Goal: Task Accomplishment & Management: Complete application form

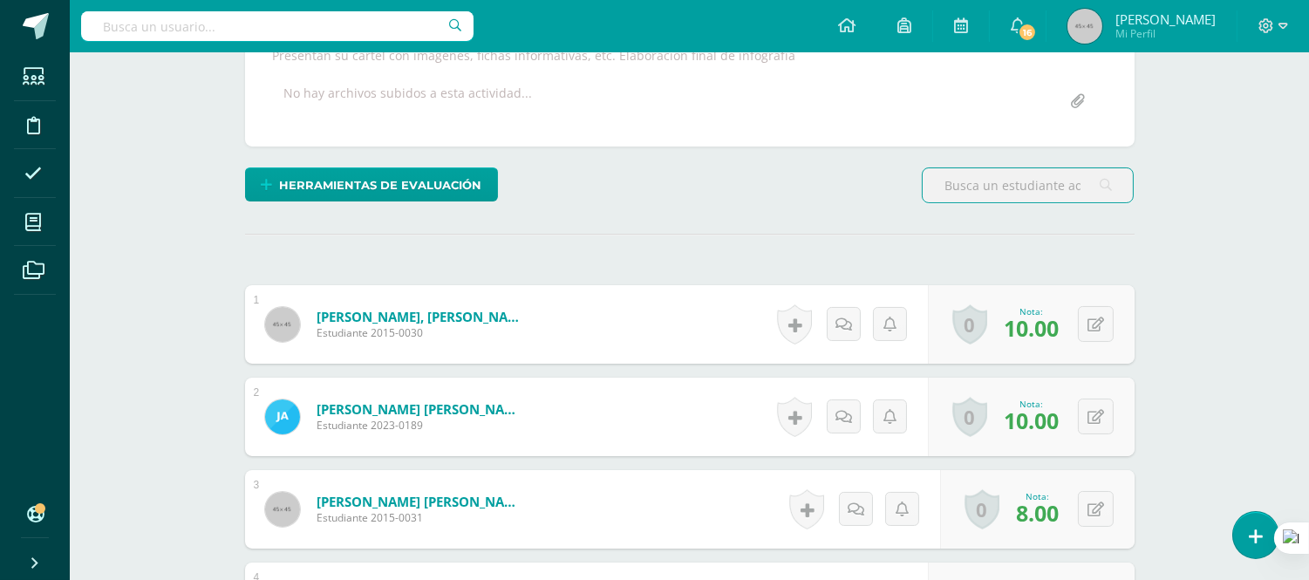
scroll to position [338, 0]
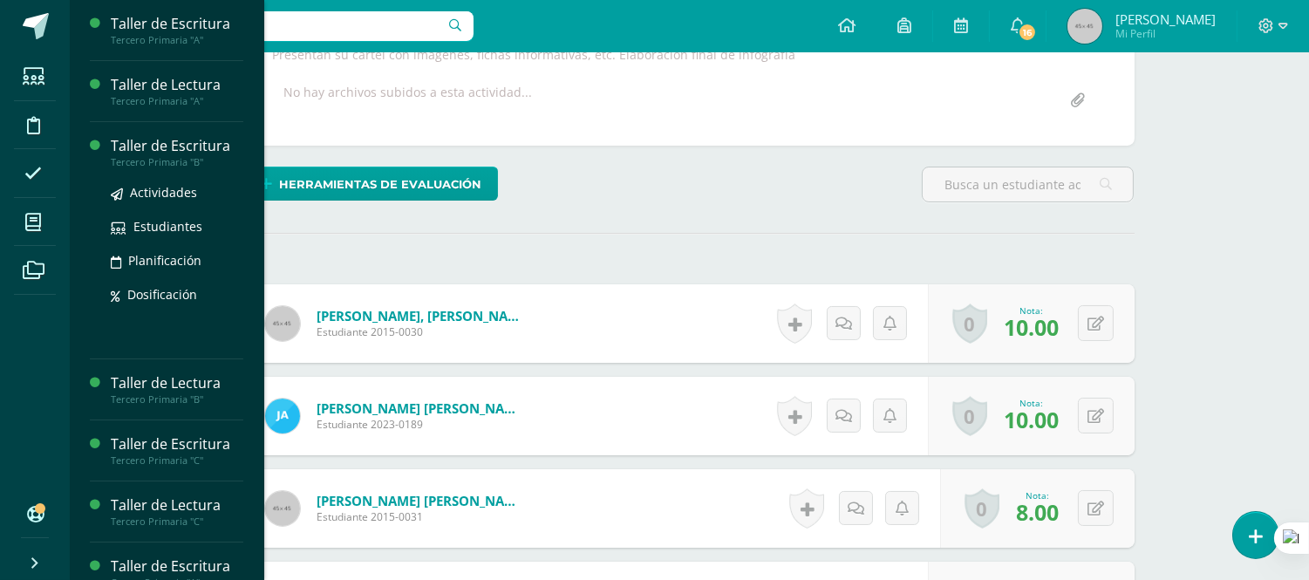
click at [126, 150] on div "Taller de Escritura" at bounding box center [177, 146] width 133 height 20
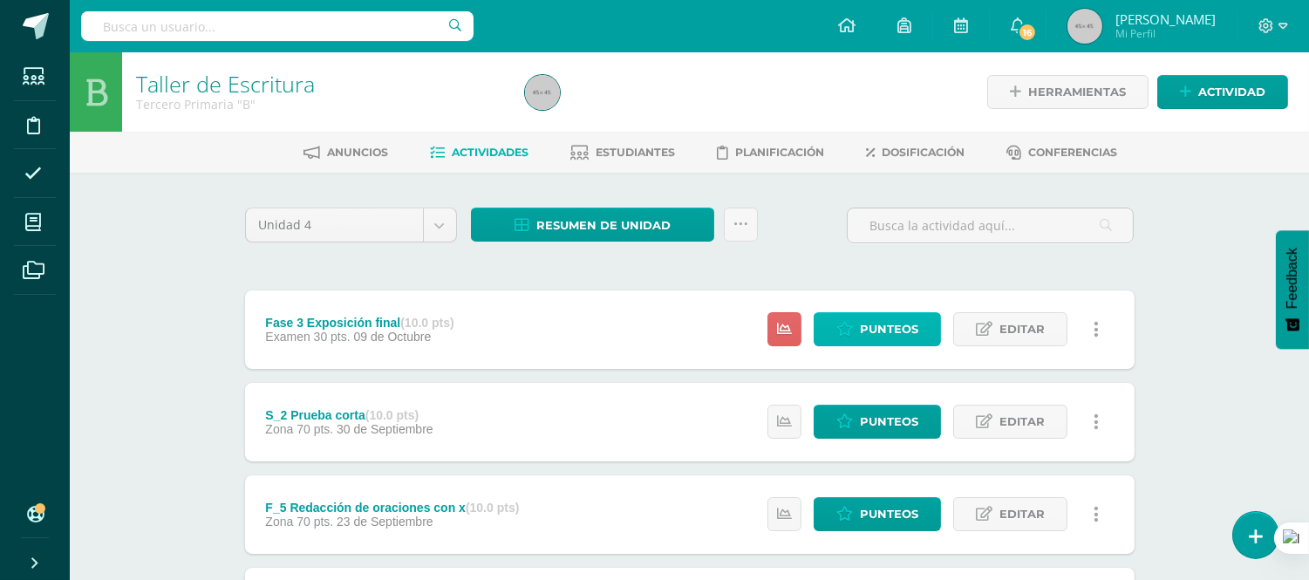
click at [896, 326] on span "Punteos" at bounding box center [889, 329] width 58 height 32
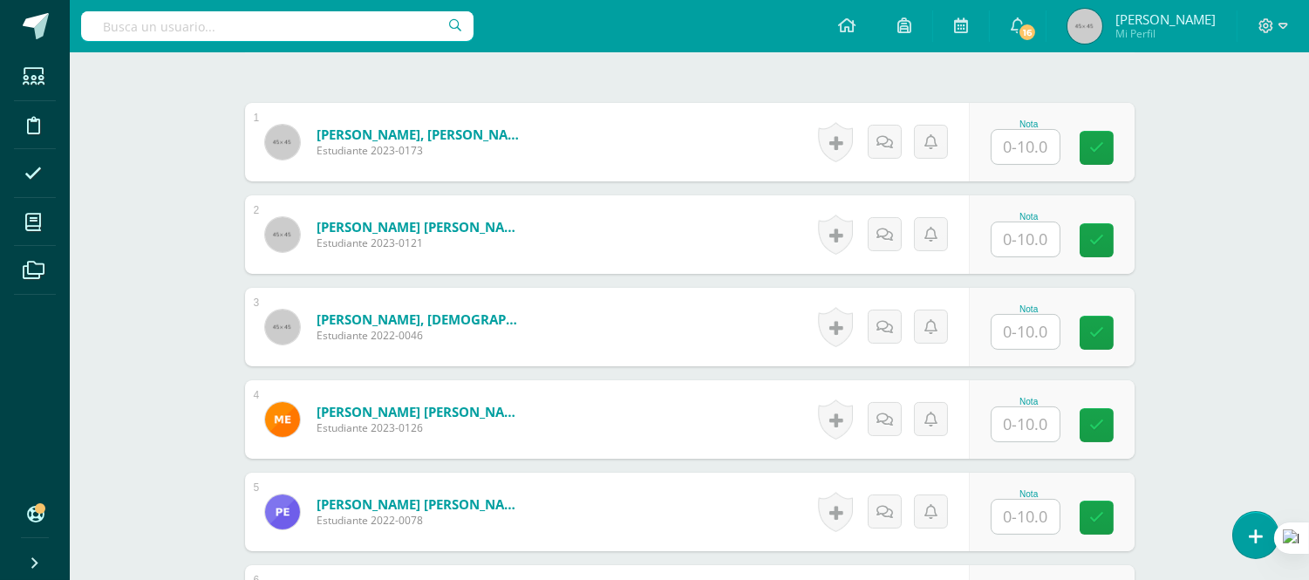
scroll to position [529, 0]
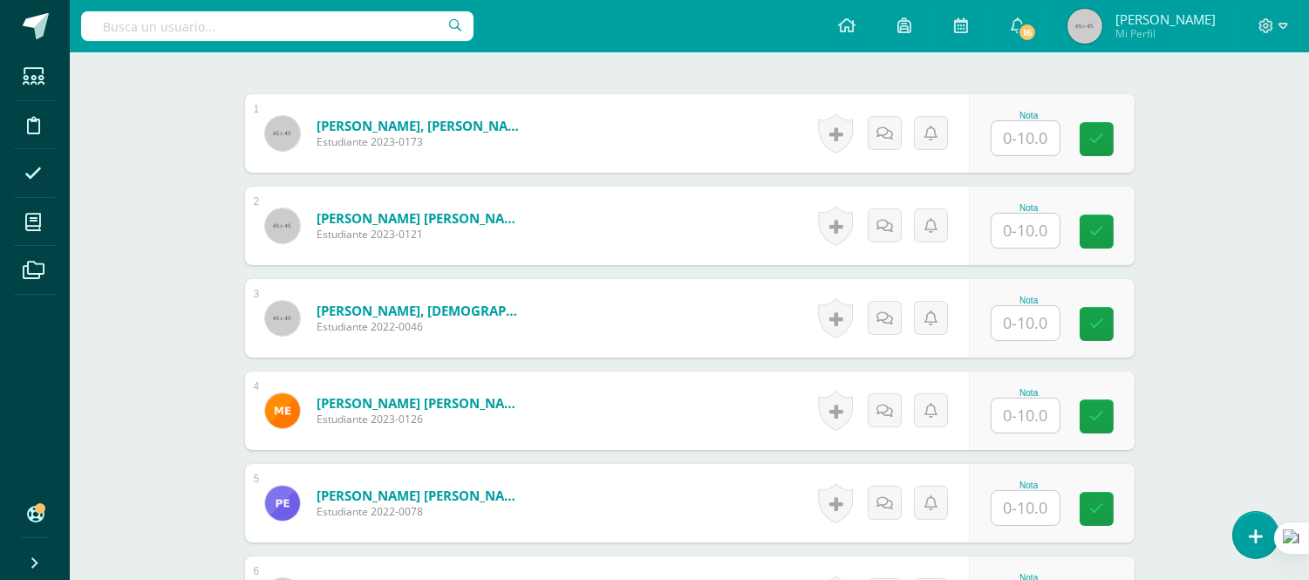
click at [1021, 231] on input "text" at bounding box center [1026, 231] width 68 height 34
type input "10"
click at [657, 312] on form "Dávila Salazar, Génesis Fernanda Estudiante 2022-0046 Nota 0 Logros" at bounding box center [690, 318] width 890 height 78
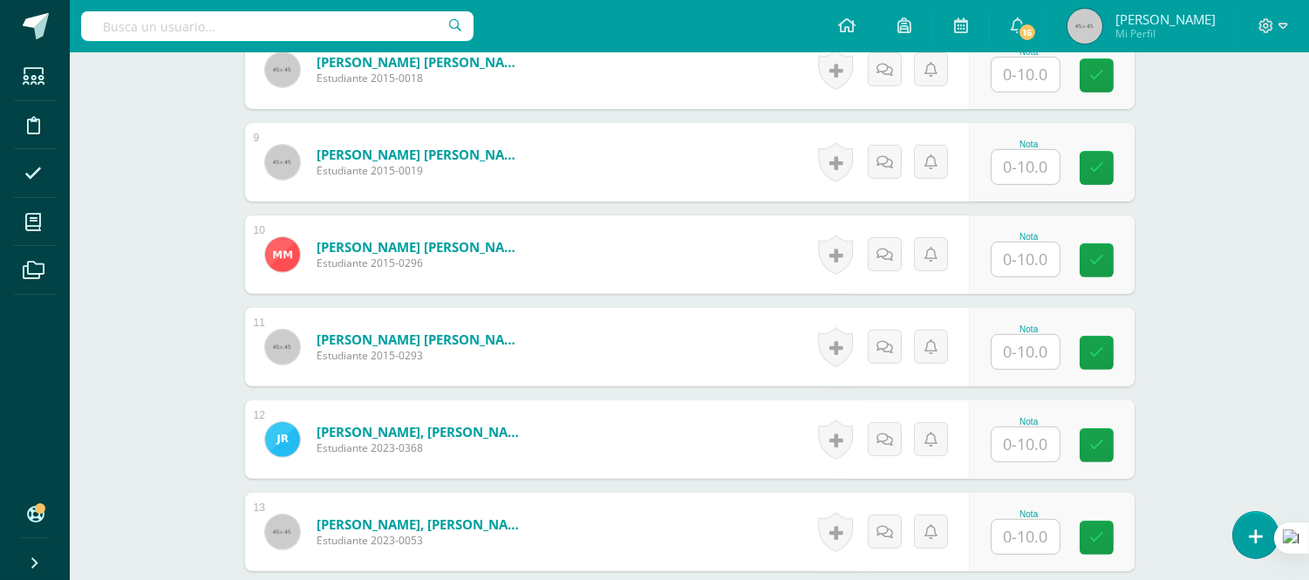
scroll to position [1401, 0]
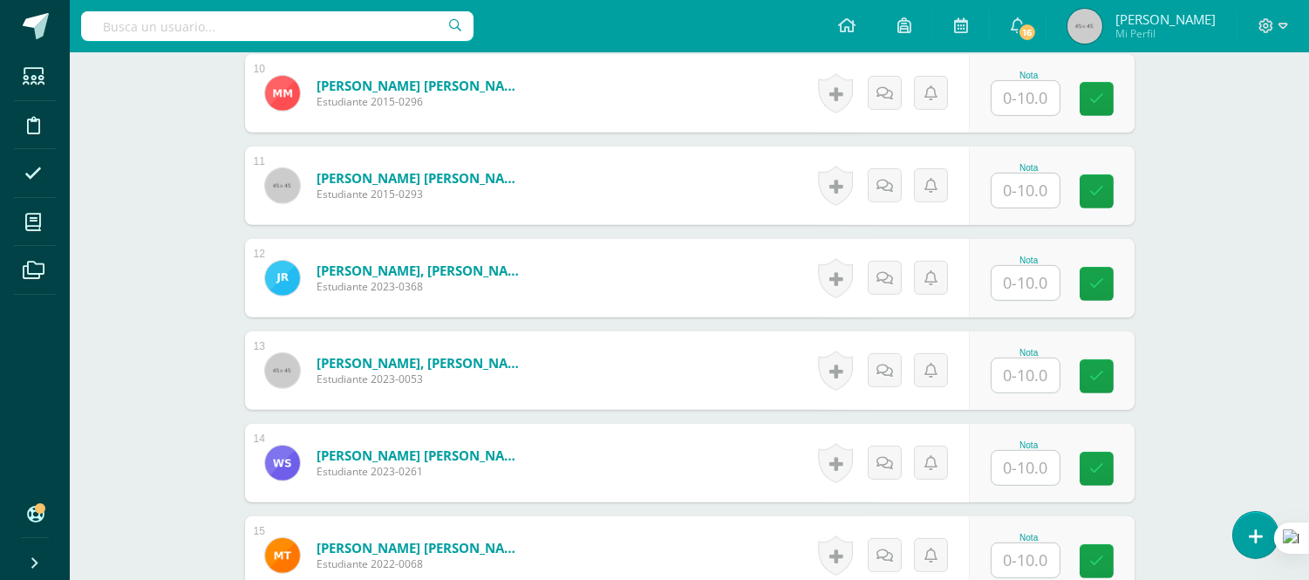
click at [1021, 467] on input "text" at bounding box center [1026, 468] width 68 height 34
type input "9"
click at [651, 462] on form "[PERSON_NAME] [PERSON_NAME] Estudiante 2023-0261 Nota 9 0 [GEOGRAPHIC_DATA]" at bounding box center [689, 463] width 917 height 81
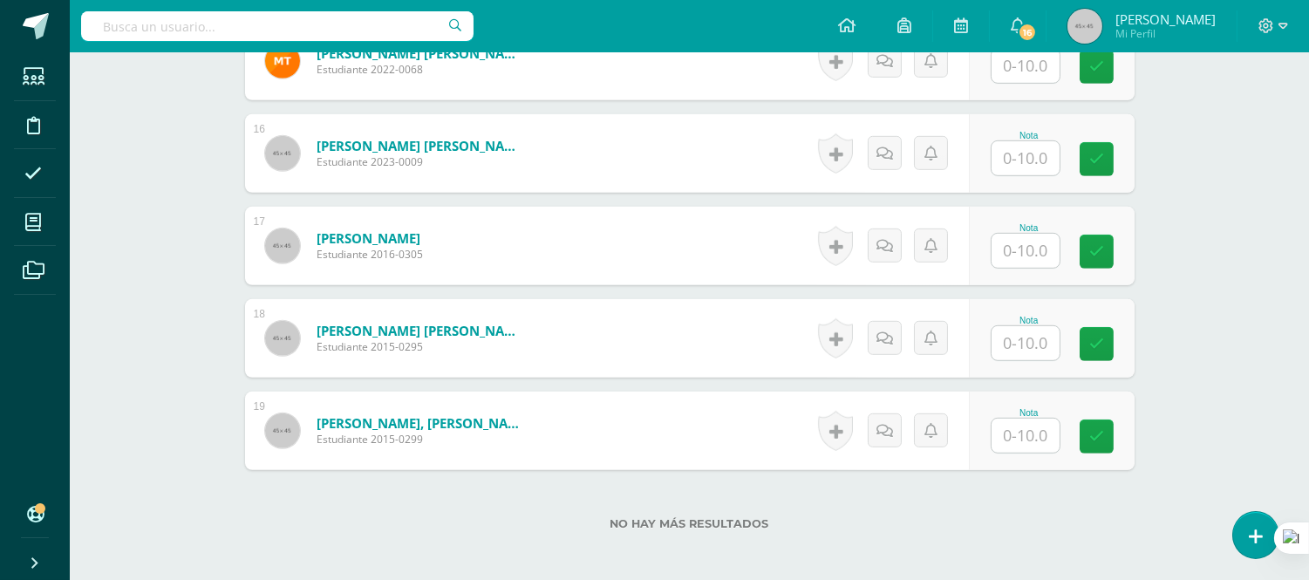
scroll to position [1983, 0]
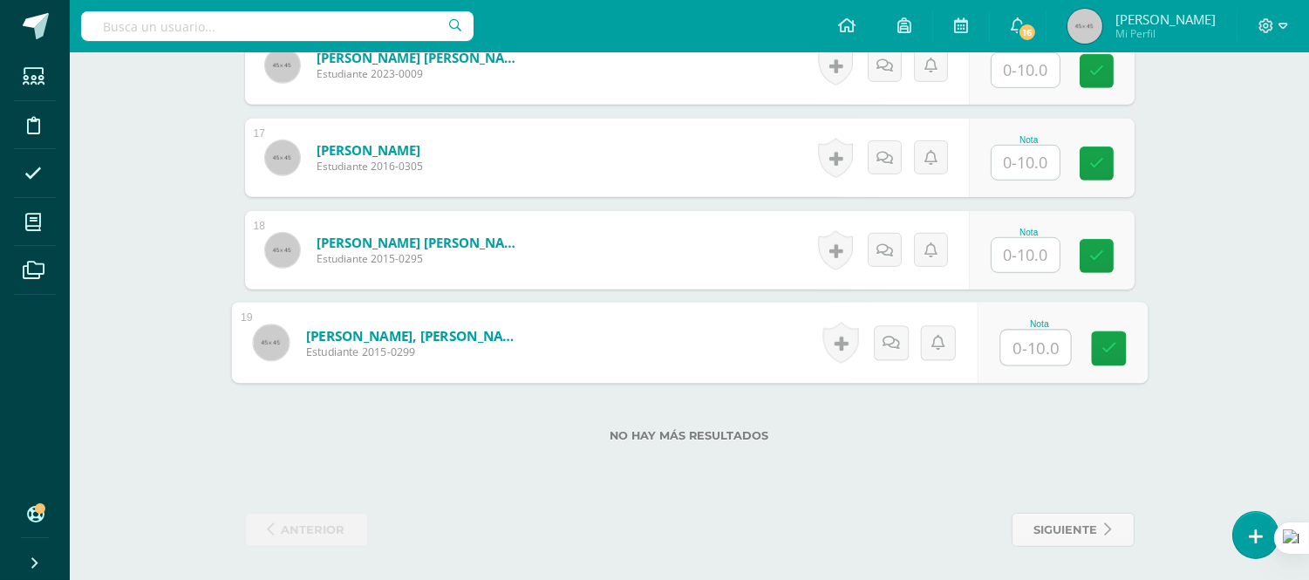
click at [1035, 342] on input "text" at bounding box center [1035, 348] width 70 height 35
type input "10"
click at [747, 338] on form "Zepeda Baca, David Alexander Estudiante 2015-0299 Nota 10 0 Logros" at bounding box center [690, 343] width 890 height 78
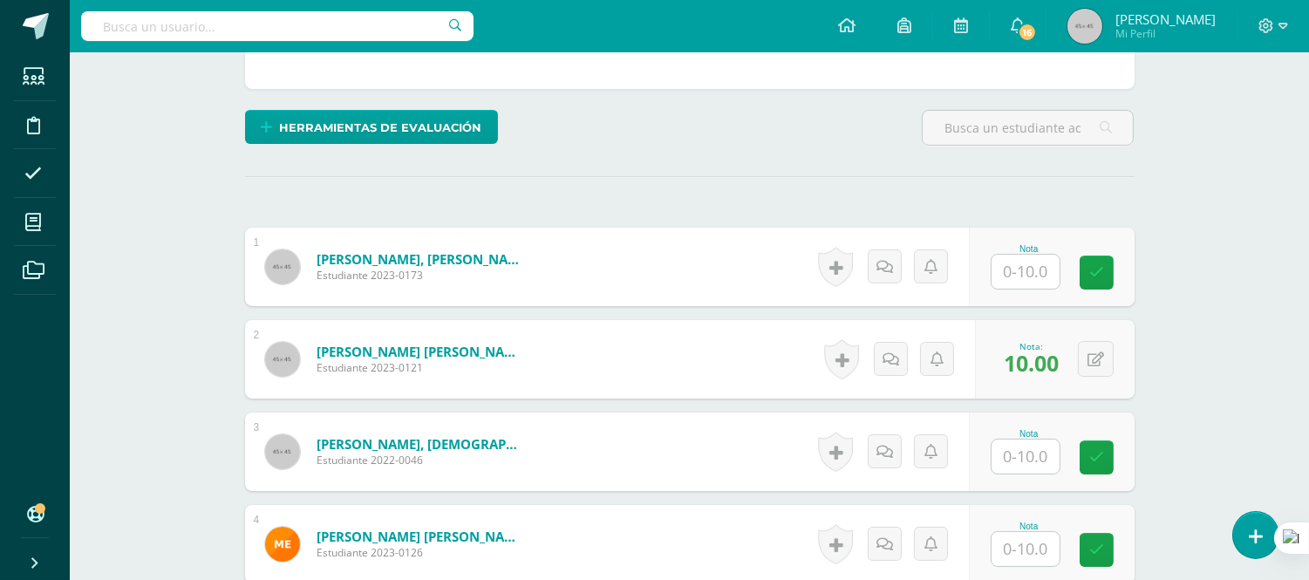
scroll to position [336, 0]
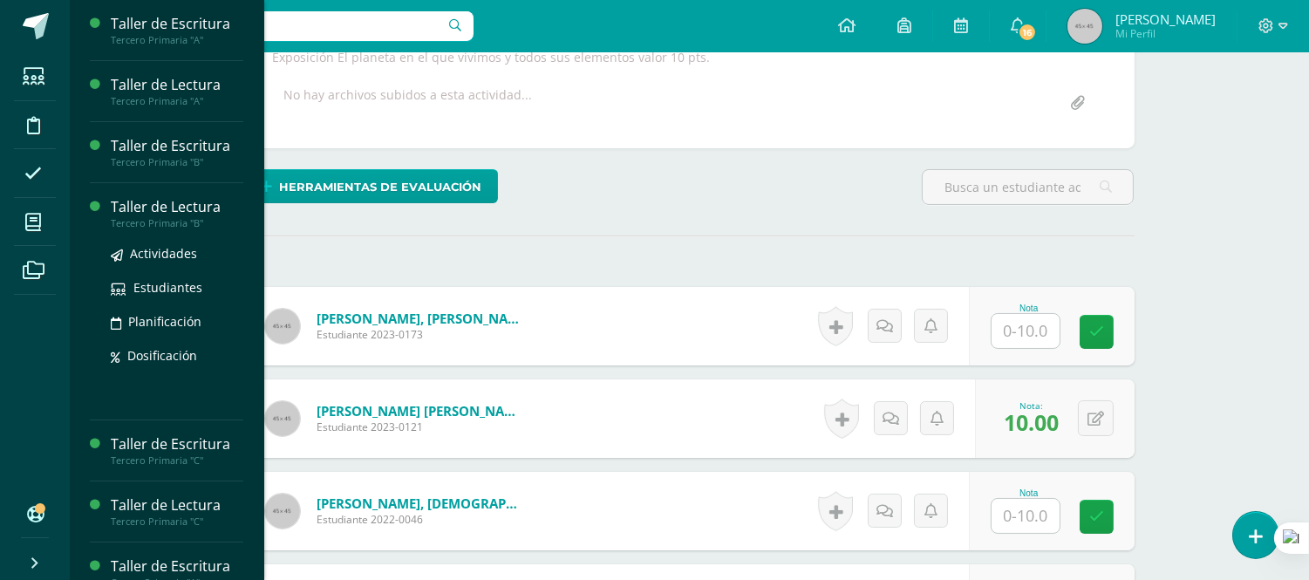
click at [192, 219] on div "Tercero Primaria "B"" at bounding box center [177, 223] width 133 height 12
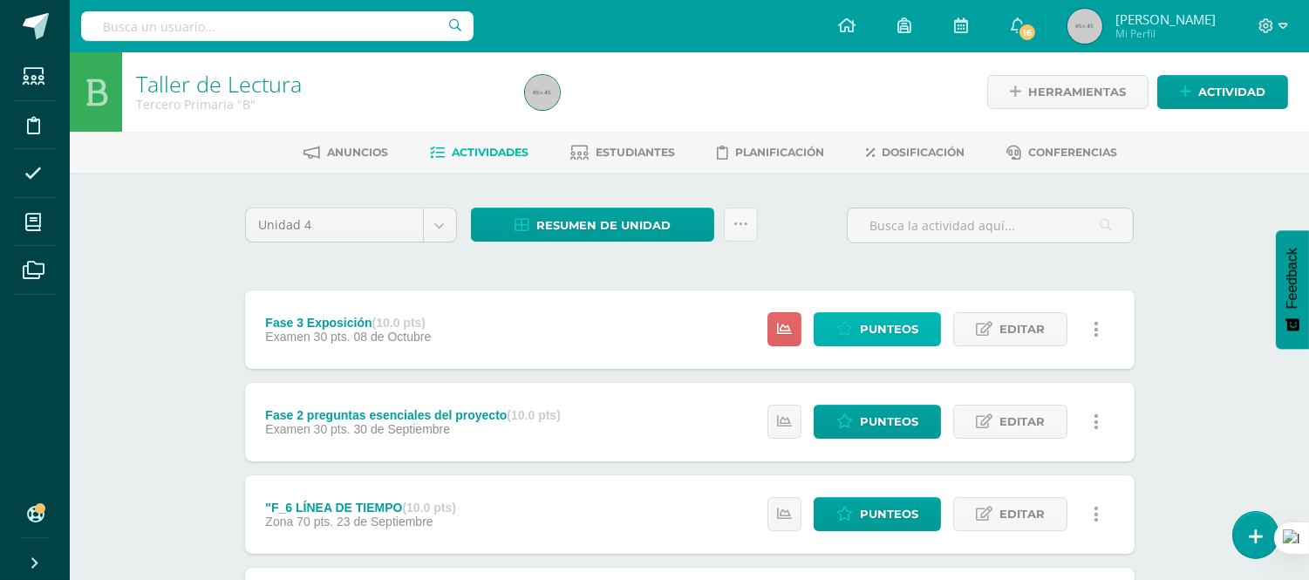
click at [875, 319] on span "Punteos" at bounding box center [889, 329] width 58 height 32
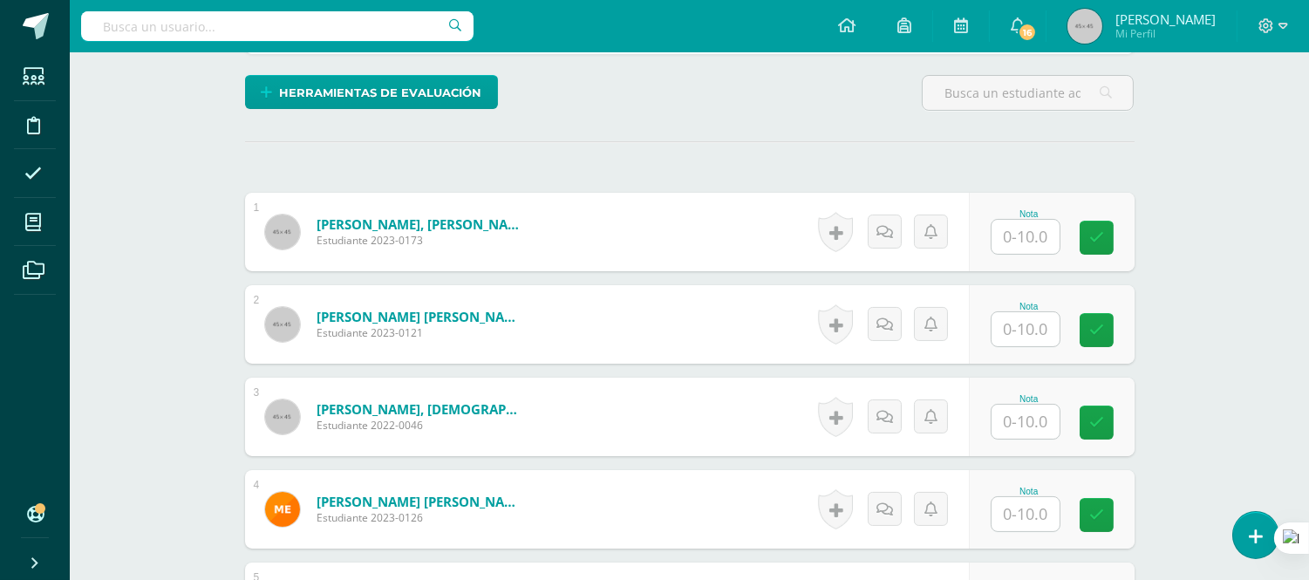
scroll to position [431, 0]
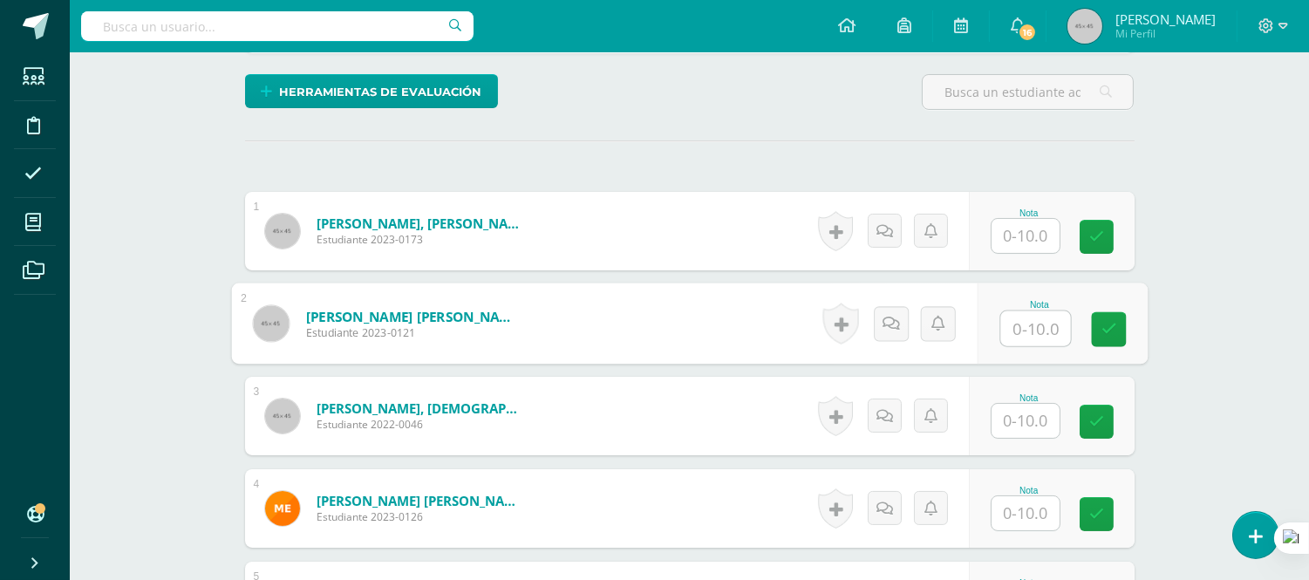
drag, startPoint x: 1019, startPoint y: 324, endPoint x: 961, endPoint y: 579, distance: 261.1
click at [1020, 325] on input "text" at bounding box center [1035, 328] width 70 height 35
type input "10"
click at [691, 306] on form "Castillo Archila, Daniel Adrian Estudiante 2023-0121 Nota 10 0 Logros" at bounding box center [689, 323] width 917 height 81
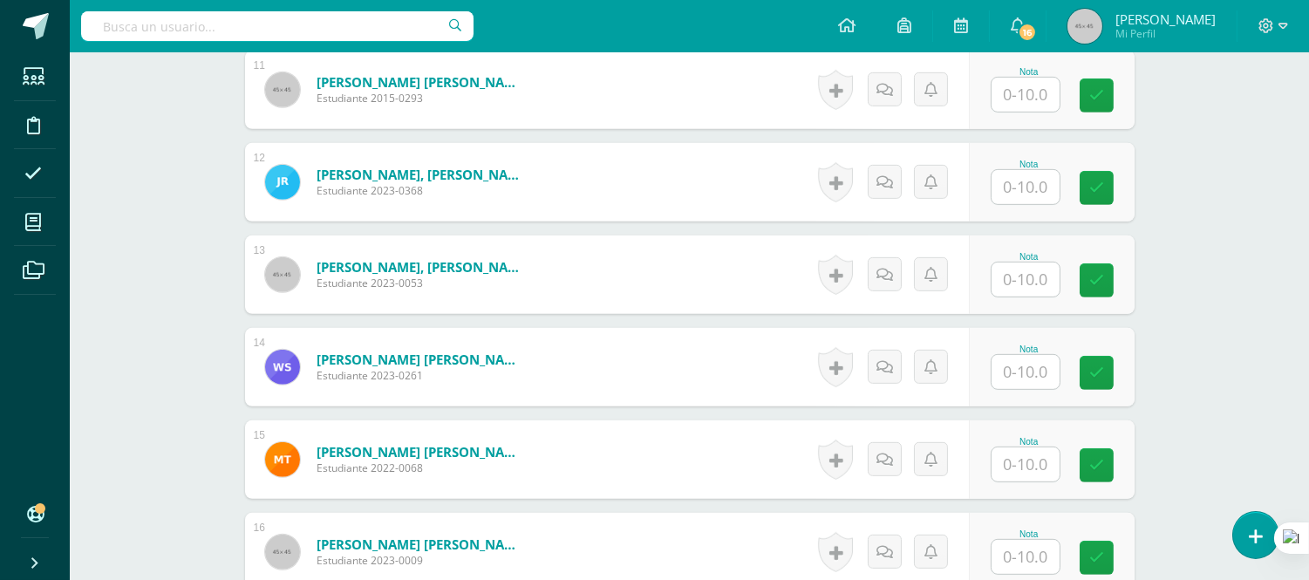
scroll to position [1593, 0]
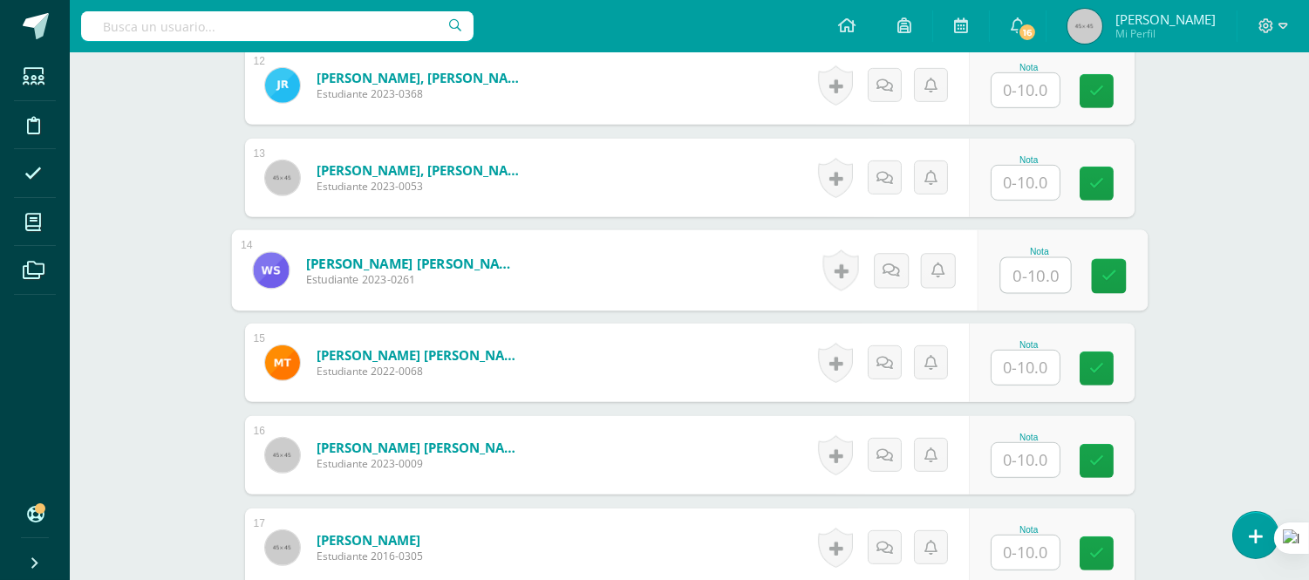
click at [1021, 279] on input "text" at bounding box center [1035, 275] width 70 height 35
type input "9"
click at [681, 258] on form "Soberanis Anleu, William Alexander Estudiante 2023-0261 Nota 9 0 Logros" at bounding box center [689, 270] width 917 height 81
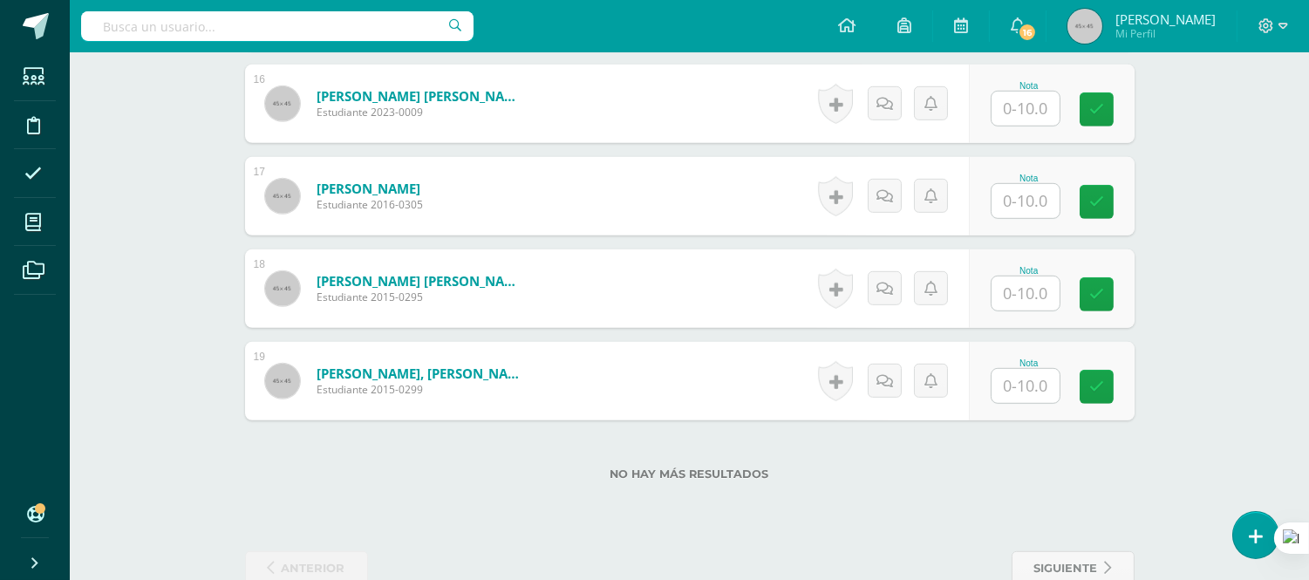
scroll to position [1981, 0]
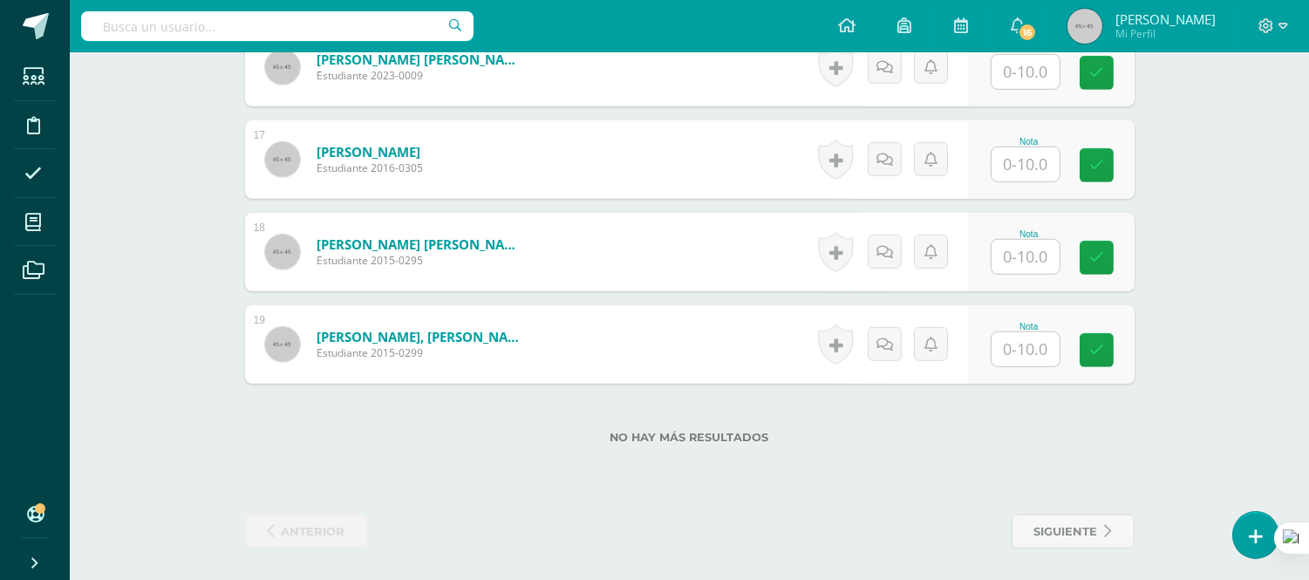
click at [1026, 351] on input "text" at bounding box center [1026, 349] width 68 height 34
type input "10"
click at [704, 219] on form "Vega Morales, Ximena del Rosario Estudiante 2015-0295 Nota 0 Logros" at bounding box center [690, 252] width 890 height 78
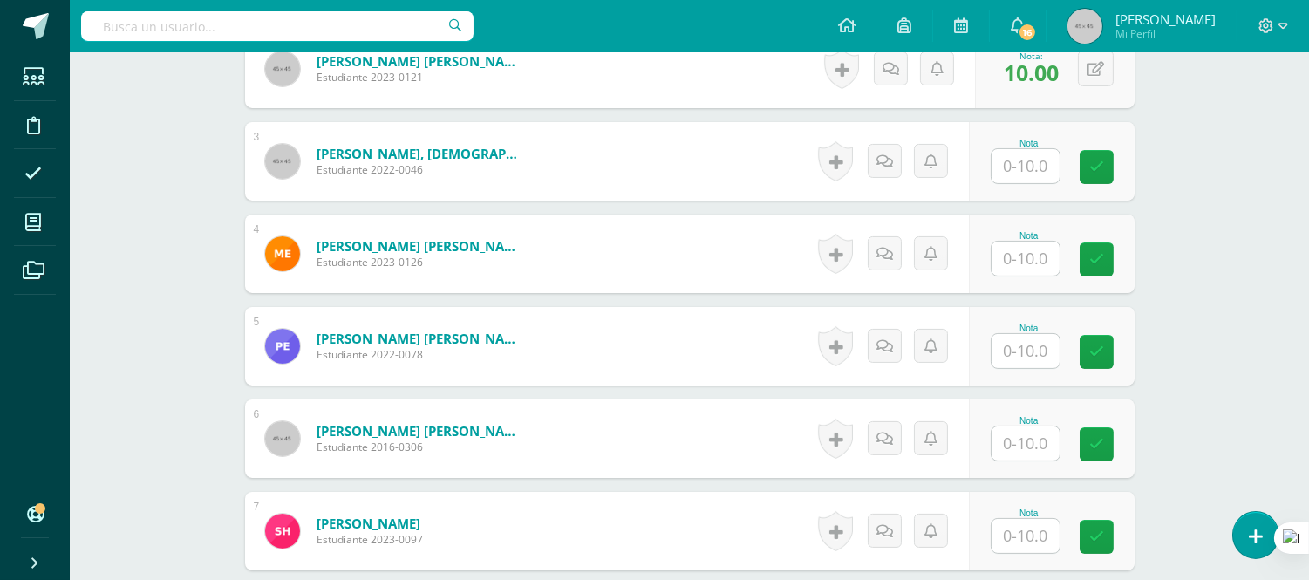
scroll to position [624, 0]
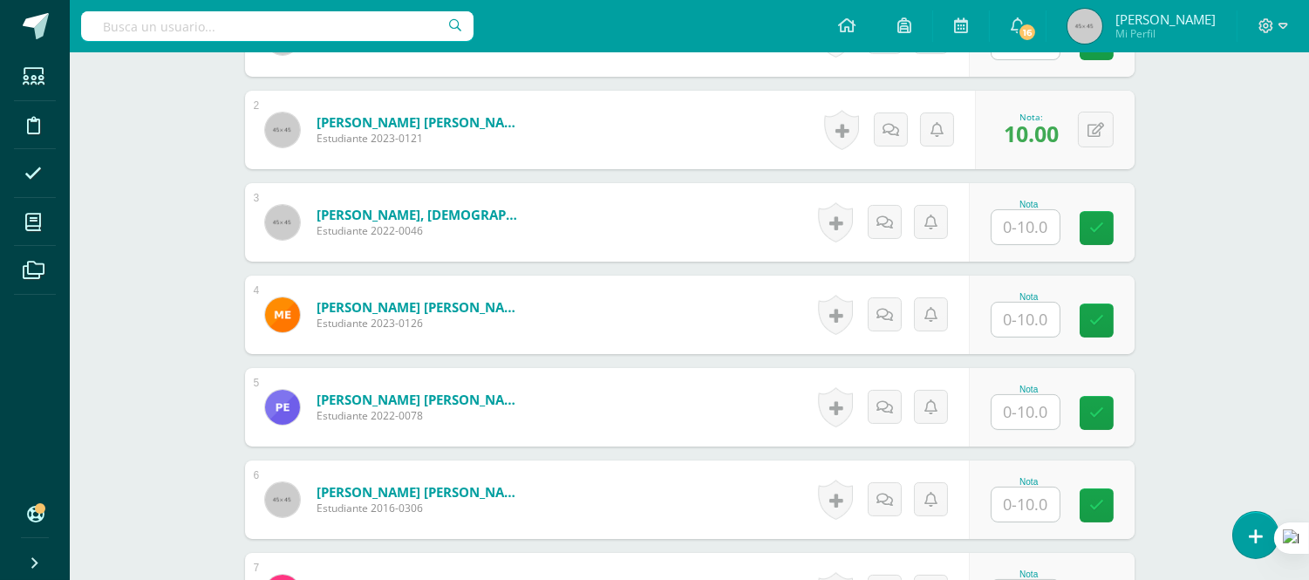
click at [643, 212] on form "Dávila Salazar, Génesis Fernanda Estudiante 2022-0046 Nota 0 Logros" at bounding box center [690, 222] width 890 height 78
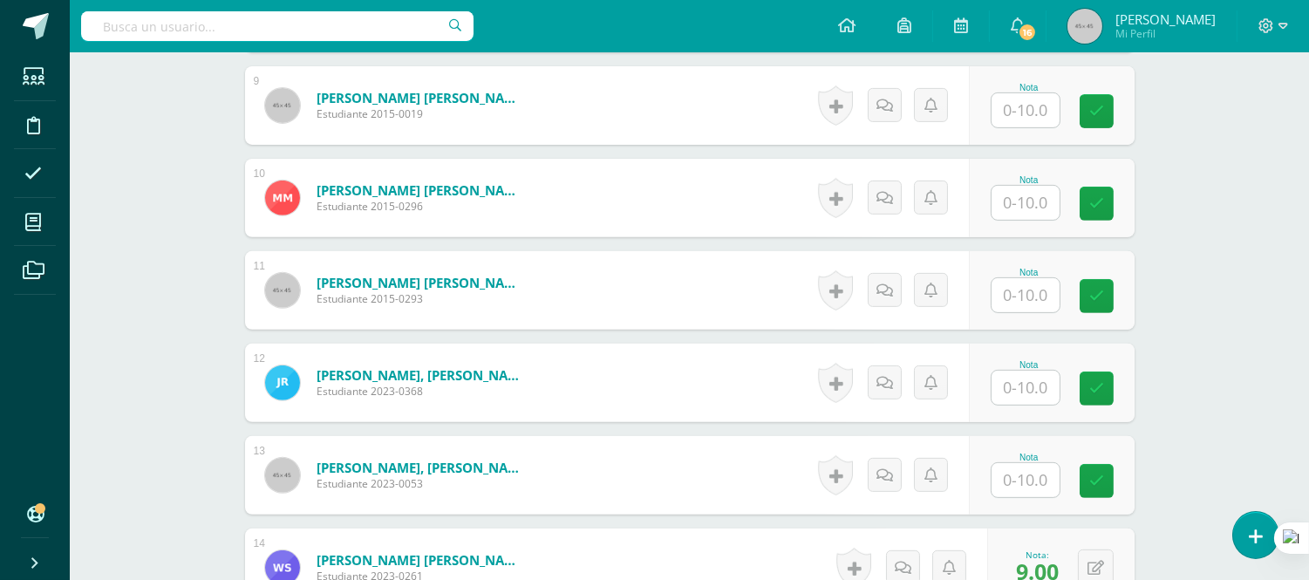
scroll to position [1303, 0]
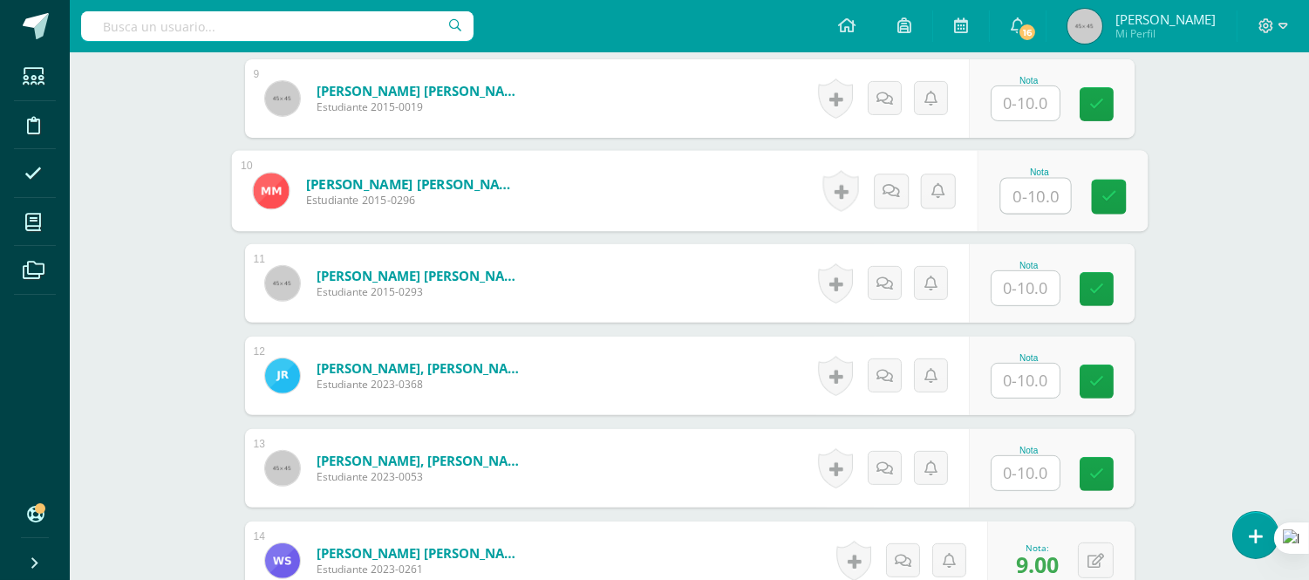
click at [1012, 190] on input "text" at bounding box center [1035, 196] width 70 height 35
type input "7"
type input "8"
click at [685, 199] on form "Mijares Perez, Mariana Sofia Estudiante 2015-0296 Nota 8 0 Logros" at bounding box center [689, 191] width 917 height 81
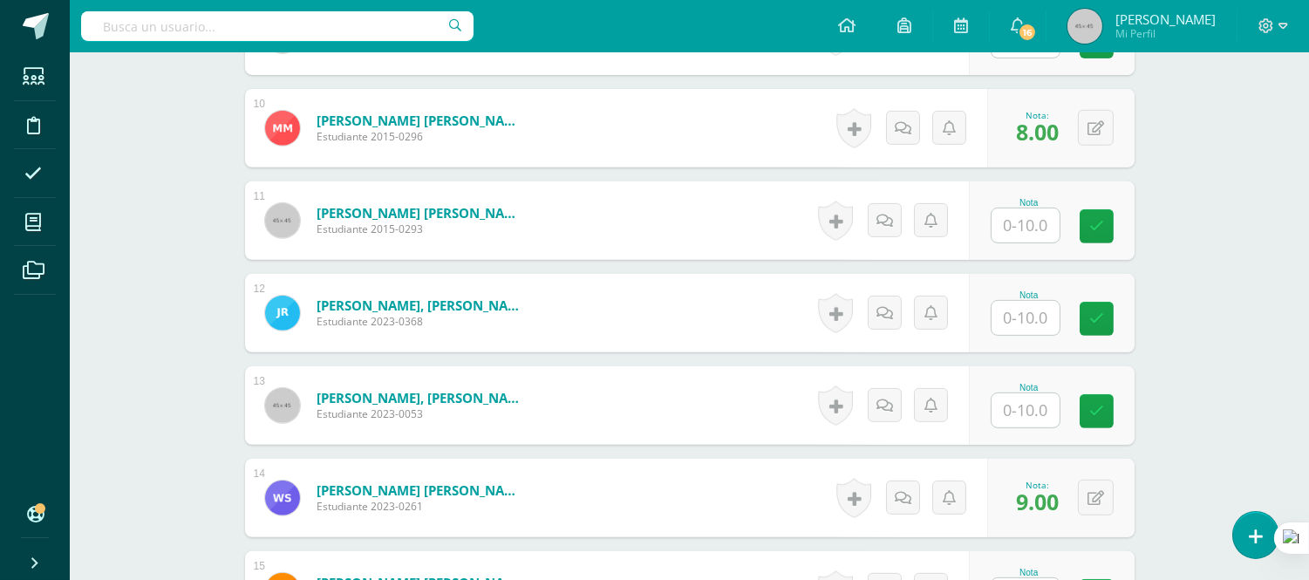
scroll to position [1400, 0]
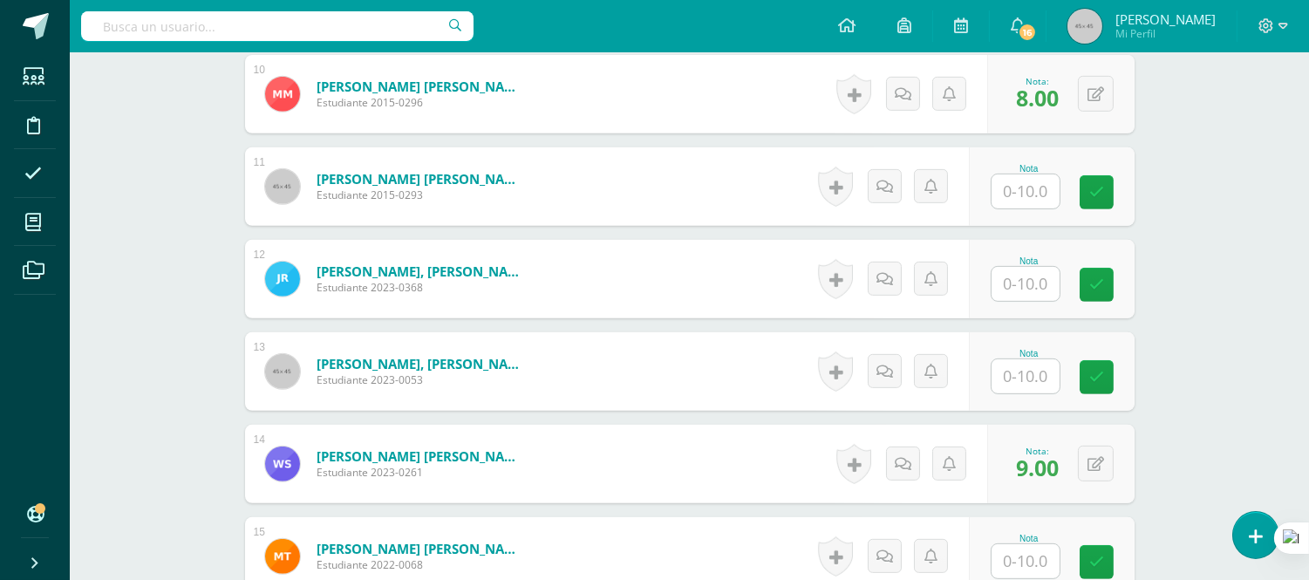
click at [1015, 284] on input "text" at bounding box center [1026, 284] width 68 height 34
type input "10"
click at [551, 334] on form "Sánchez Barro, David Sebastián Estudiante 2023-0053 Nota 0 Logros" at bounding box center [690, 371] width 890 height 78
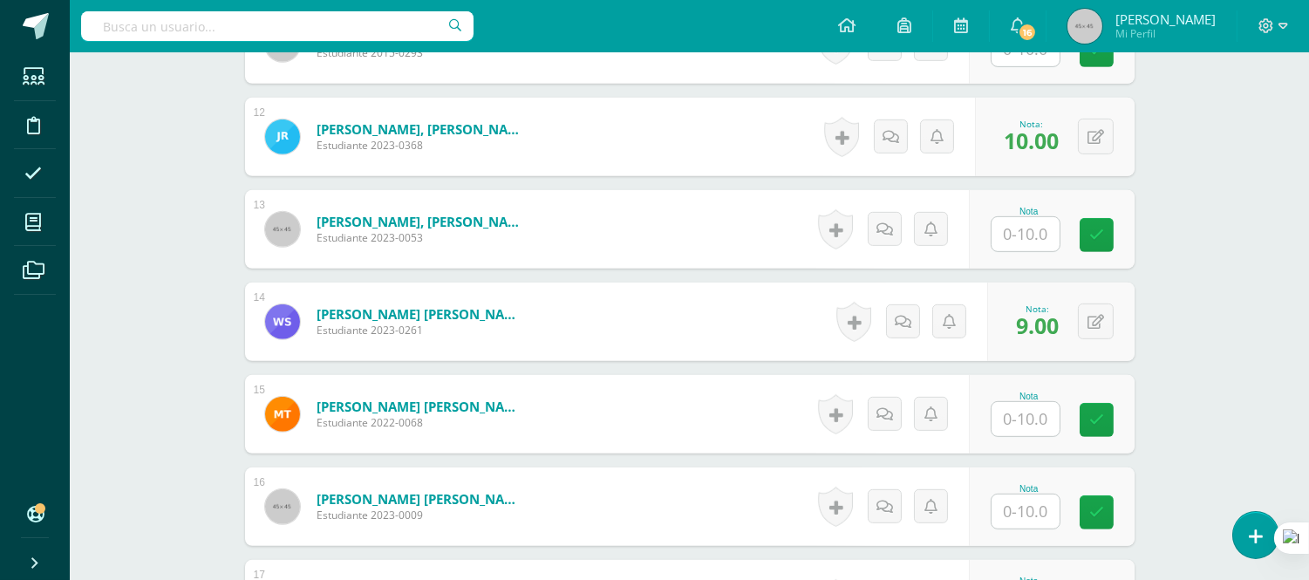
scroll to position [1593, 0]
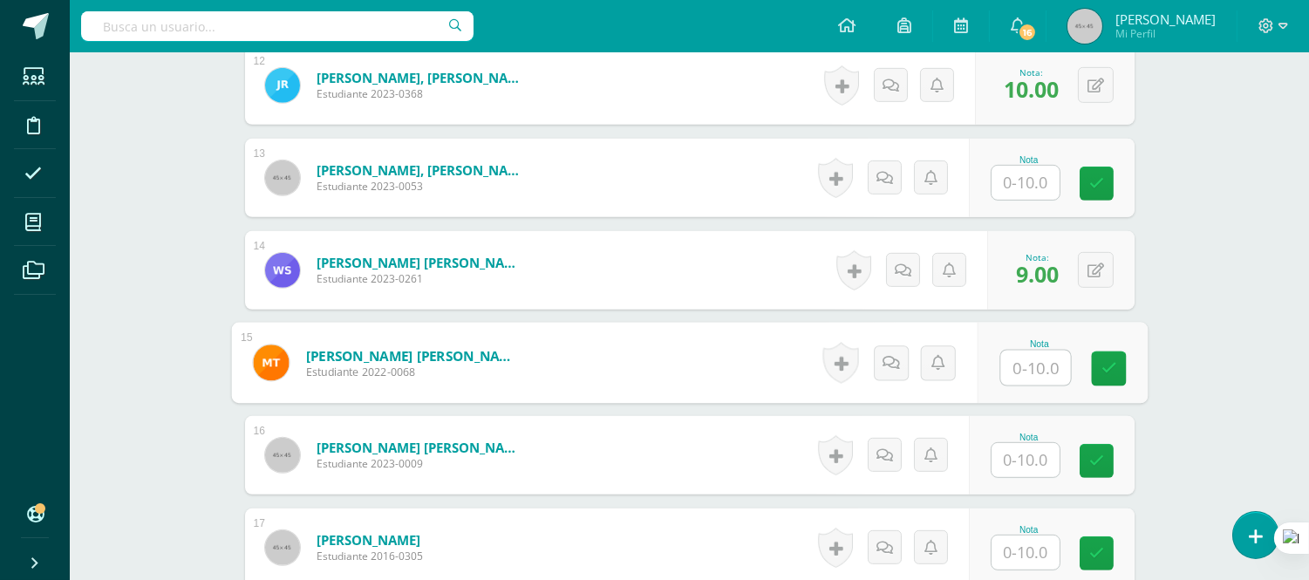
click at [1015, 365] on input "text" at bounding box center [1035, 368] width 70 height 35
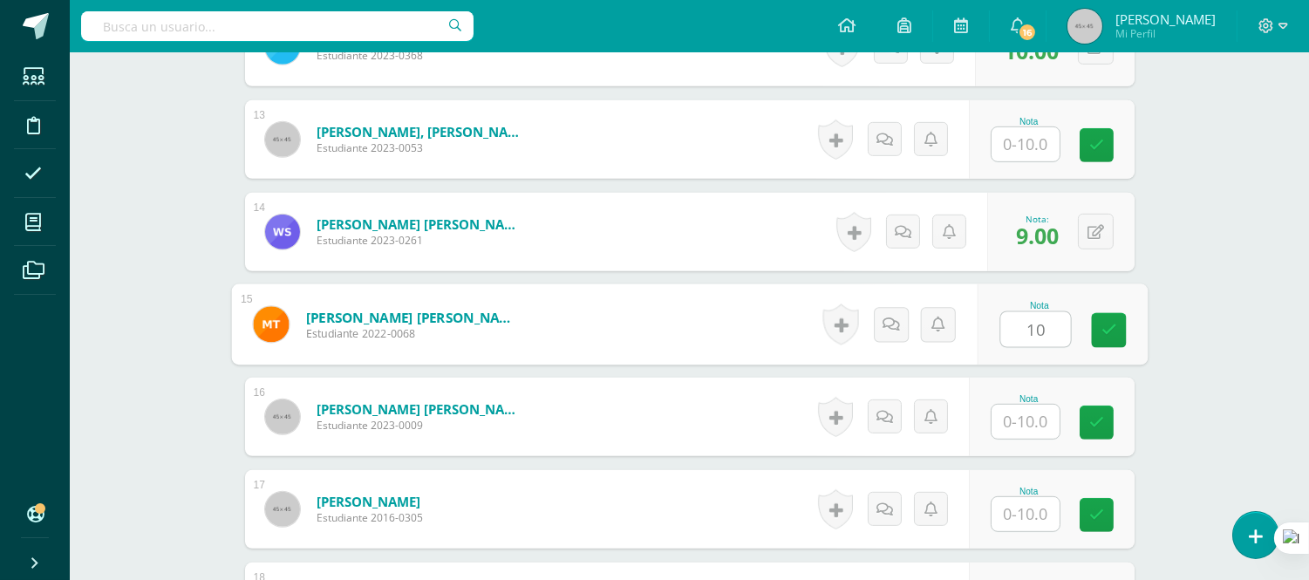
scroll to position [1690, 0]
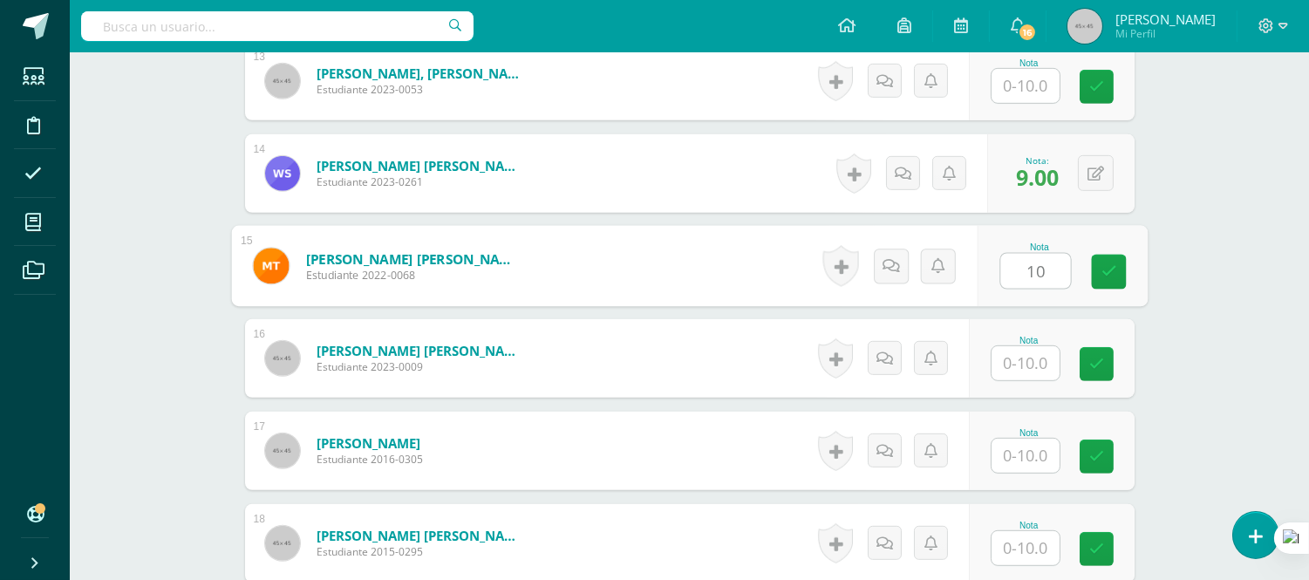
type input "10"
click at [736, 274] on form "Tenes González, Mía Fernanda Camila Estudiante 2022-0068 Nota 10 0 Logros N/A" at bounding box center [689, 266] width 917 height 81
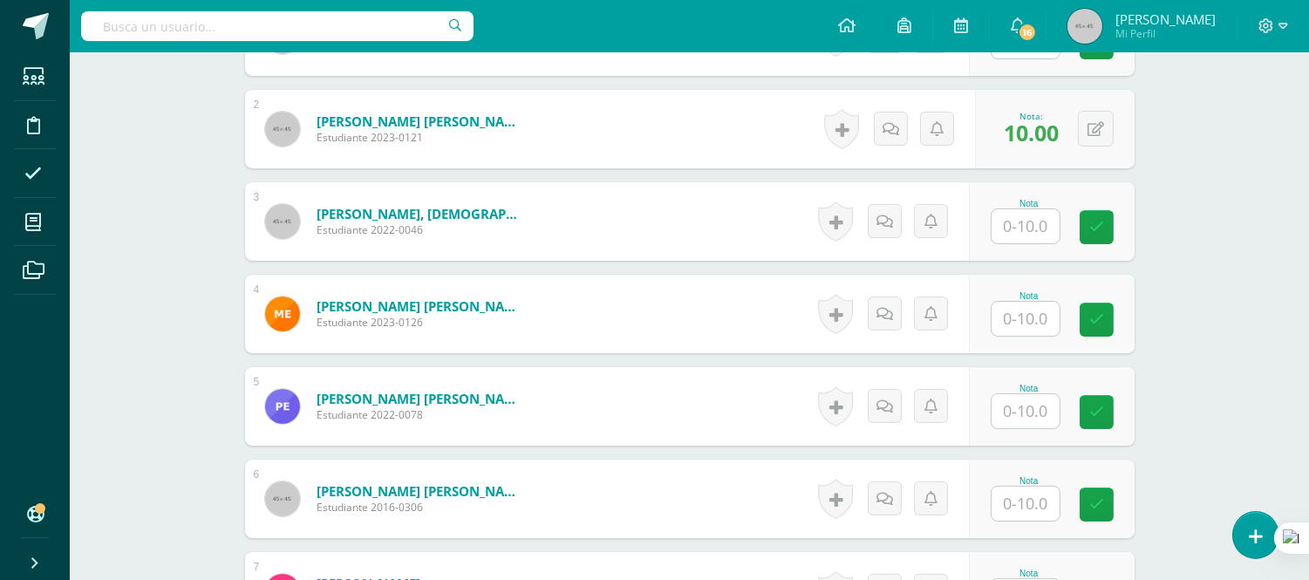
scroll to position [626, 0]
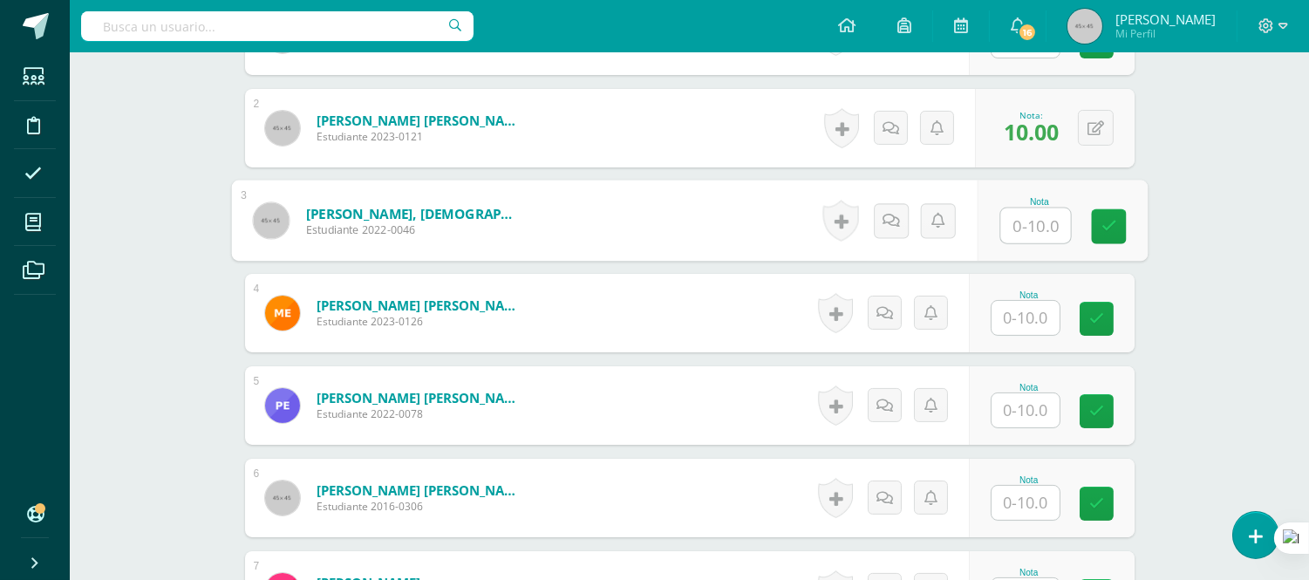
click at [1024, 225] on input "text" at bounding box center [1035, 225] width 70 height 35
type input "10"
click at [651, 300] on form "Escobar Reyes, Michelle Valentina Estudiante 2023-0126 Nota 0 Logros" at bounding box center [690, 313] width 890 height 78
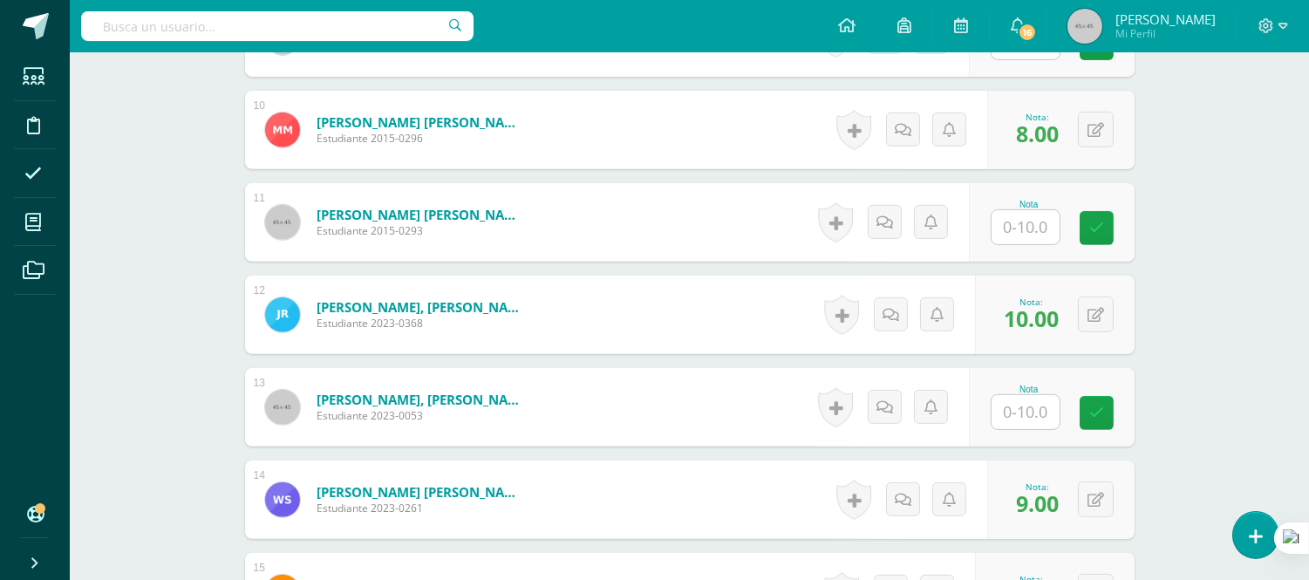
scroll to position [1402, 0]
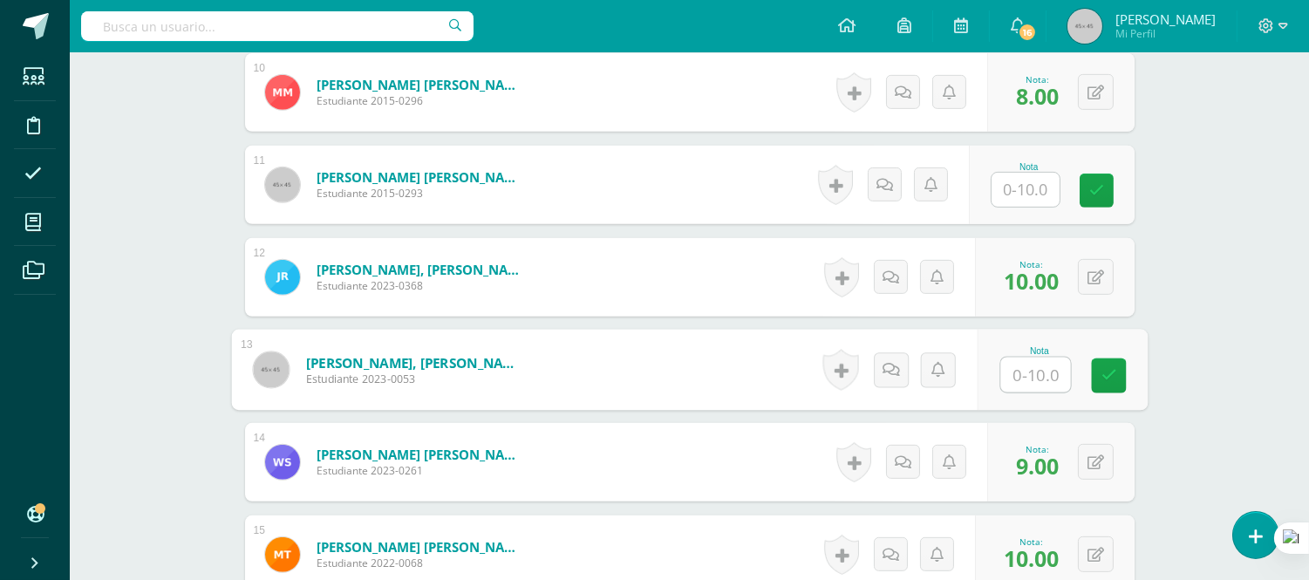
click at [1047, 377] on input "text" at bounding box center [1035, 375] width 70 height 35
type input "10"
click at [587, 353] on form "Sánchez Barro, David Sebastián Estudiante 2023-0053 Nota 10 0 Logros" at bounding box center [689, 370] width 917 height 81
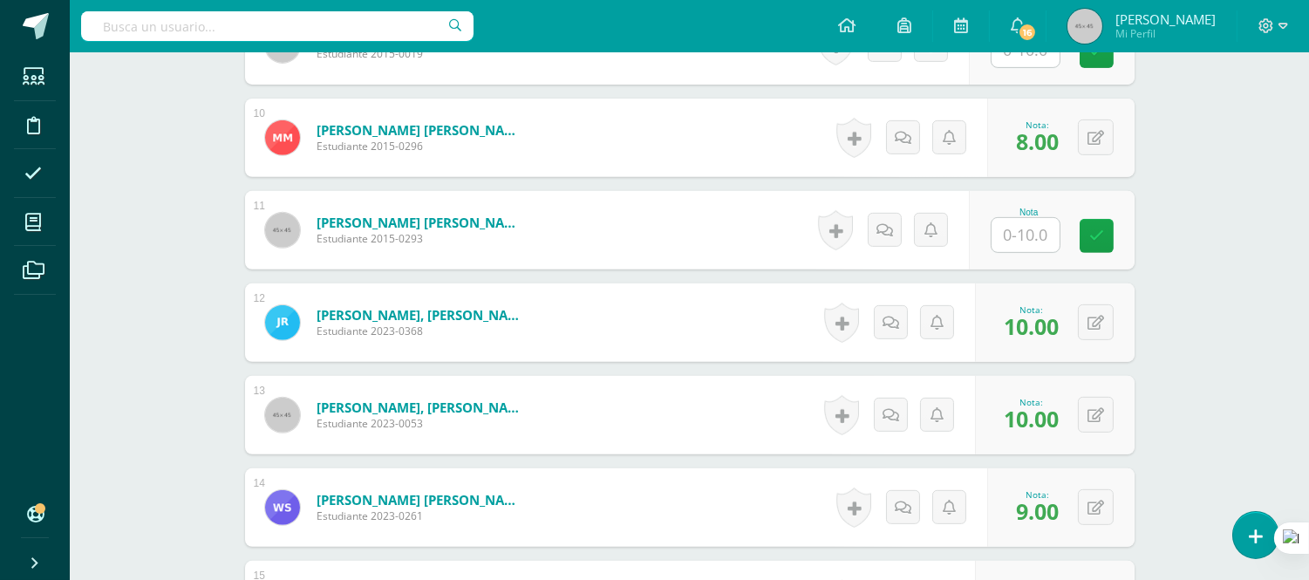
scroll to position [1453, 0]
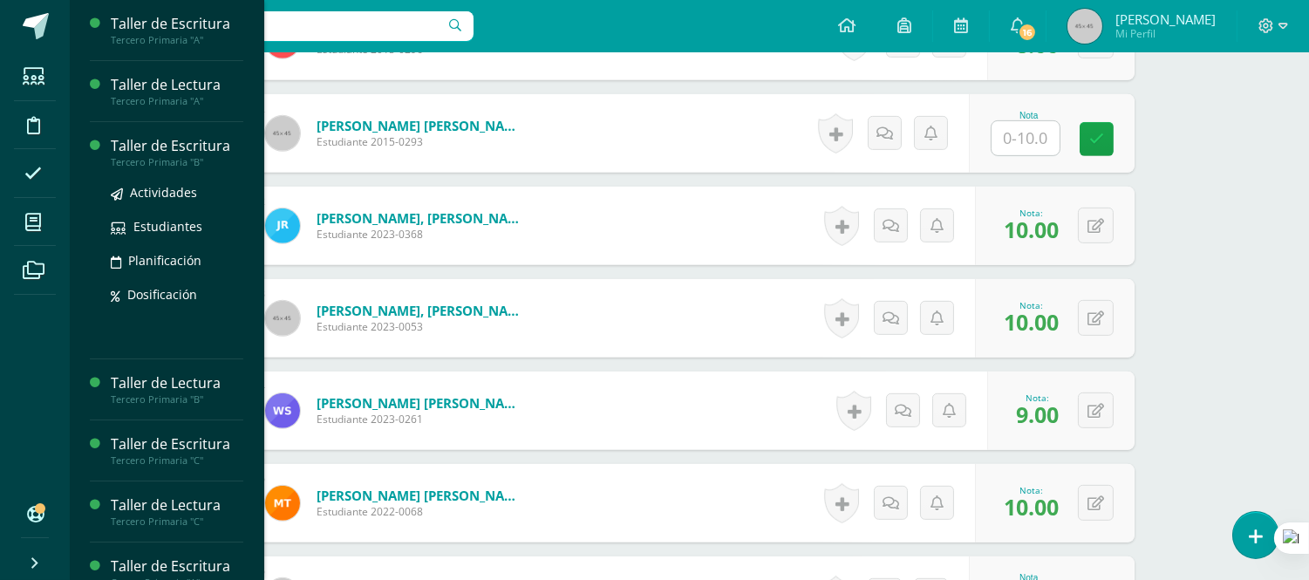
click at [198, 153] on div "Taller de Escritura" at bounding box center [177, 146] width 133 height 20
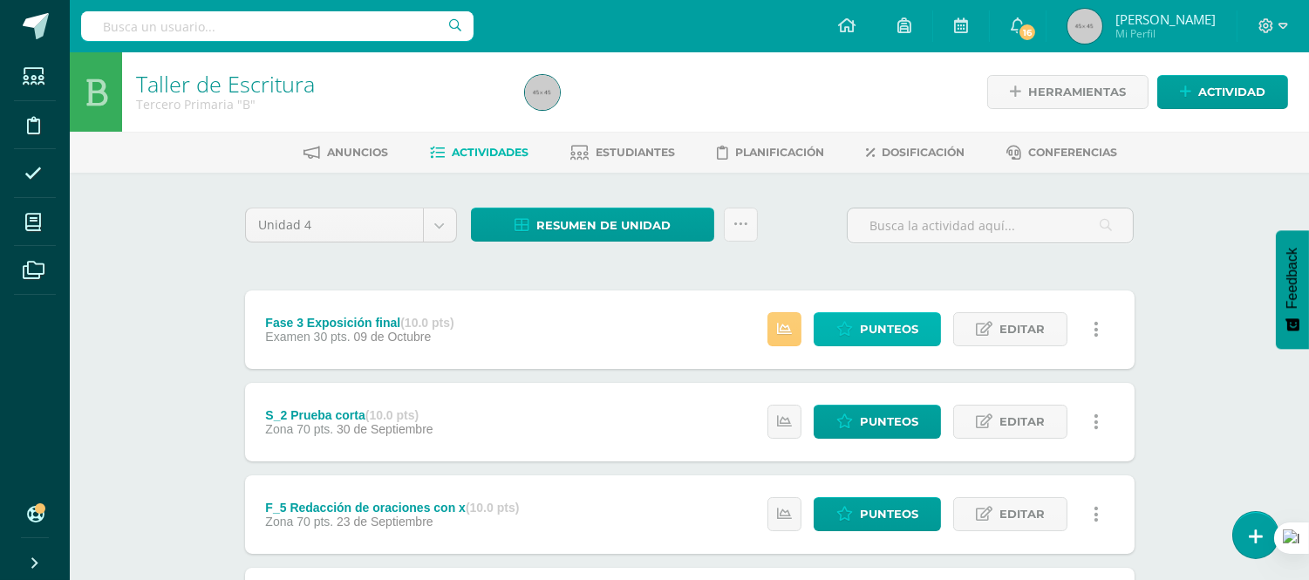
click at [860, 325] on span "Punteos" at bounding box center [889, 329] width 58 height 32
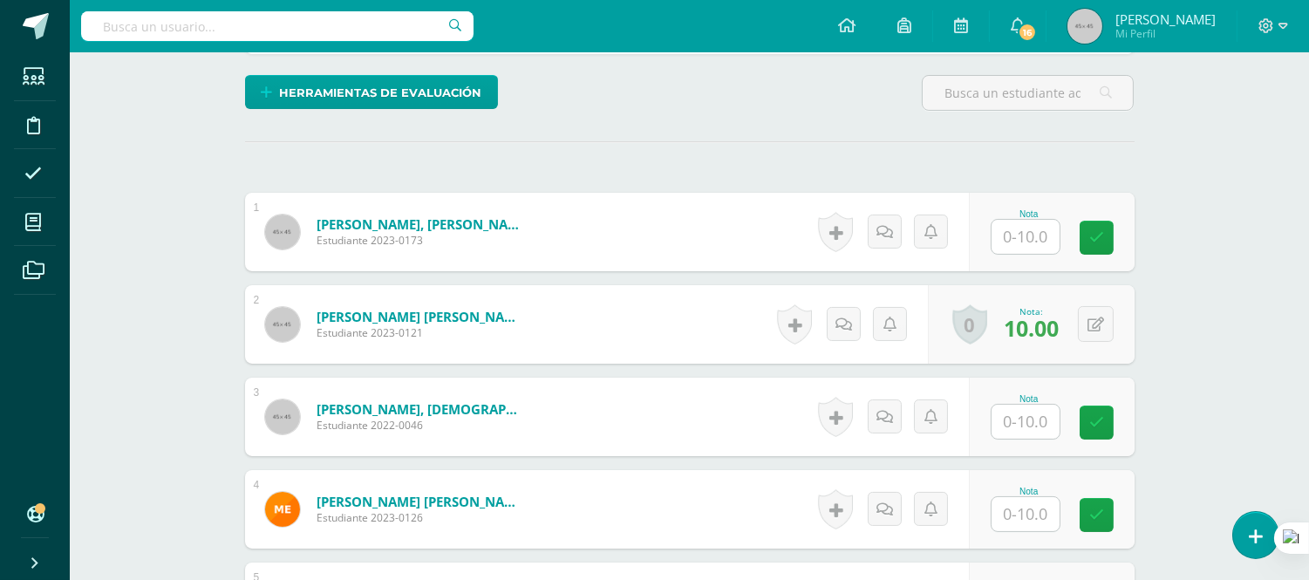
scroll to position [431, 0]
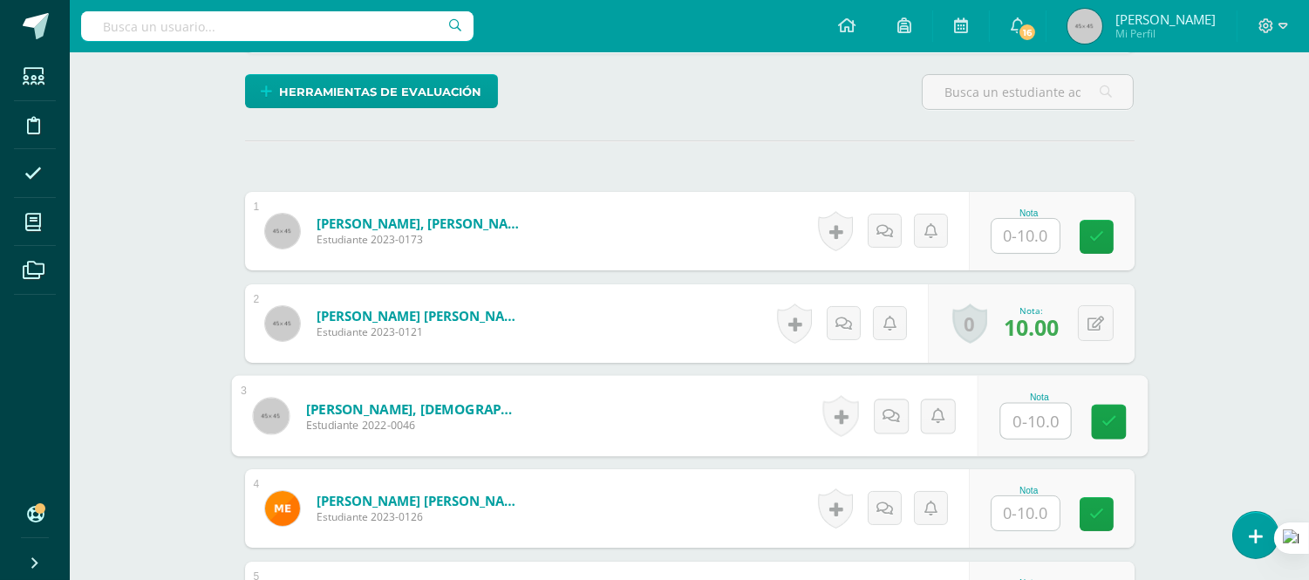
click at [1021, 421] on input "text" at bounding box center [1035, 421] width 70 height 35
type input "10"
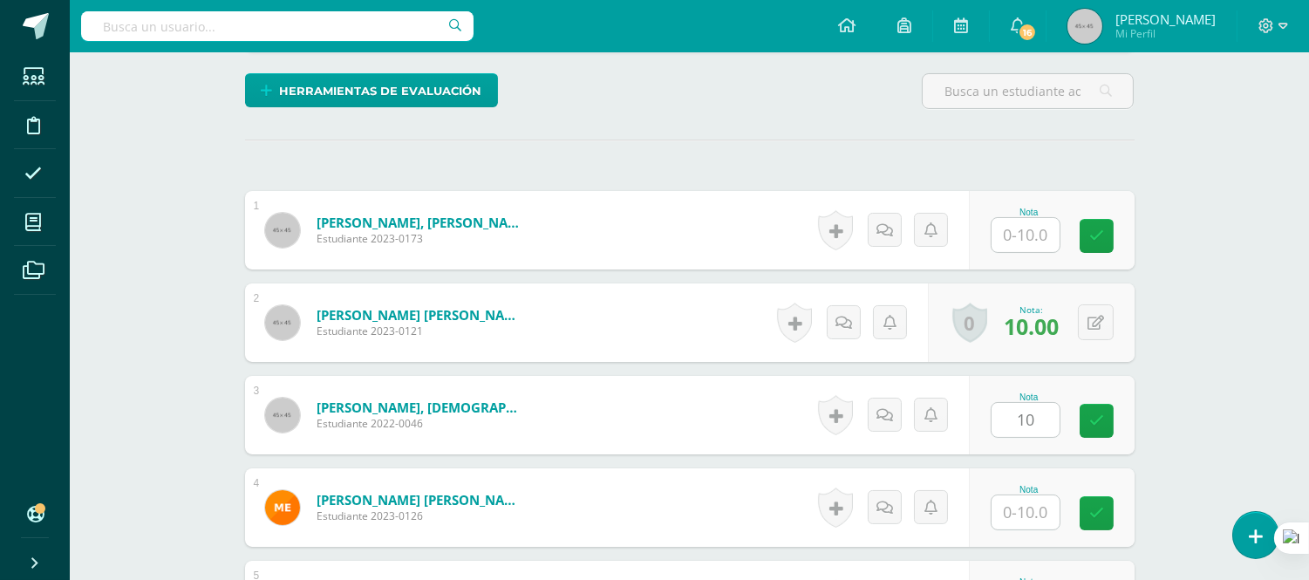
click at [695, 423] on form "Dávila Salazar, Génesis Fernanda Estudiante 2022-0046 Nota 10 0 Logros N/A" at bounding box center [690, 415] width 890 height 78
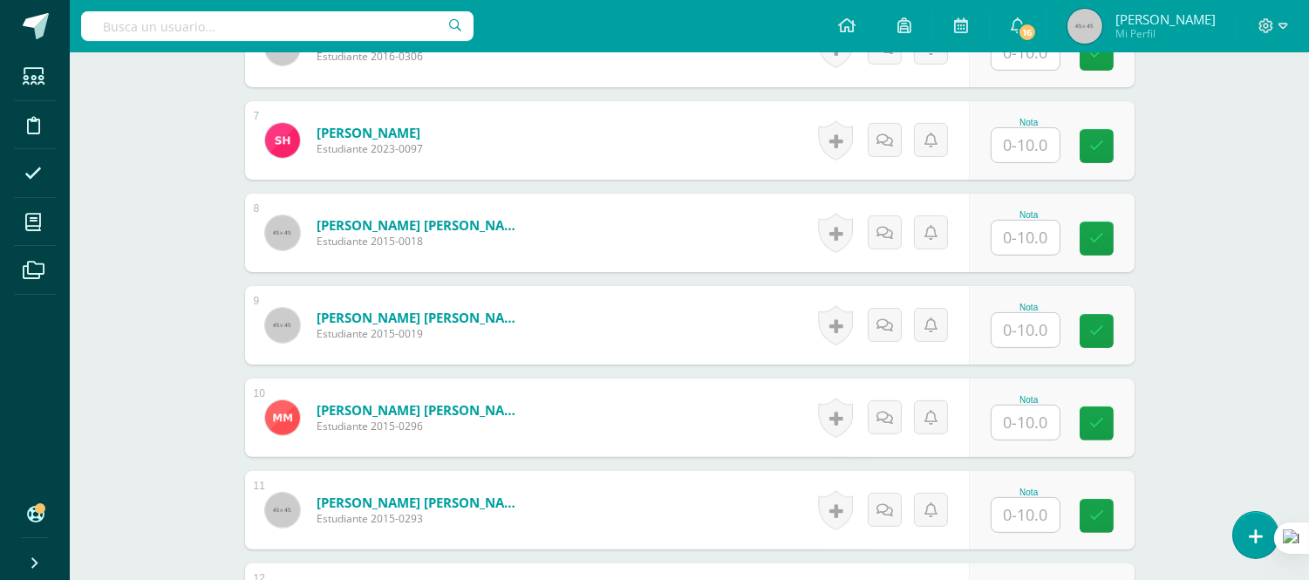
scroll to position [1110, 0]
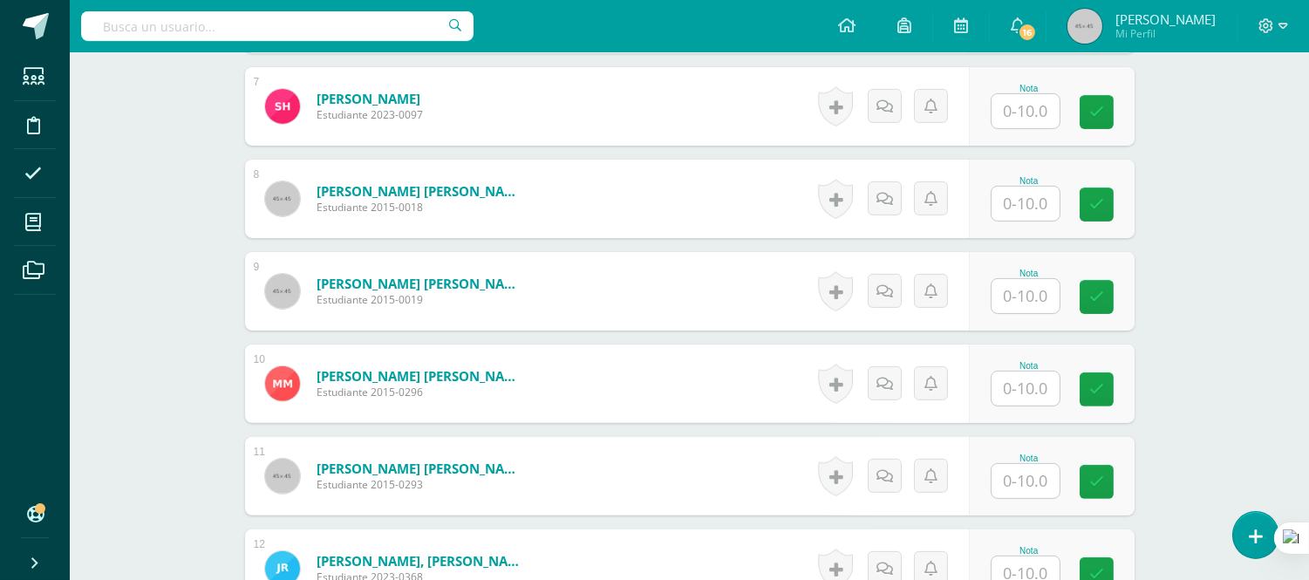
click at [1013, 377] on input "text" at bounding box center [1026, 389] width 68 height 34
type input "8"
click at [686, 391] on form "Mijares Perez, Mariana Sofia Estudiante 2015-0296 Nota 8 0 Logros" at bounding box center [690, 383] width 890 height 78
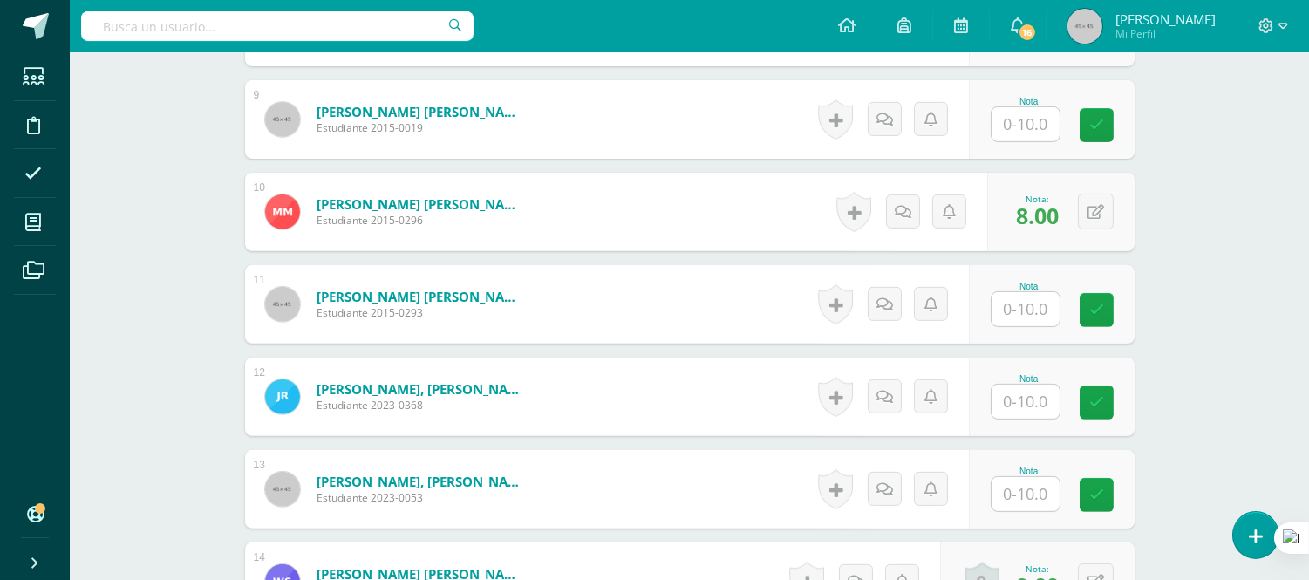
scroll to position [1304, 0]
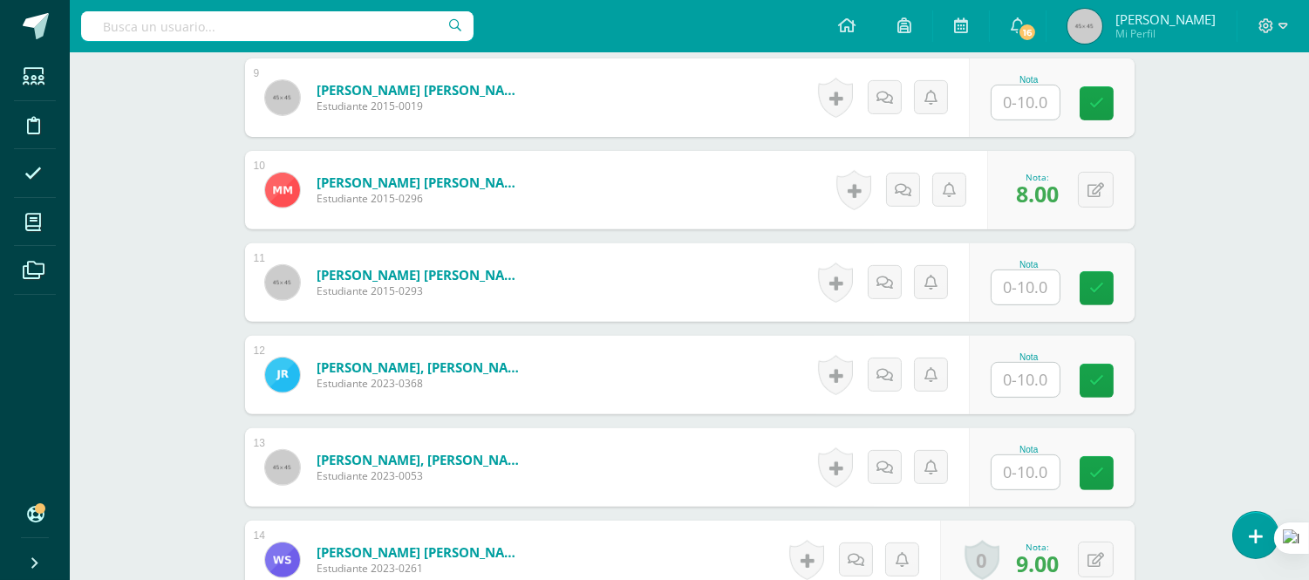
click at [1008, 373] on input "text" at bounding box center [1026, 380] width 68 height 34
type input "10"
click at [751, 379] on form "Rosales Camacho, Jose Javier Estudiante 2023-0368 Nota 10 0 Logros" at bounding box center [690, 375] width 890 height 78
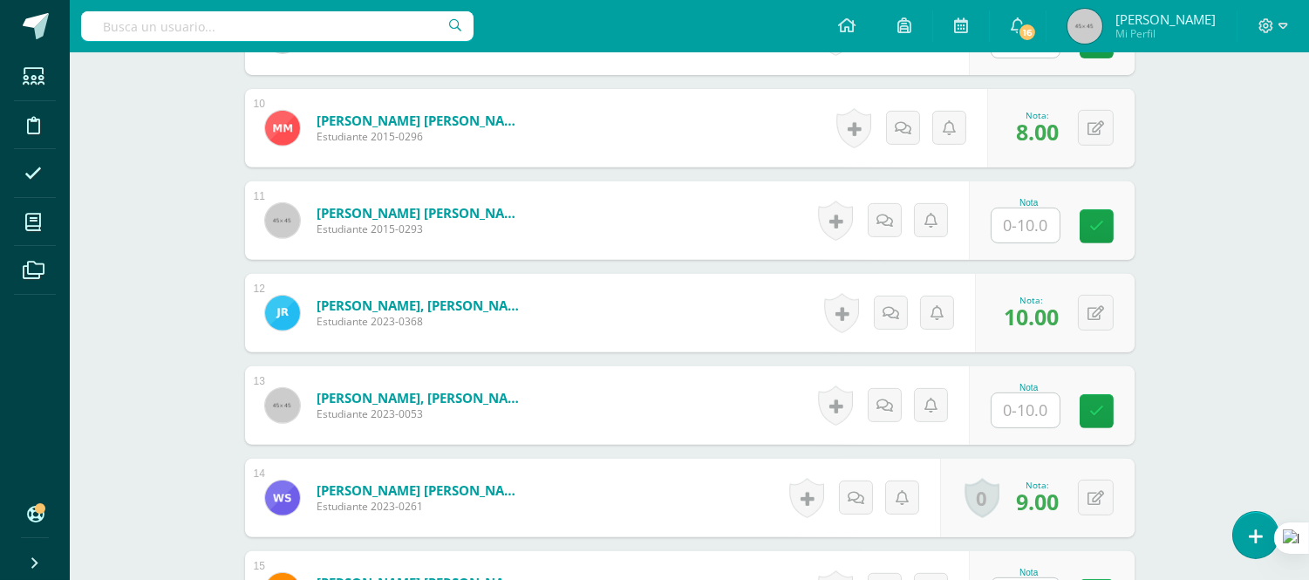
scroll to position [1401, 0]
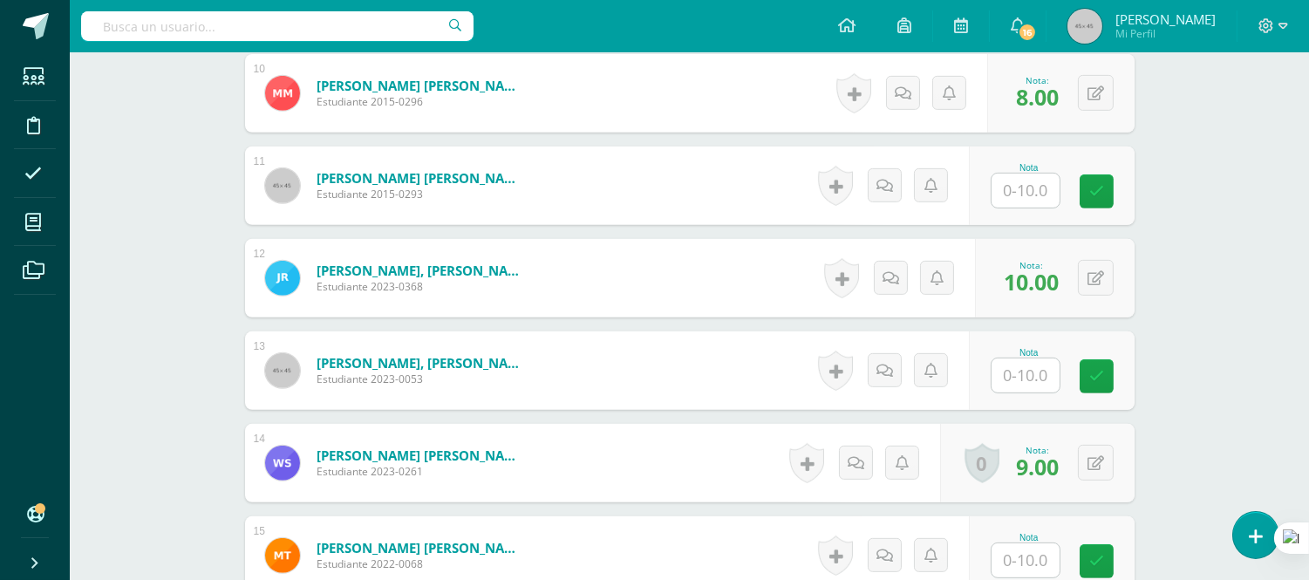
click at [1023, 381] on input "text" at bounding box center [1026, 375] width 68 height 34
type input "10"
click at [701, 355] on form "Sánchez Barro, David Sebastián Estudiante 2023-0053 Nota 10 0 Logros" at bounding box center [689, 371] width 917 height 81
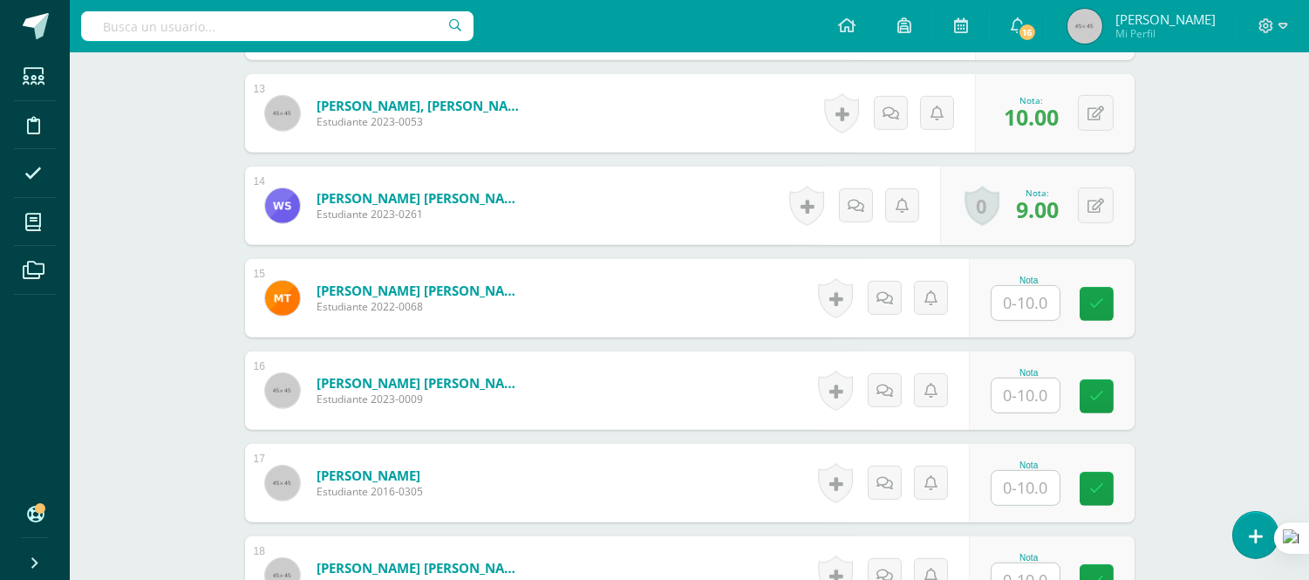
scroll to position [1692, 0]
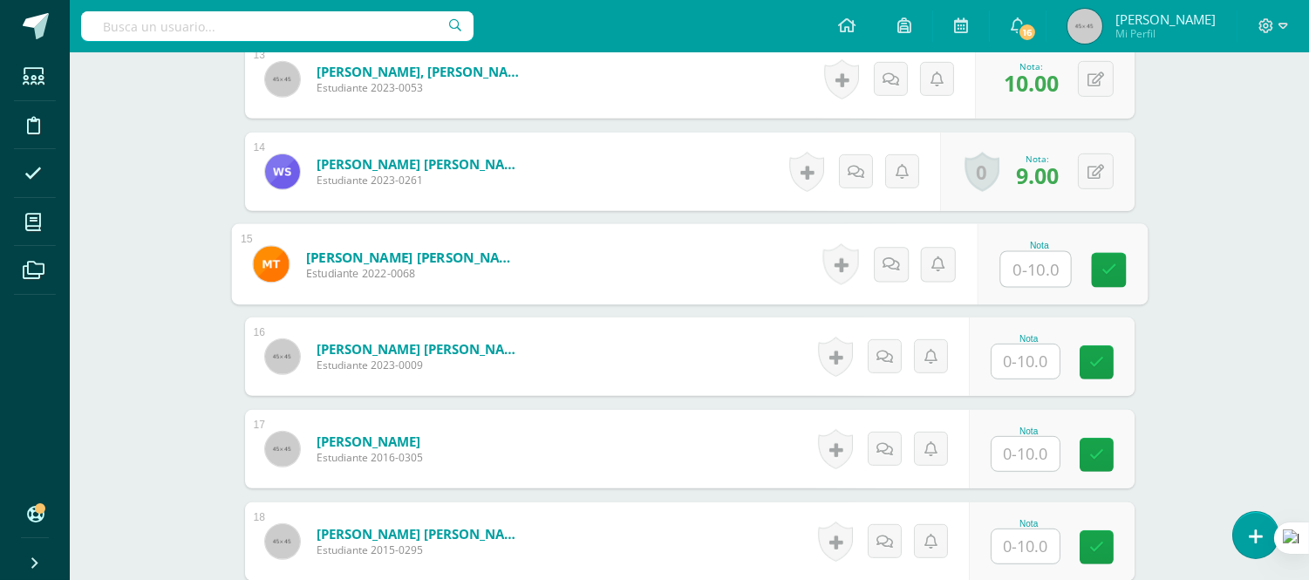
click at [1008, 260] on input "text" at bounding box center [1035, 269] width 70 height 35
type input "10"
click at [590, 346] on form "Turcios Vargas, Carlos David Estudiante 2023-0009 Nota 0 Logros" at bounding box center [690, 356] width 890 height 78
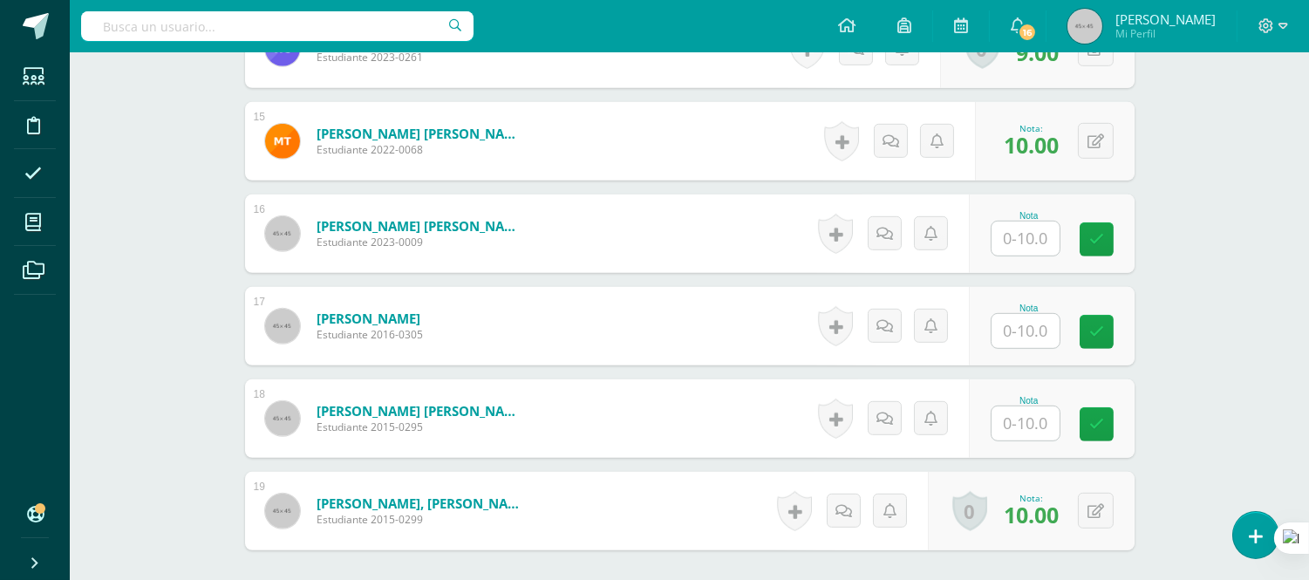
scroll to position [1982, 0]
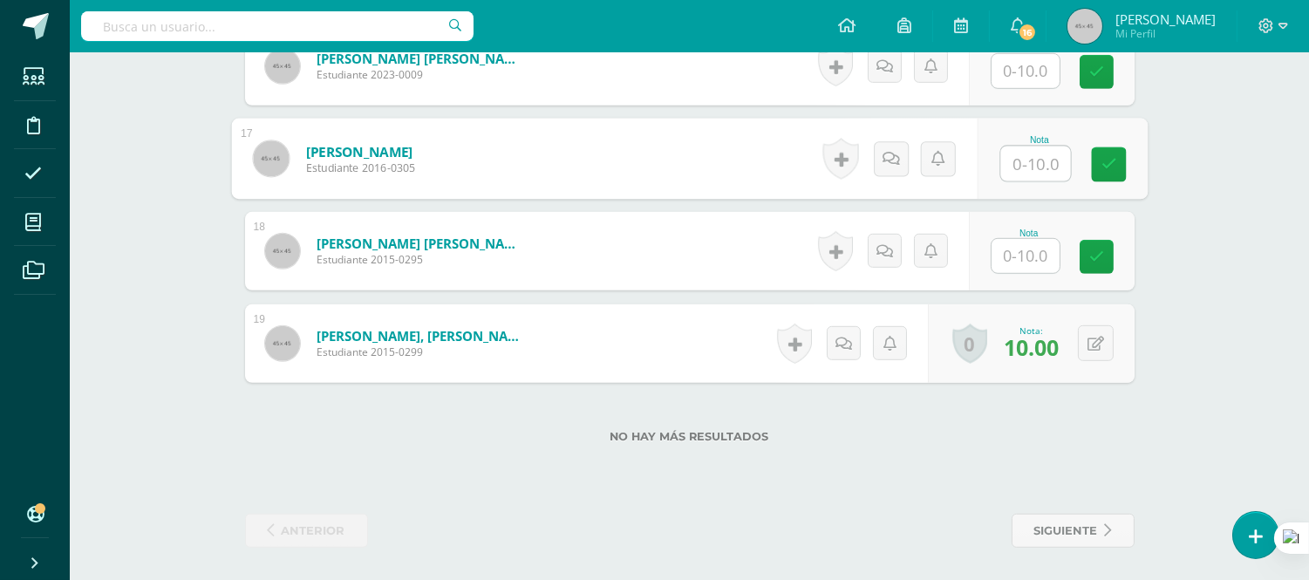
click at [1026, 170] on input "text" at bounding box center [1035, 164] width 70 height 35
type input "10"
click at [626, 269] on form "Vega Morales, Ximena del Rosario Estudiante 2015-0295 Nota 0 Logros" at bounding box center [690, 251] width 890 height 78
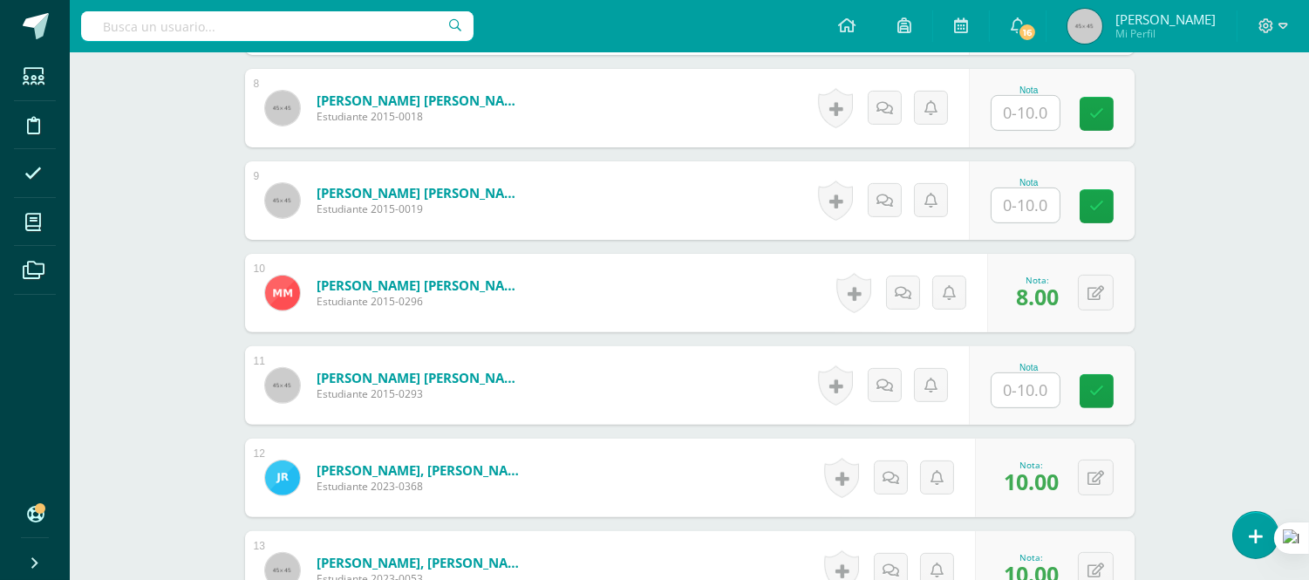
scroll to position [1110, 0]
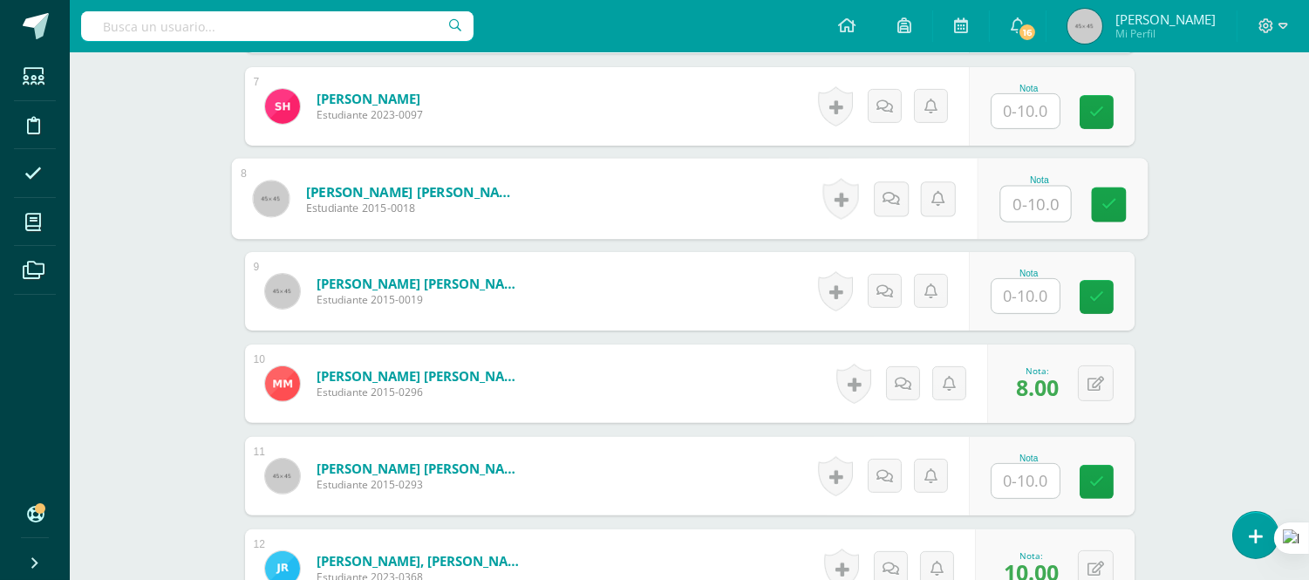
click at [1016, 206] on input "text" at bounding box center [1035, 204] width 70 height 35
type input "10"
click at [729, 181] on form "Hernández Sanchez, José David Estudiante 2015-0018 Nota 10 0 Logros" at bounding box center [689, 199] width 917 height 81
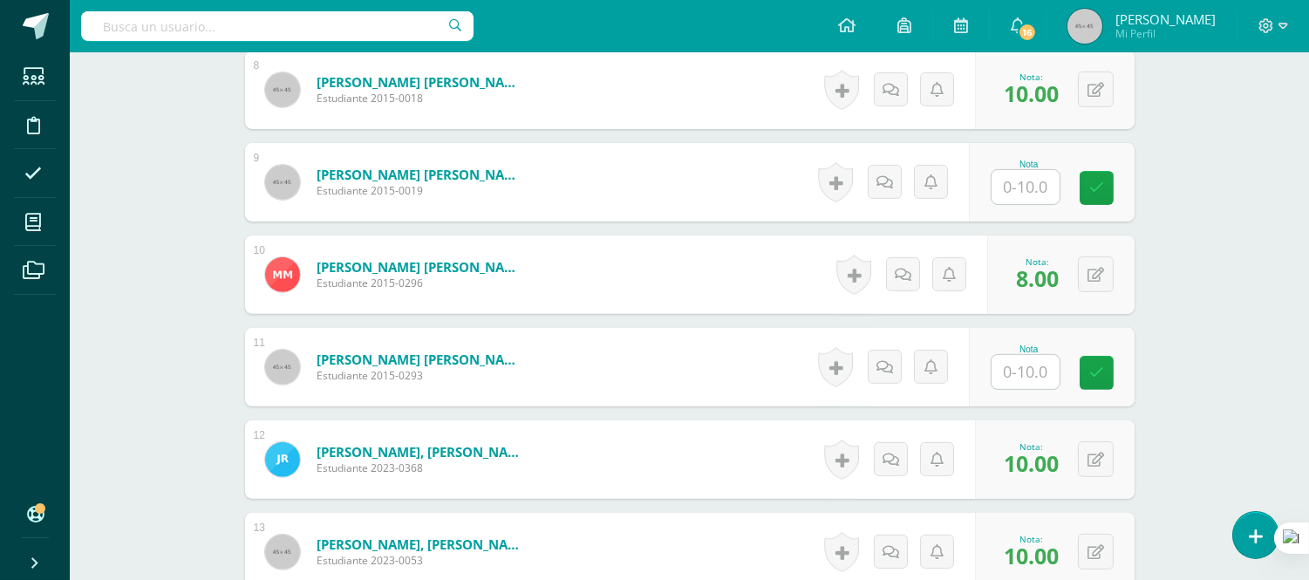
scroll to position [1304, 0]
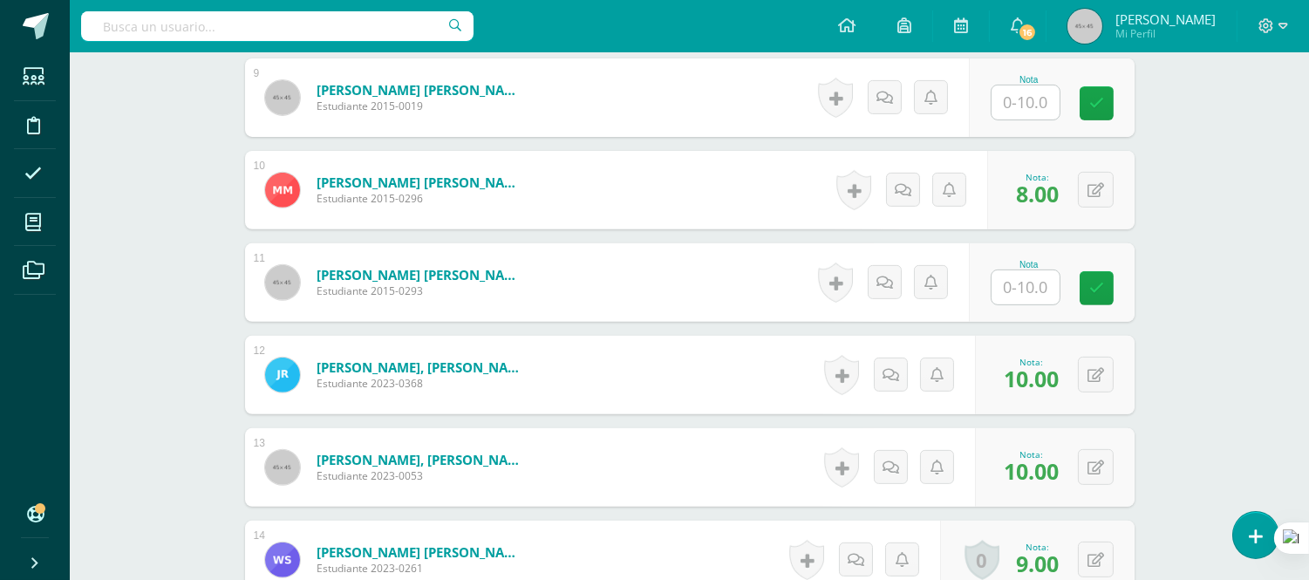
click at [1024, 293] on input "text" at bounding box center [1026, 287] width 68 height 34
click at [699, 298] on form "Pérez Pérez, Mario David Estudiante 2015-0293 Nota 0 Logros N/A" at bounding box center [690, 282] width 890 height 78
click at [1022, 292] on input "text" at bounding box center [1026, 287] width 68 height 34
type input "10"
click at [692, 293] on form "Pérez Pérez, Mario David Estudiante 2015-0293 Nota 10 0 Logros" at bounding box center [689, 282] width 917 height 81
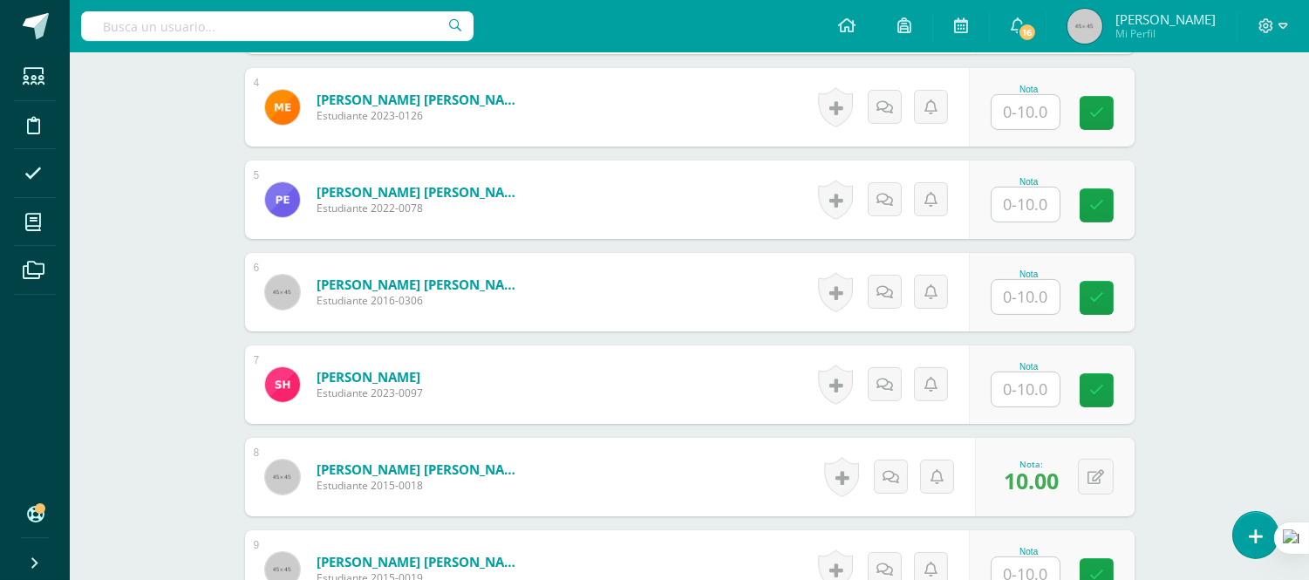
scroll to position [820, 0]
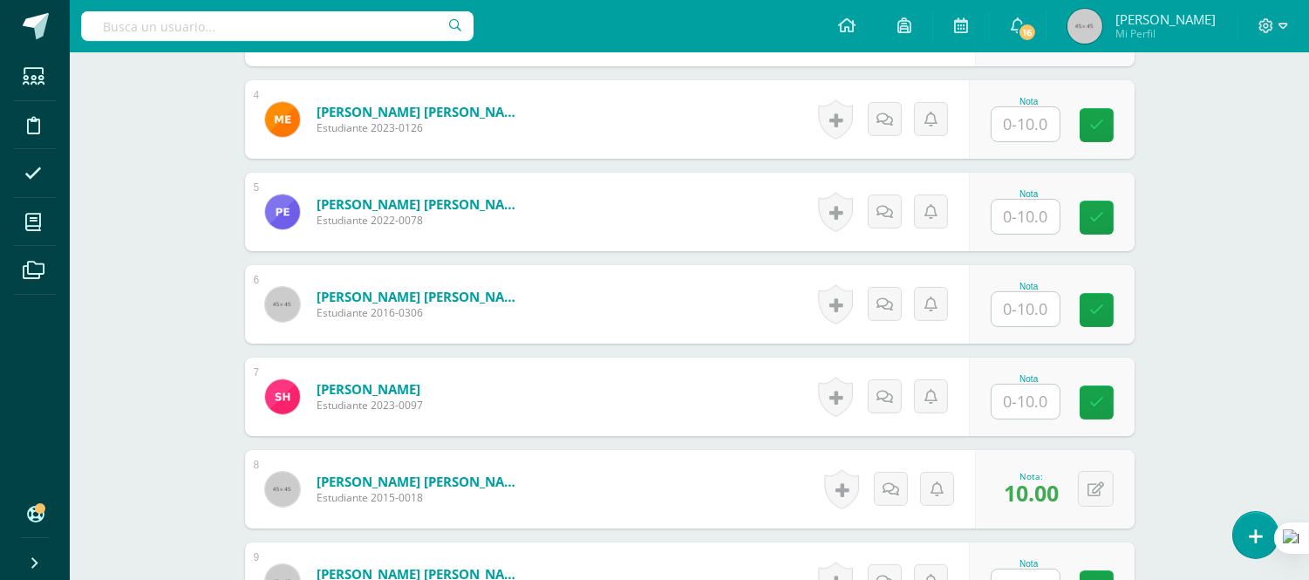
click at [1027, 221] on input "text" at bounding box center [1026, 217] width 68 height 34
type input "8"
click at [585, 190] on form "Esquivel Xitumul, Paula Jimena Estudiante 2022-0078 Nota 8 0 Logros" at bounding box center [690, 212] width 890 height 78
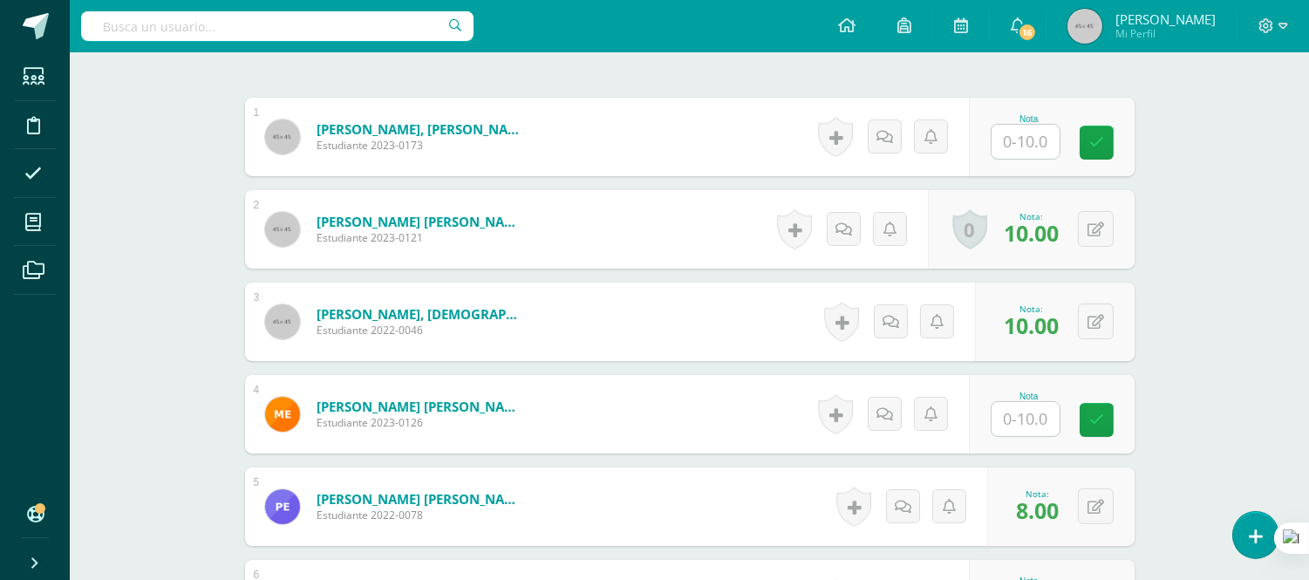
scroll to position [529, 0]
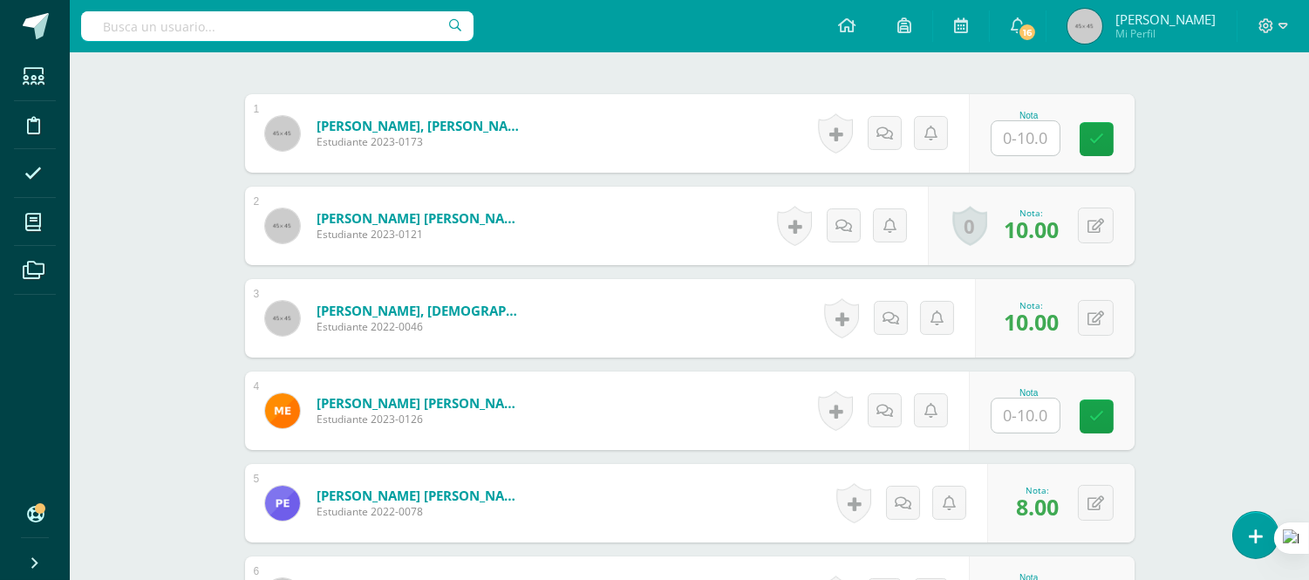
click at [1018, 135] on input "text" at bounding box center [1026, 138] width 68 height 34
type input "10"
click at [638, 214] on form "Castillo Archila, Daniel Adrian Estudiante 2023-0121 Nota 10.00 0 Logros Logros…" at bounding box center [690, 226] width 890 height 78
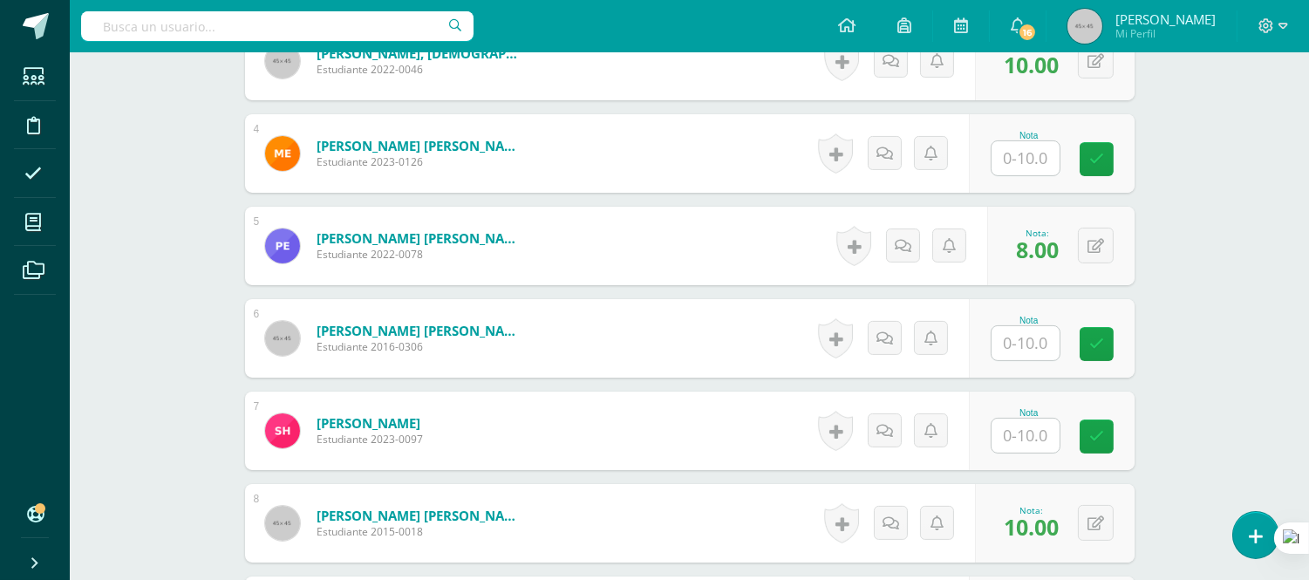
scroll to position [820, 0]
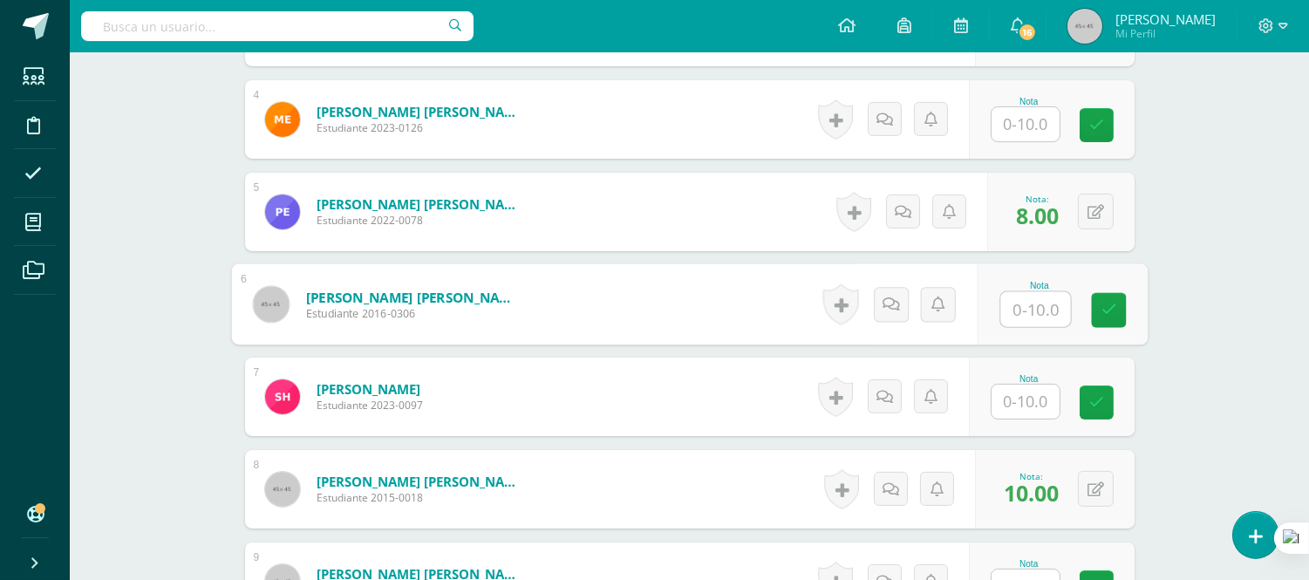
click at [1022, 306] on input "text" at bounding box center [1035, 309] width 70 height 35
type input "10"
click at [659, 293] on form "Gaitán Poitán, Jimena Estefanía Estudiante 2016-0306 Nota 10 0 Logros N/A" at bounding box center [690, 304] width 890 height 78
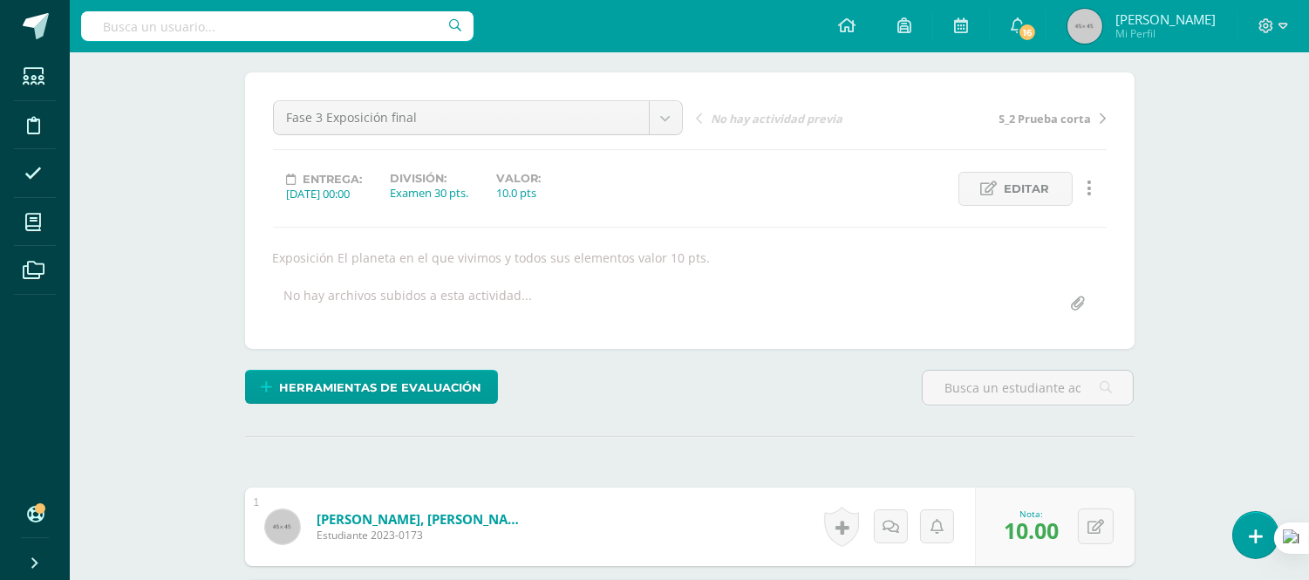
scroll to position [0, 0]
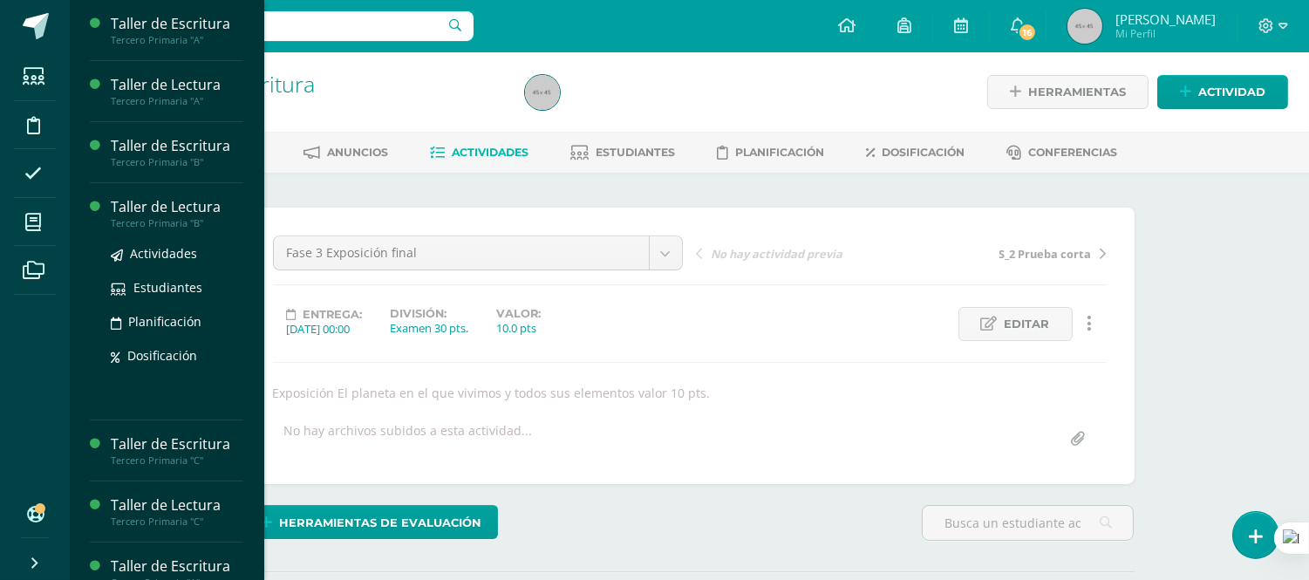
click at [185, 202] on div "Taller de Lectura" at bounding box center [177, 207] width 133 height 20
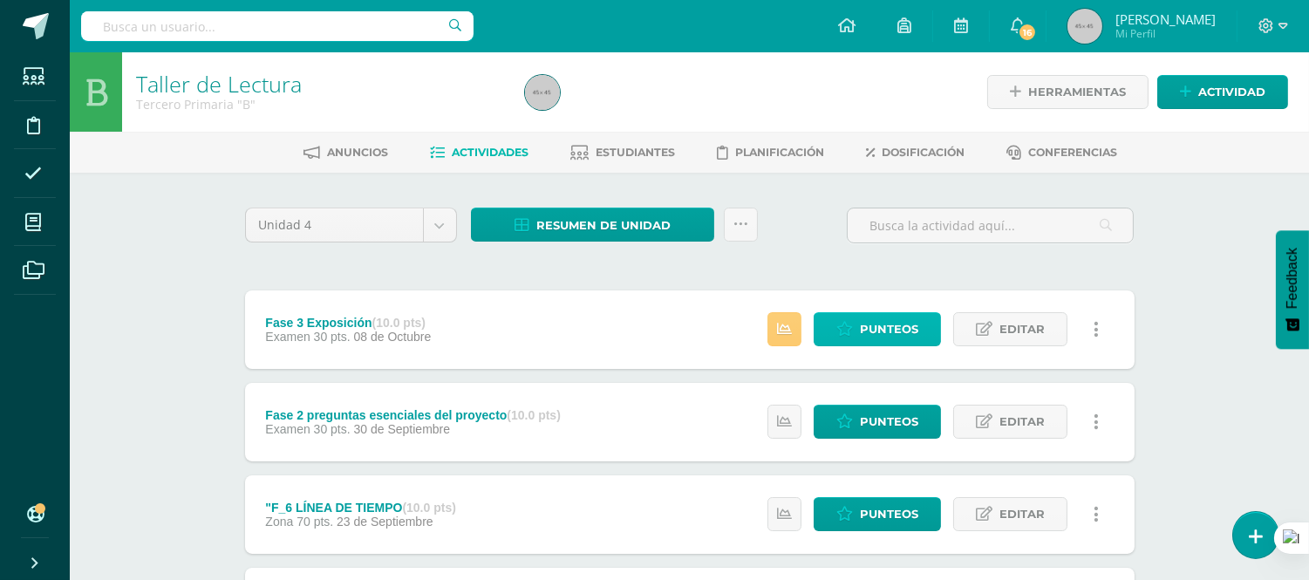
click at [898, 333] on span "Punteos" at bounding box center [889, 329] width 58 height 32
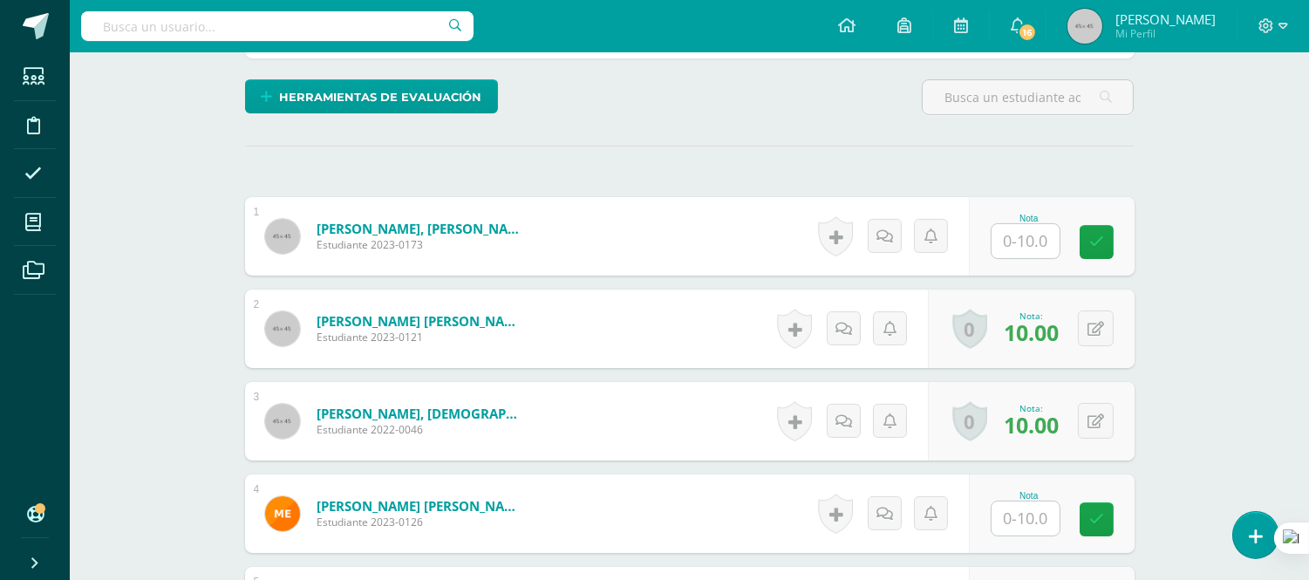
scroll to position [432, 0]
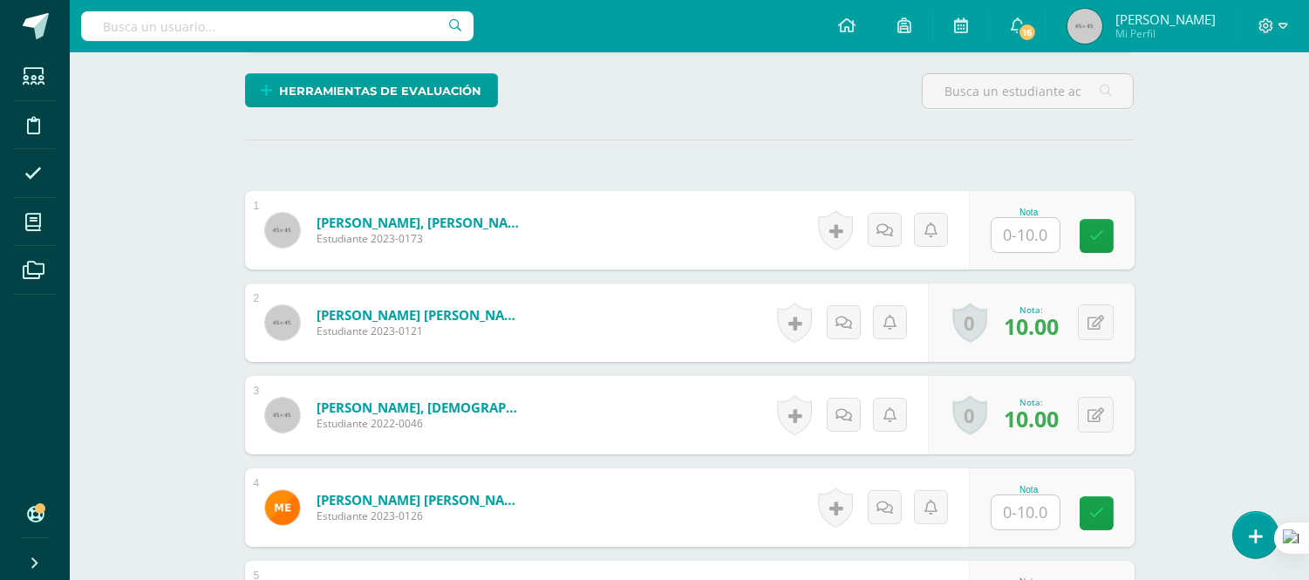
click at [1029, 233] on input "text" at bounding box center [1026, 235] width 68 height 34
type input "10"
click at [669, 111] on div "Herramientas de evaluación Lista de cotejo Escala de valoración Puntos Extra Su…" at bounding box center [690, 98] width 904 height 50
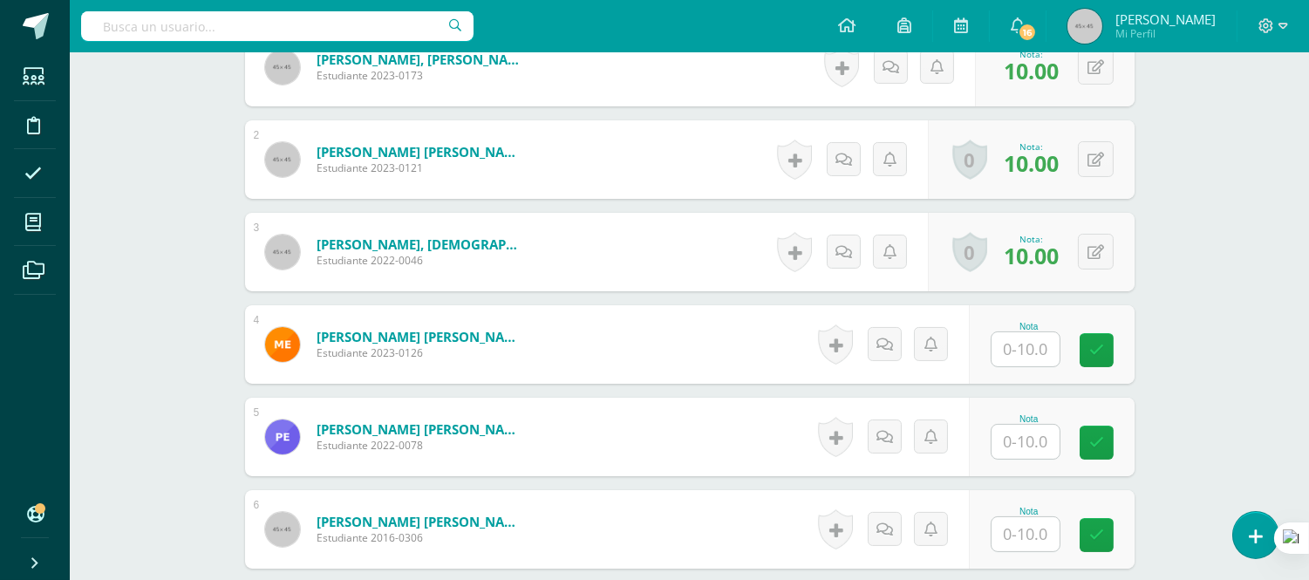
scroll to position [625, 0]
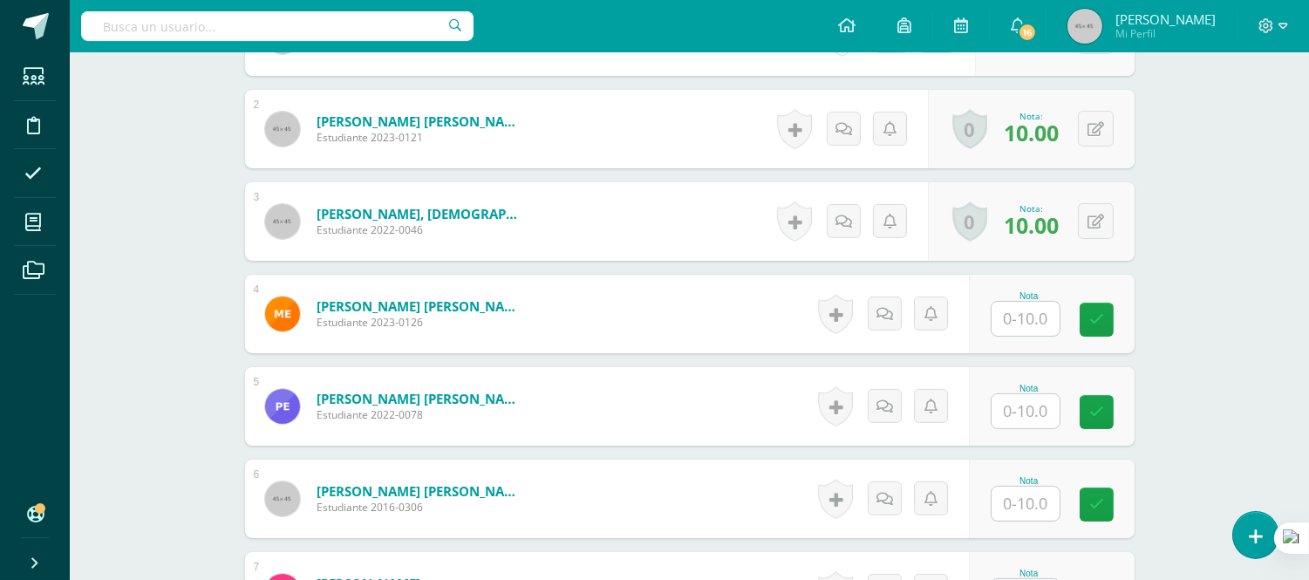
click at [1038, 407] on input "text" at bounding box center [1026, 411] width 68 height 34
type input "7"
click at [658, 378] on form "Esquivel Xitumul, Paula Jimena Estudiante 2022-0078 Nota 7 0 Logros" at bounding box center [690, 406] width 890 height 78
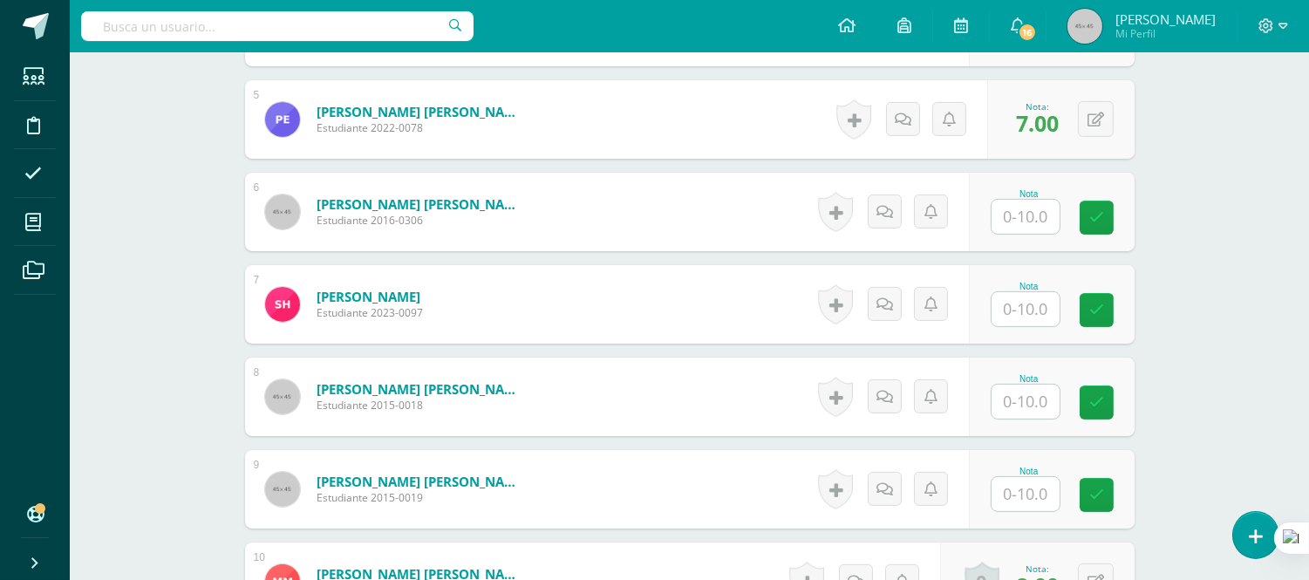
scroll to position [917, 0]
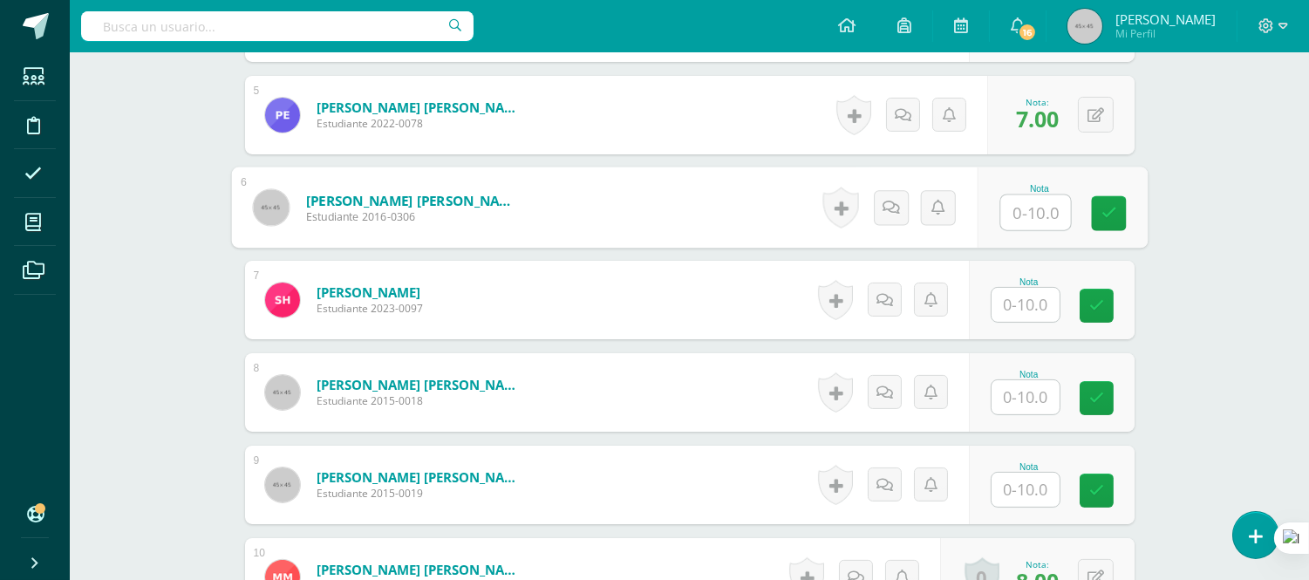
click at [1036, 208] on input "text" at bounding box center [1035, 212] width 70 height 35
type input "10"
click at [752, 286] on form "Herincx Nerios, Sarah Isabella Estudiante 2023-0097 Nota 0 Logros" at bounding box center [690, 300] width 890 height 78
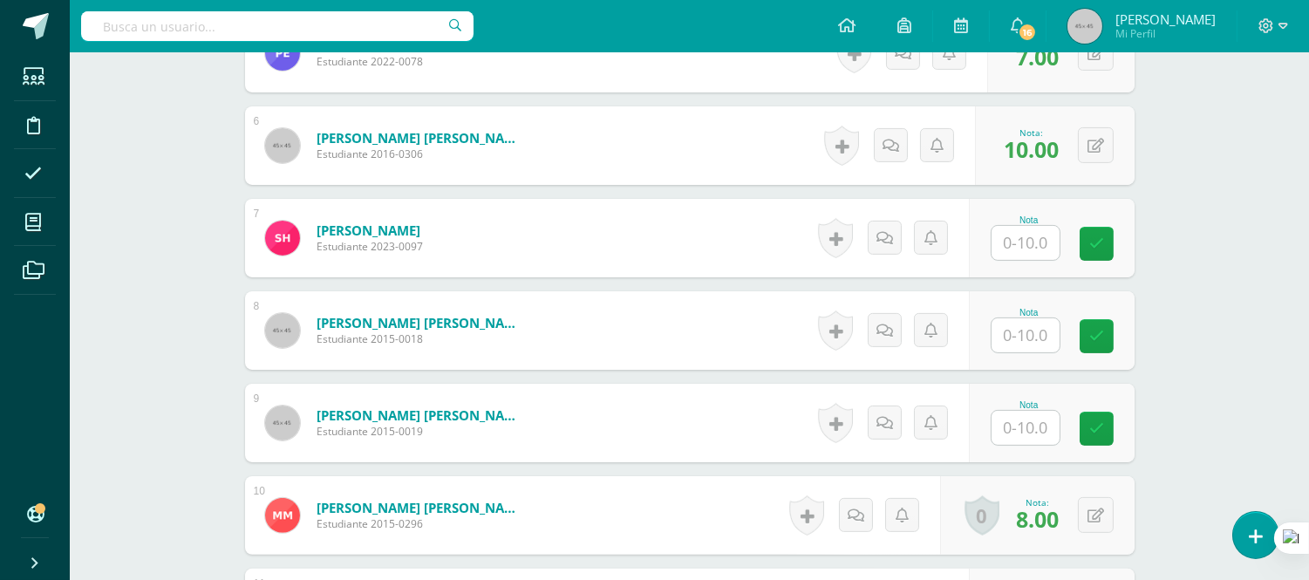
scroll to position [1013, 0]
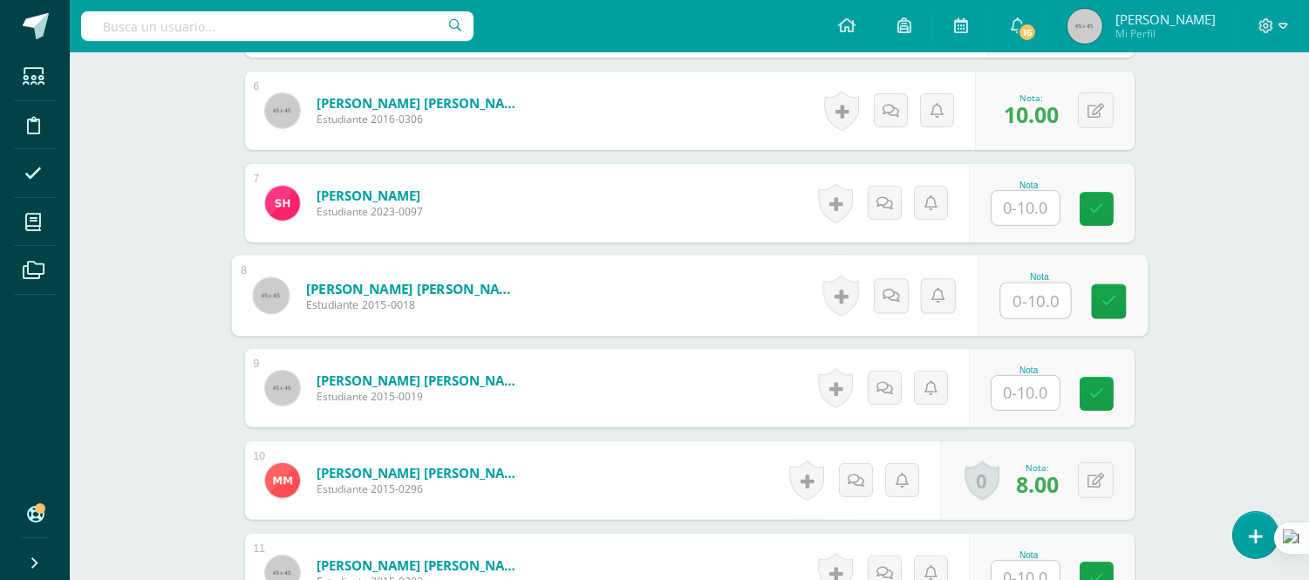
click at [1029, 306] on input "text" at bounding box center [1035, 300] width 70 height 35
type input "10"
click at [1036, 389] on input "text" at bounding box center [1026, 393] width 68 height 34
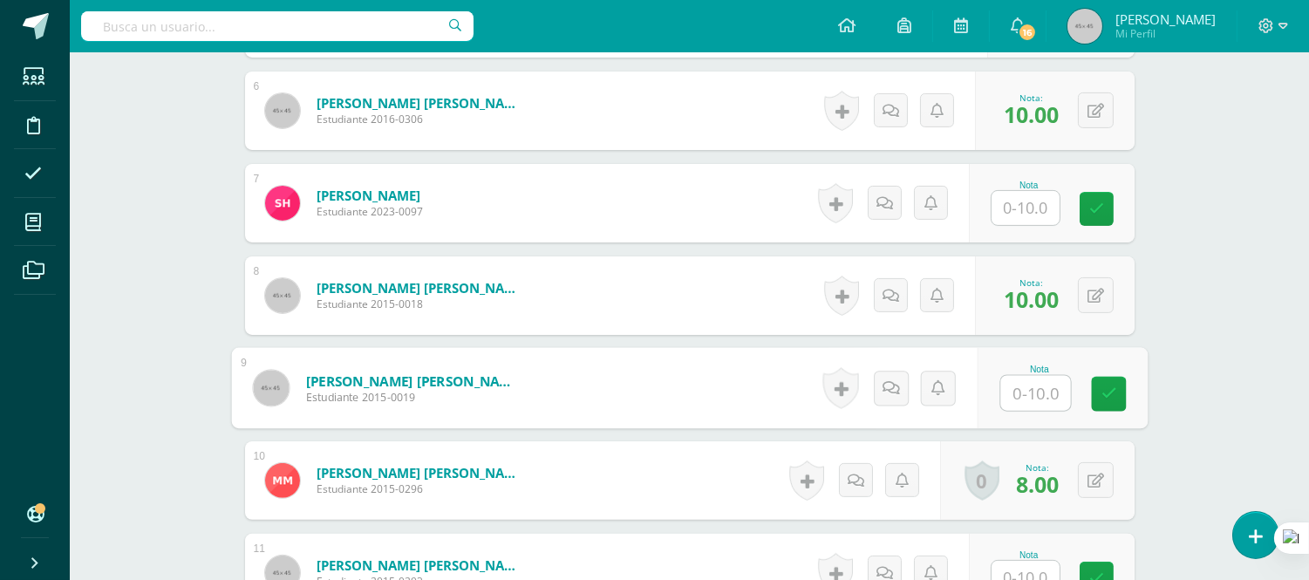
scroll to position [1207, 0]
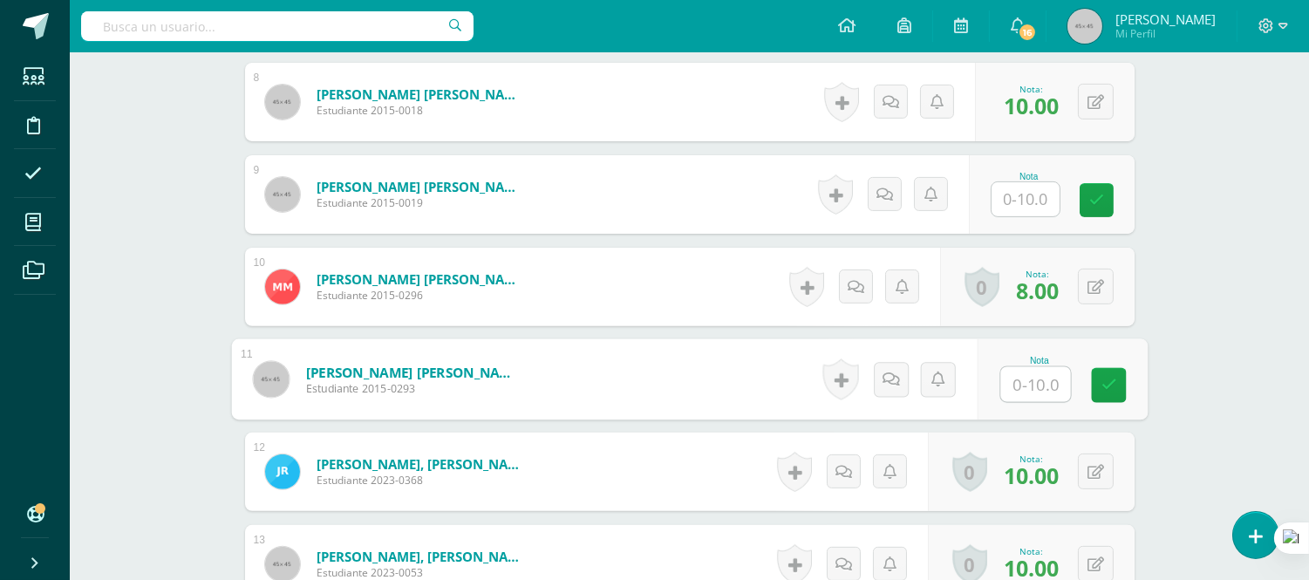
click at [1027, 386] on input "text" at bounding box center [1035, 384] width 70 height 35
type input "10"
drag, startPoint x: 599, startPoint y: 306, endPoint x: 588, endPoint y: 306, distance: 11.3
click at [598, 306] on form "Mijares Perez, Mariana Sofia Estudiante 2015-0296 Nota 8.00 0 Logros Logros obt…" at bounding box center [690, 287] width 890 height 78
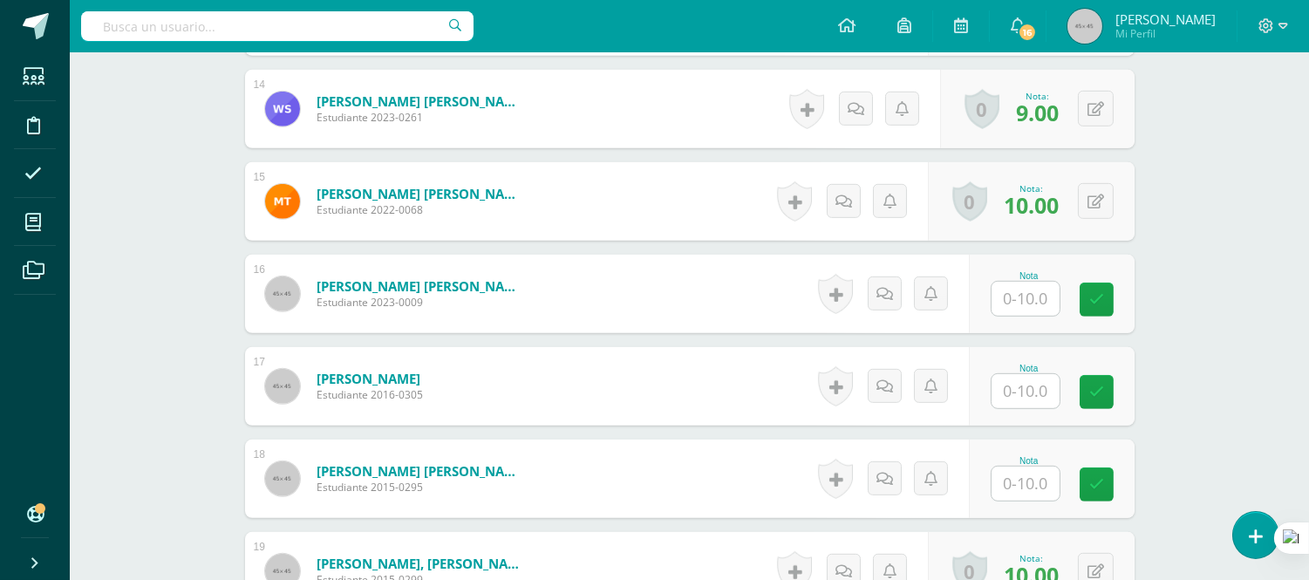
scroll to position [1789, 0]
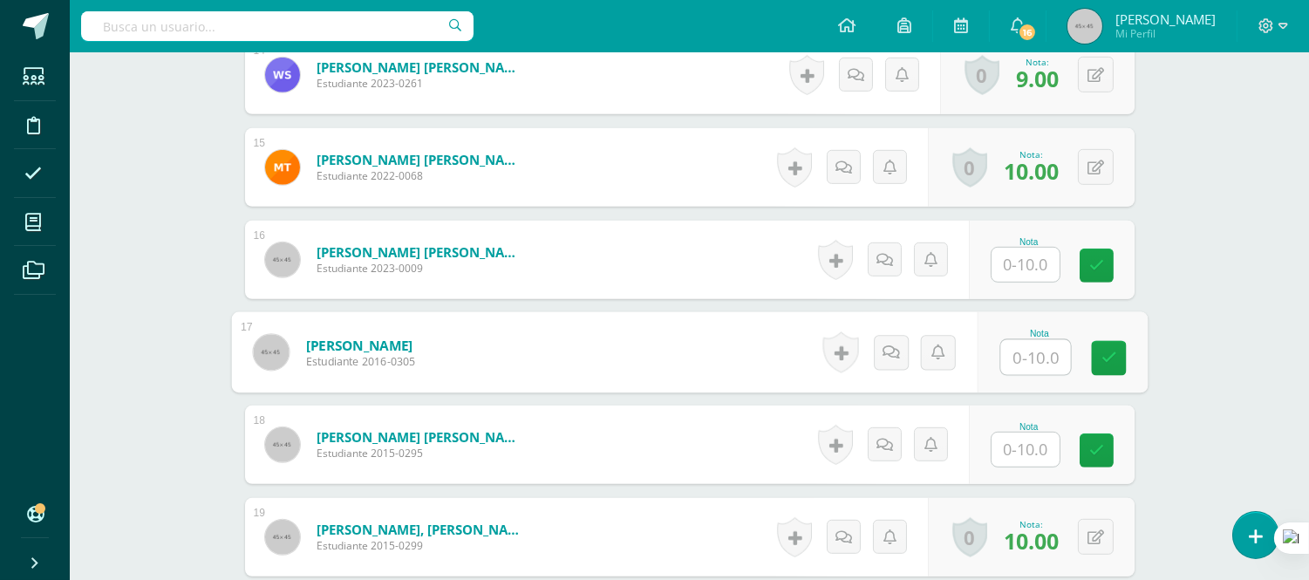
click at [1025, 356] on input "text" at bounding box center [1035, 357] width 70 height 35
type input "10"
click at [1024, 456] on input "text" at bounding box center [1026, 450] width 68 height 34
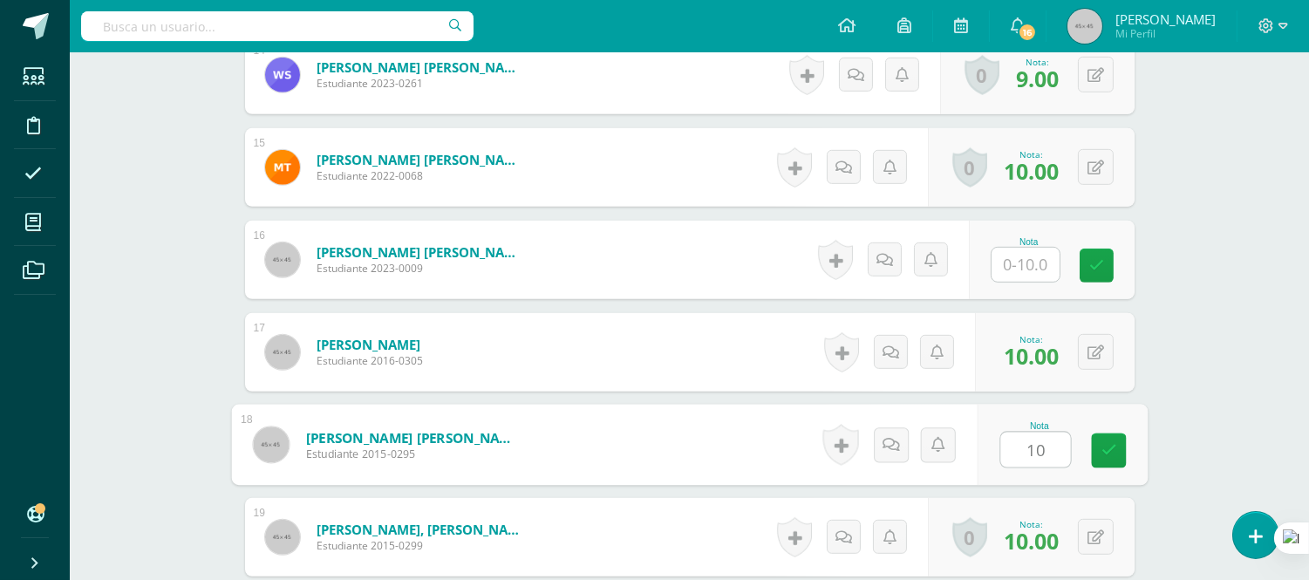
type input "10"
click at [753, 426] on form "[PERSON_NAME] [PERSON_NAME] Estudiante 2015-0295 Nota 10 0 [GEOGRAPHIC_DATA]" at bounding box center [689, 445] width 917 height 81
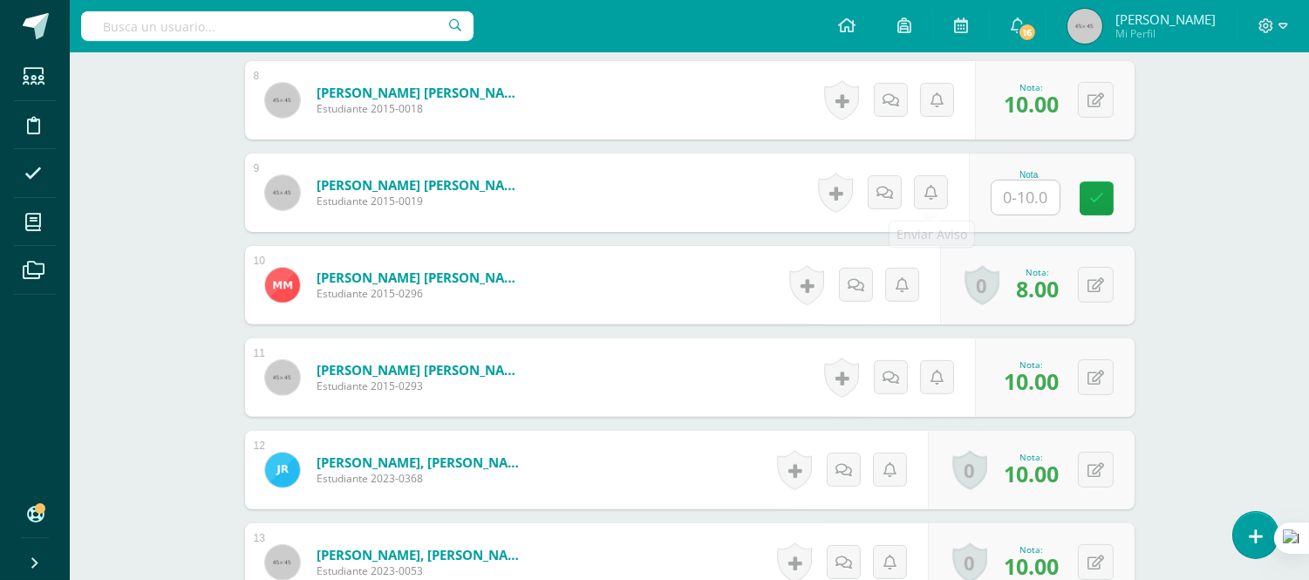
scroll to position [1305, 0]
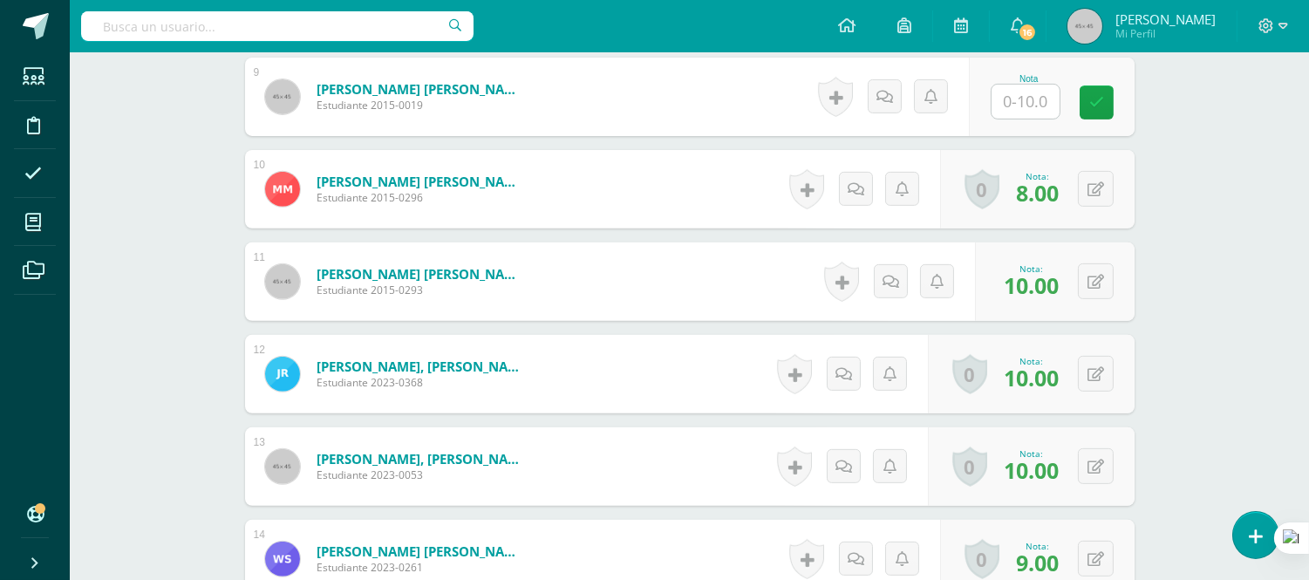
click at [1014, 100] on input "text" at bounding box center [1026, 102] width 68 height 34
type input "10"
click at [713, 198] on form "Mijares Perez, Mariana Sofia Estudiante 2015-0296 Nota 8.00 0 Logros Logros obt…" at bounding box center [690, 189] width 890 height 78
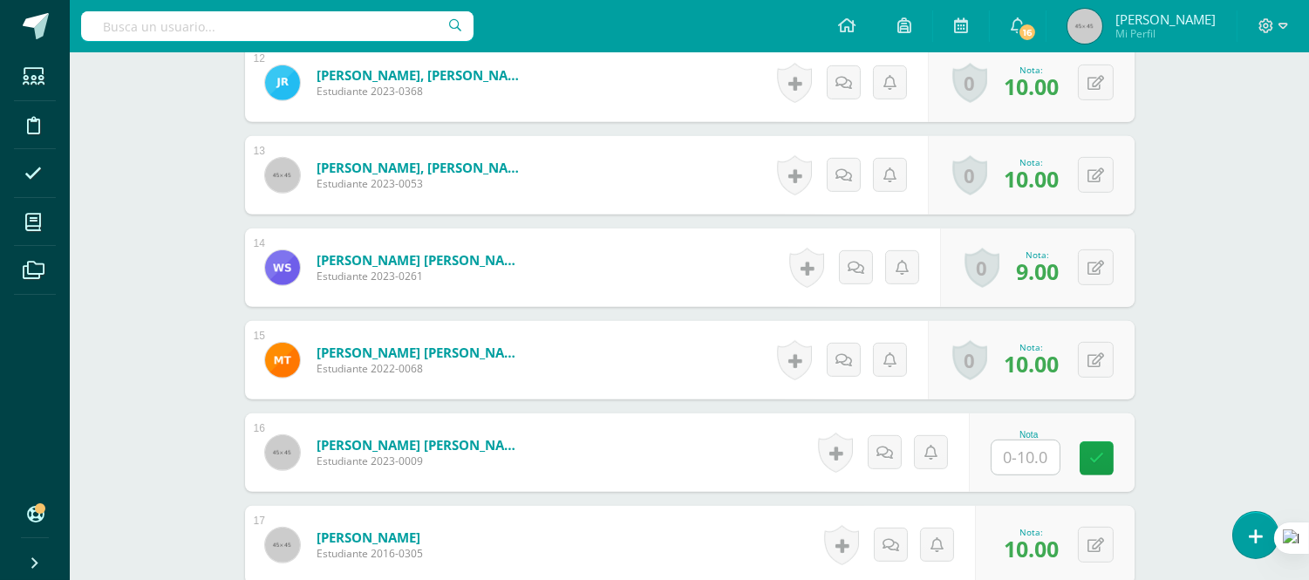
scroll to position [1693, 0]
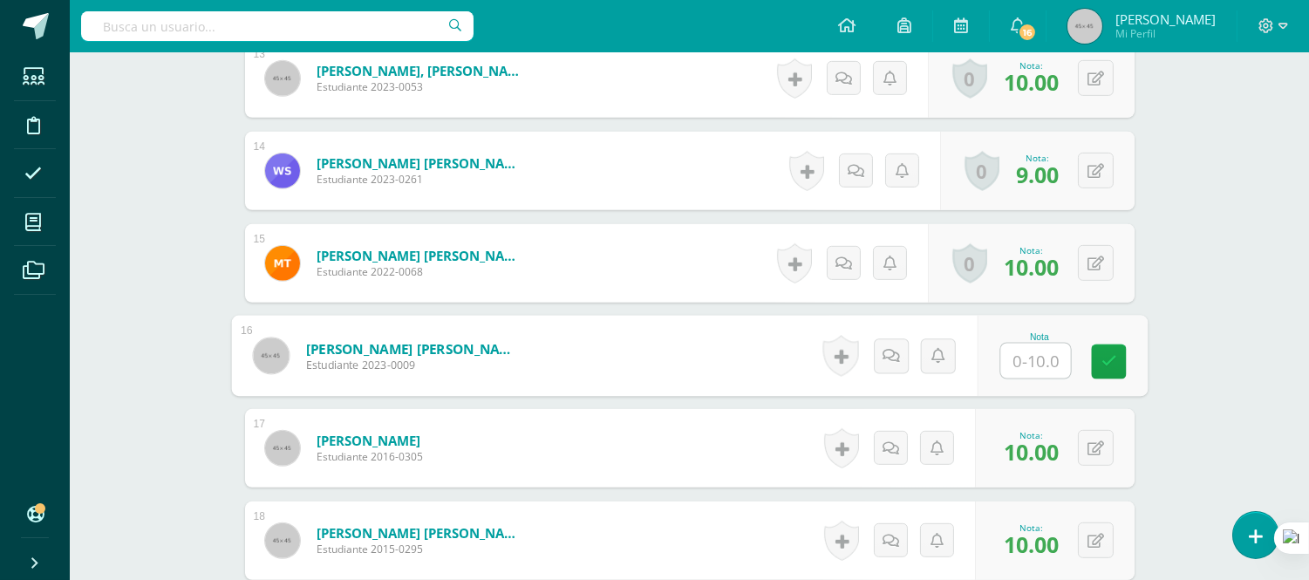
click at [1020, 366] on input "text" at bounding box center [1035, 361] width 70 height 35
type input "10"
click at [606, 323] on form "Turcios Vargas, Carlos David Estudiante 2023-0009 Nota 10 0 Logros" at bounding box center [689, 356] width 917 height 81
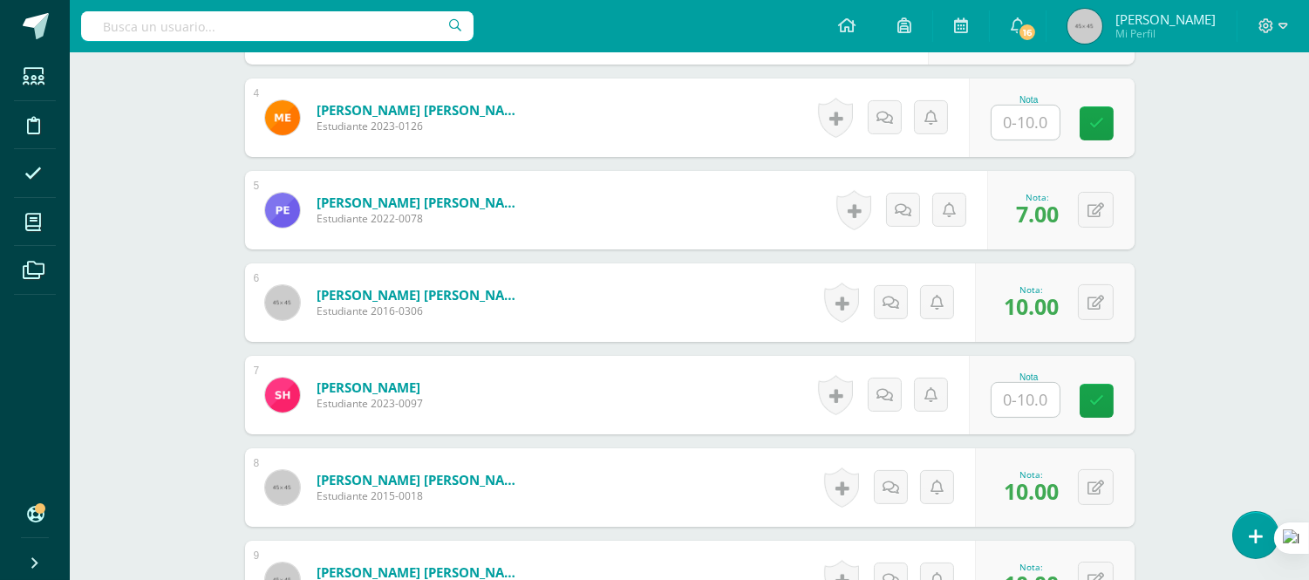
scroll to position [821, 0]
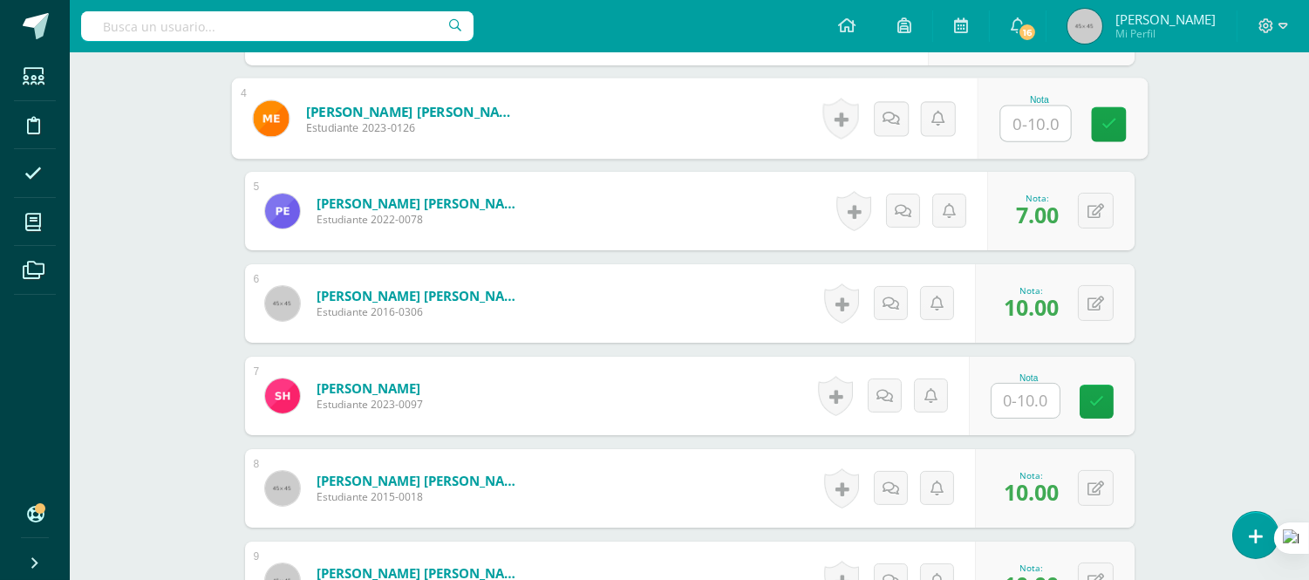
click at [1036, 122] on input "text" at bounding box center [1035, 123] width 70 height 35
type input "9"
click at [682, 303] on form "Gaitán Poitán, Jimena Estefanía Estudiante 2016-0306 Nota 10.00 0 Logros 10.00" at bounding box center [690, 303] width 890 height 78
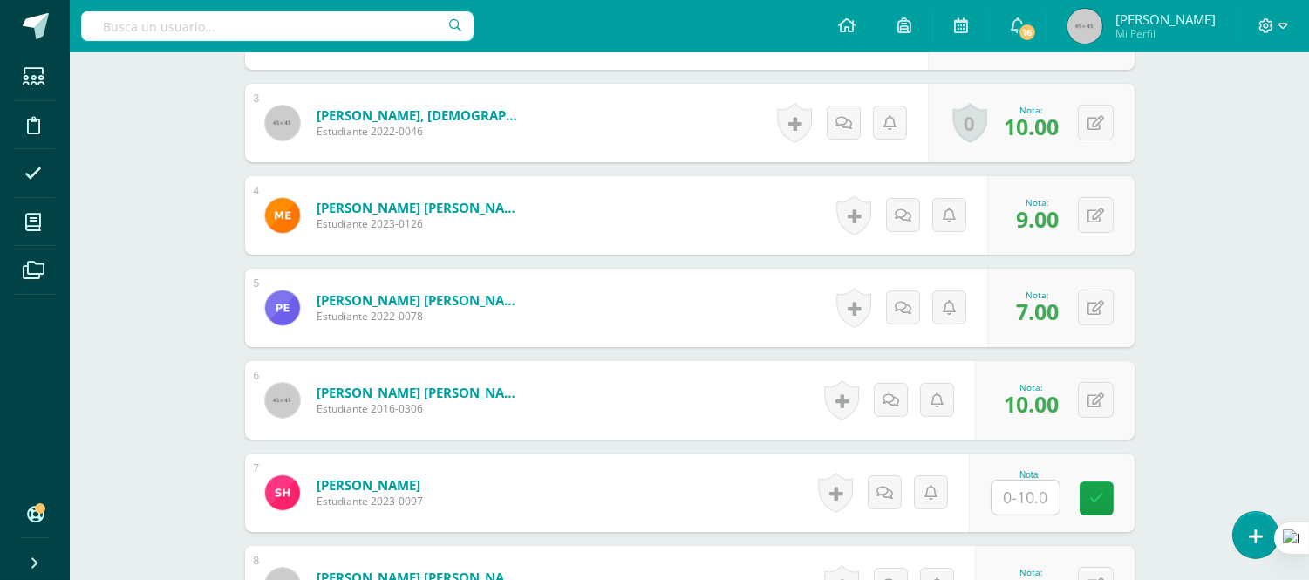
scroll to position [917, 0]
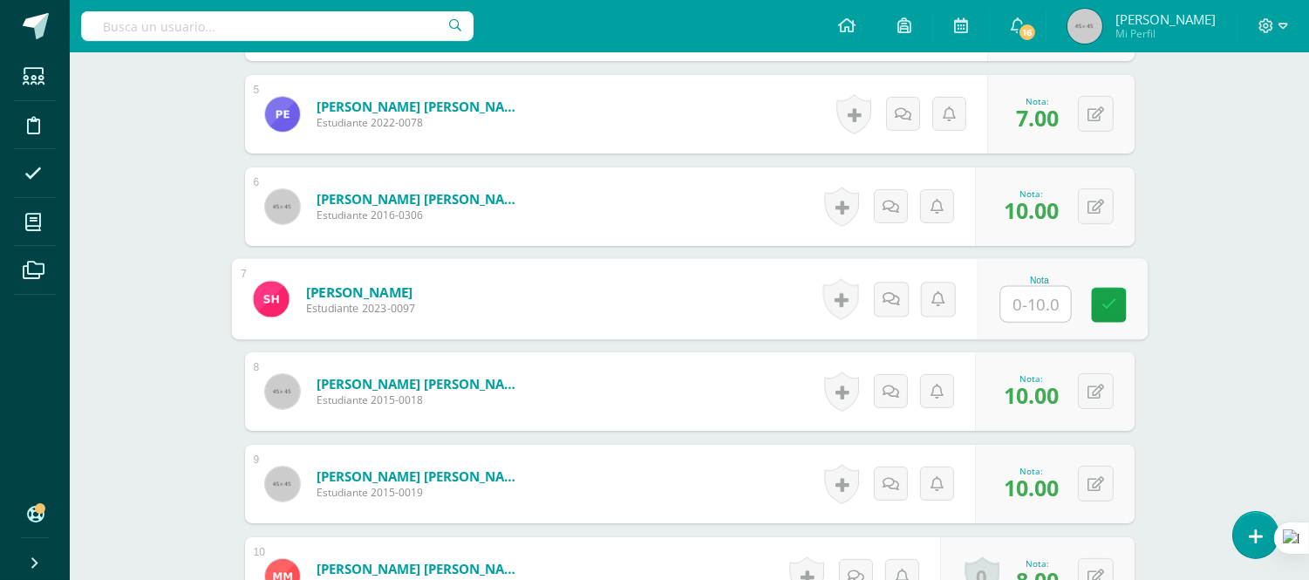
click at [1017, 304] on input "text" at bounding box center [1035, 304] width 70 height 35
type input "10"
click at [755, 311] on form "Herincx Nerios, Sarah Isabella Estudiante 2023-0097 Nota 10 0 Logros" at bounding box center [690, 299] width 890 height 78
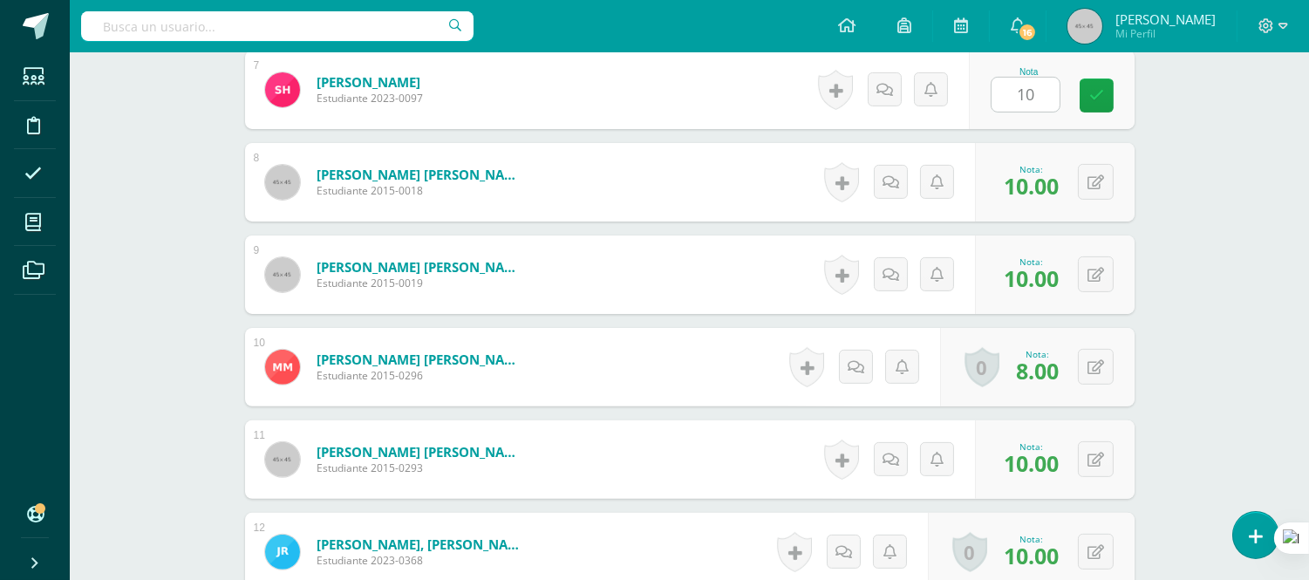
scroll to position [1014, 0]
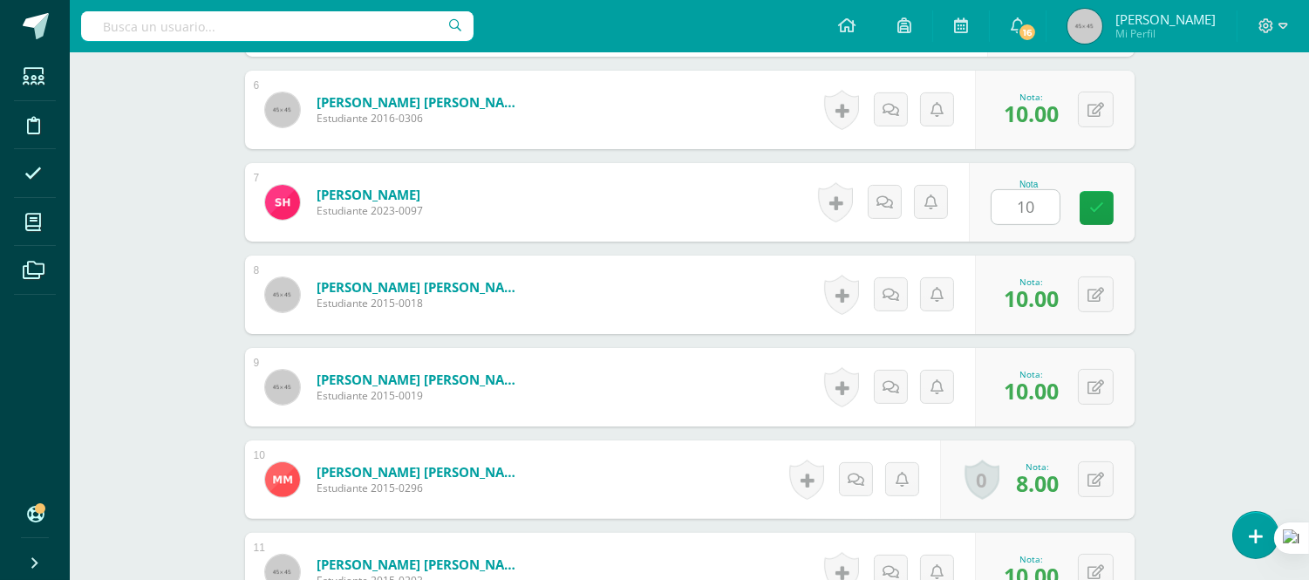
click at [699, 312] on form "Hernández Sanchez, José David Estudiante 2015-0018 Nota 10.00 0 Logros 10.00" at bounding box center [690, 295] width 890 height 78
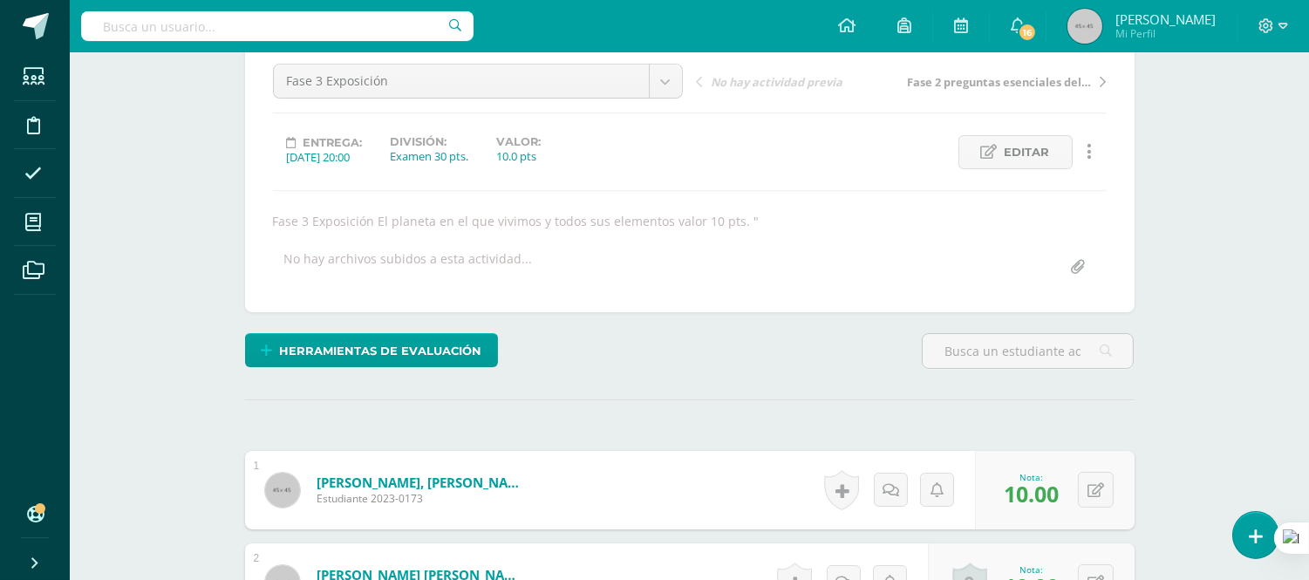
scroll to position [0, 0]
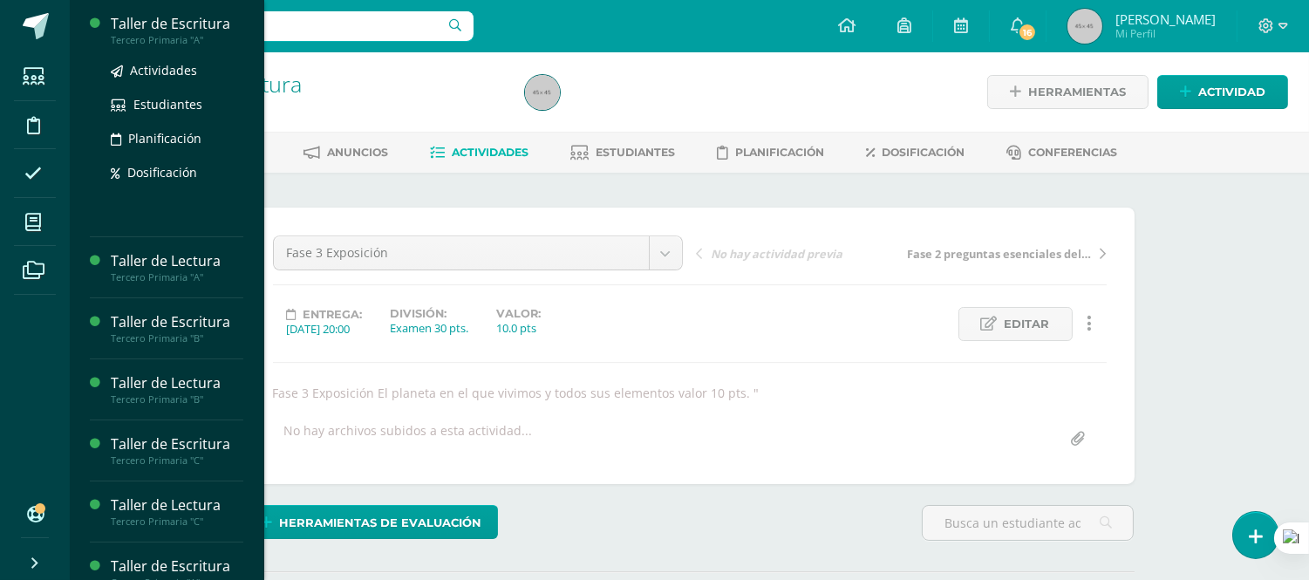
click at [208, 21] on div "Taller de Escritura" at bounding box center [177, 24] width 133 height 20
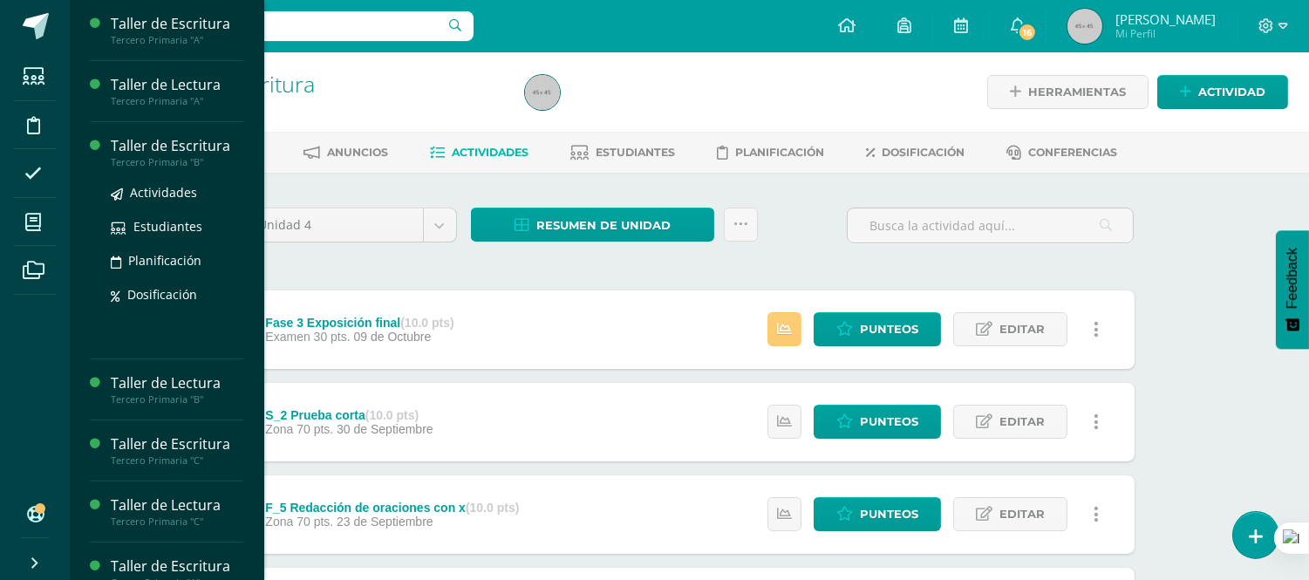
click at [199, 150] on ul "Anuncios Actividades Estudiantes Planificación Dosificación Conferencias" at bounding box center [710, 152] width 1239 height 29
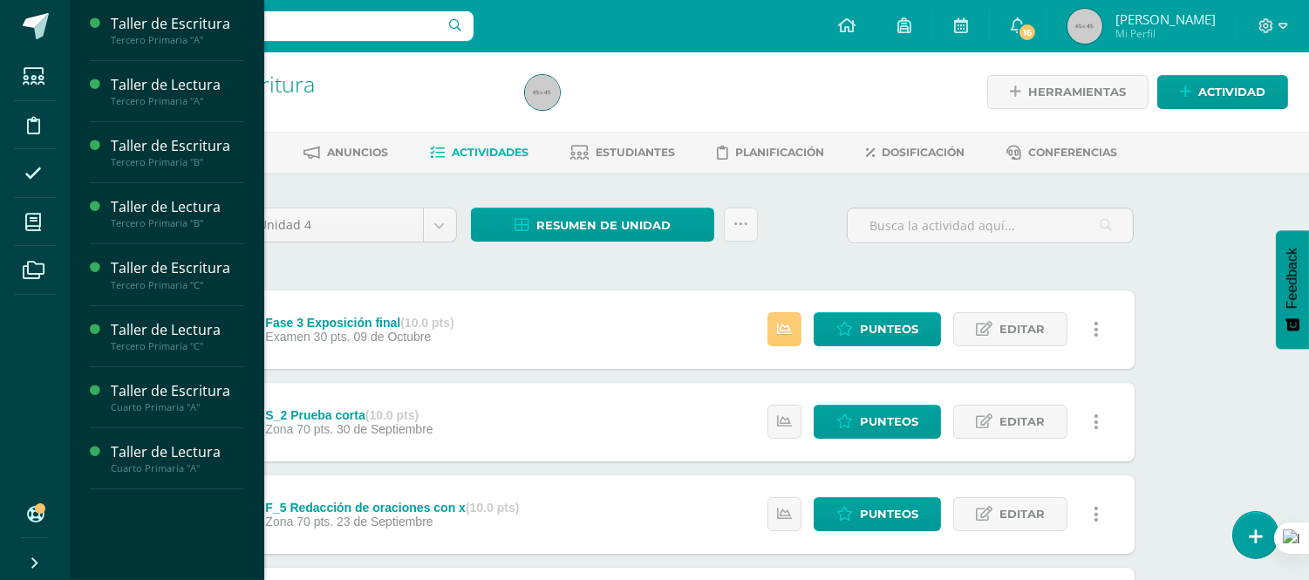
click at [181, 161] on ul "Anuncios Actividades Estudiantes Planificación Dosificación Conferencias" at bounding box center [710, 152] width 1239 height 29
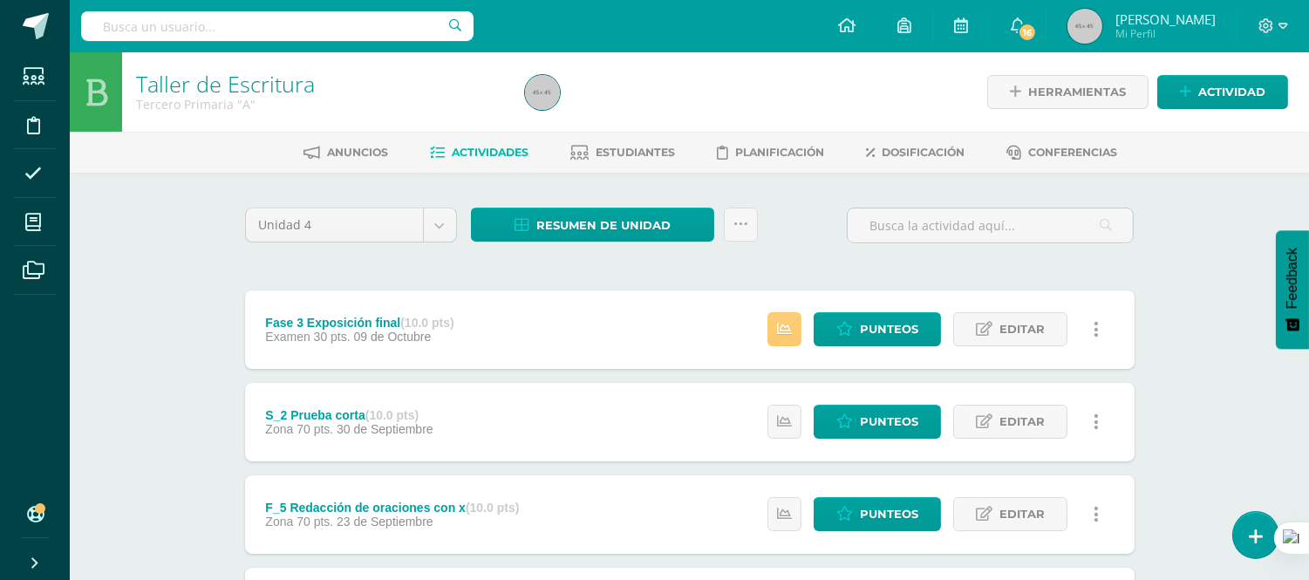
click at [864, 329] on span "Punteos" at bounding box center [889, 329] width 58 height 32
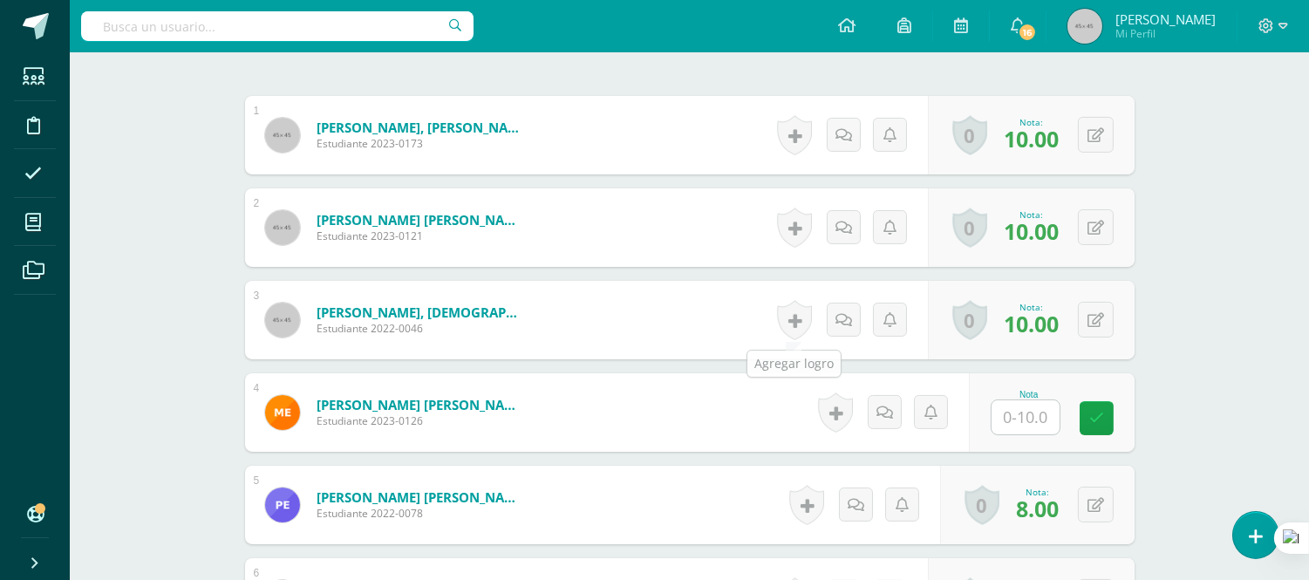
scroll to position [528, 0]
click at [1024, 419] on input "text" at bounding box center [1026, 416] width 68 height 34
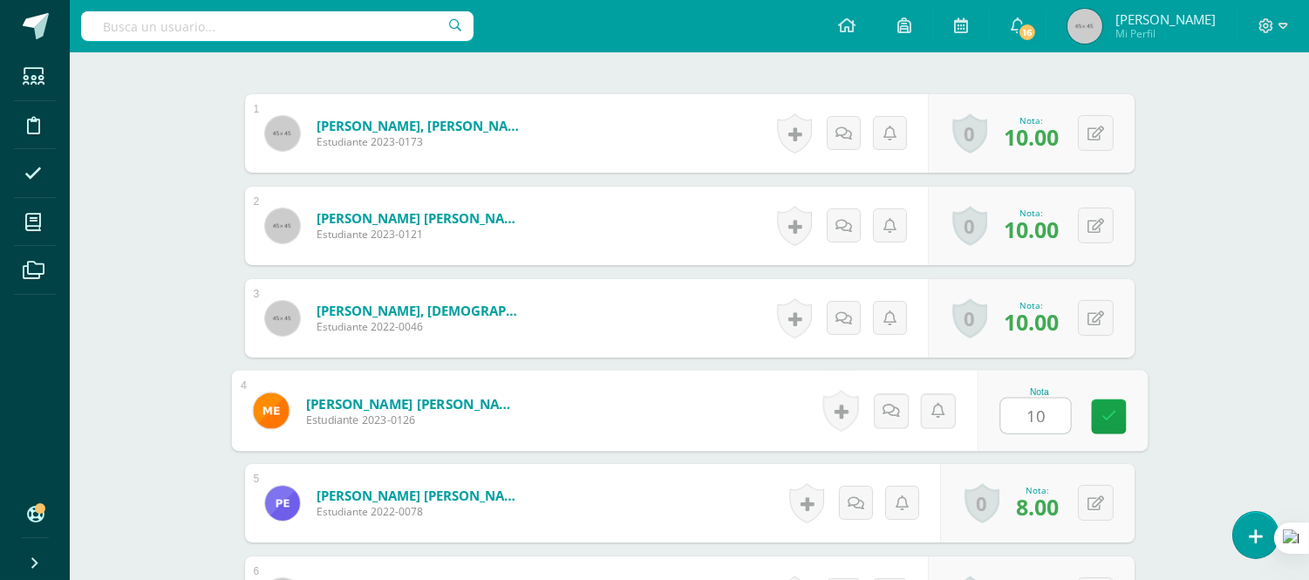
type input "10"
click at [679, 390] on form "Escobar Reyes, Michelle Valentina Estudiante 2023-0126 Nota 10 0 Logros" at bounding box center [690, 411] width 890 height 78
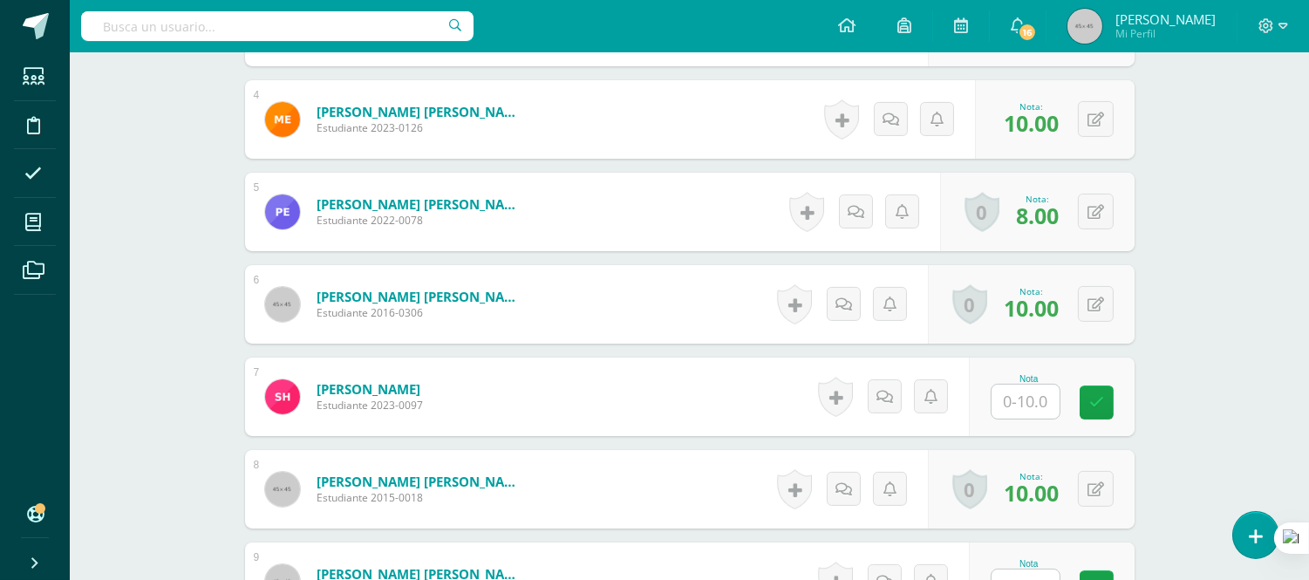
scroll to position [917, 0]
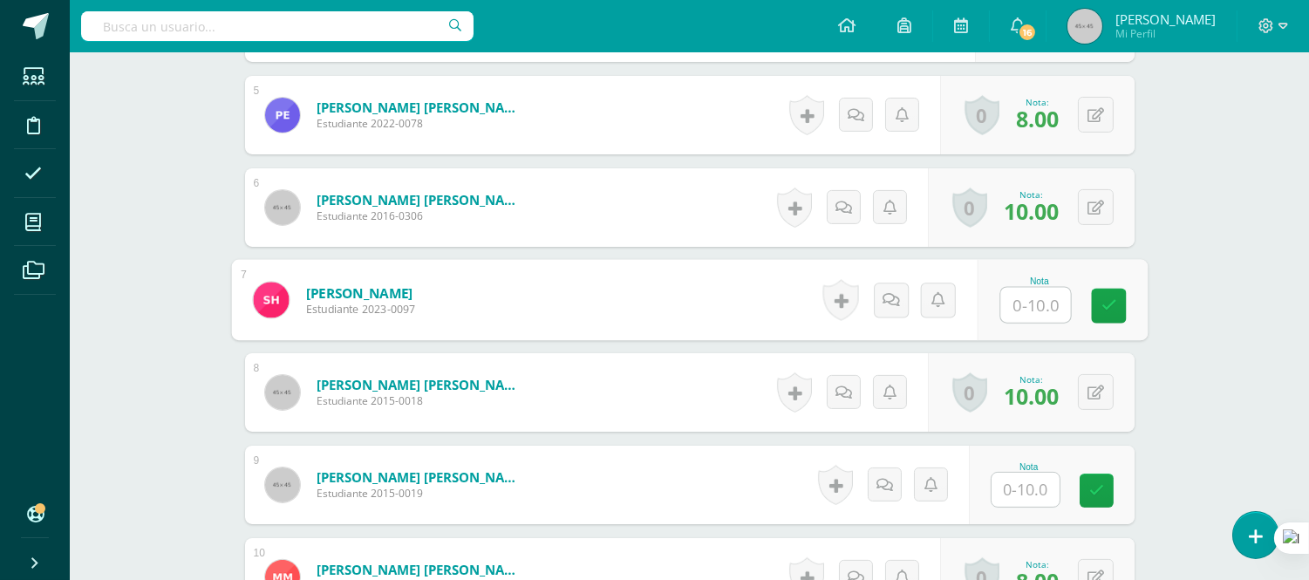
drag, startPoint x: 1026, startPoint y: 300, endPoint x: 1026, endPoint y: 441, distance: 141.3
click at [1026, 299] on input "text" at bounding box center [1035, 305] width 70 height 35
type input "10"
click at [675, 411] on form "Hernández Sanchez, José David Estudiante 2015-0018 Nota 10.00 0 Logros Logros o…" at bounding box center [690, 392] width 890 height 78
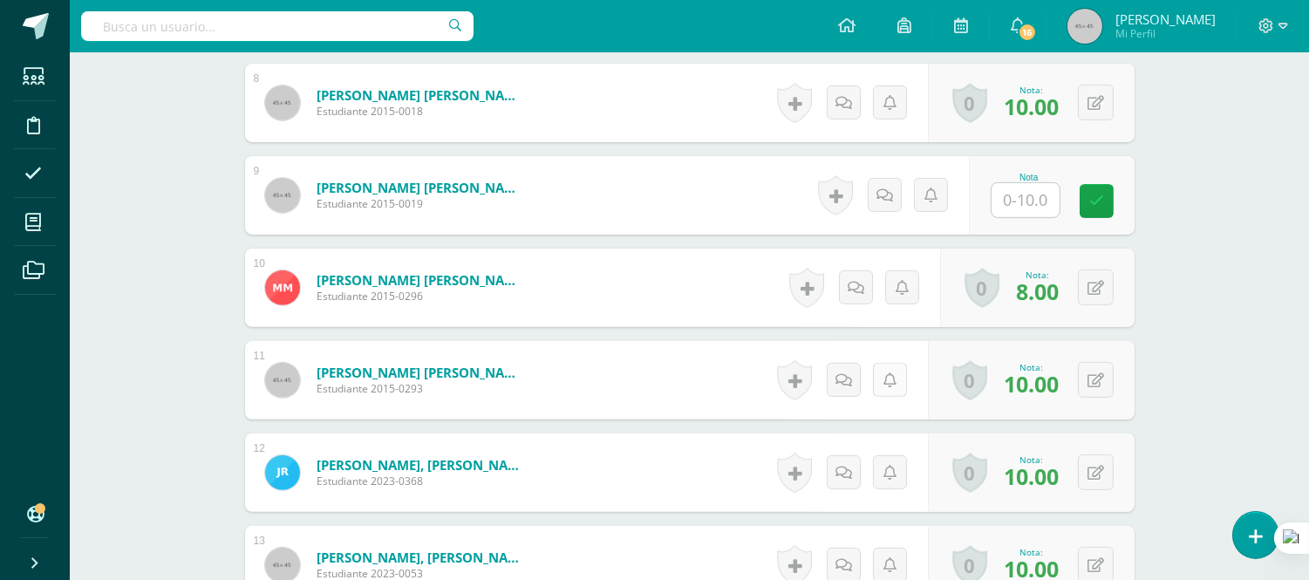
scroll to position [1207, 0]
drag, startPoint x: 1026, startPoint y: 202, endPoint x: 1016, endPoint y: 222, distance: 22.2
click at [1026, 202] on input "text" at bounding box center [1026, 199] width 68 height 34
type input "10"
click at [718, 207] on form "Herrera Pappa, Jose Javier Estudiante 2015-0019 Nota 10 0 Logros" at bounding box center [690, 194] width 890 height 78
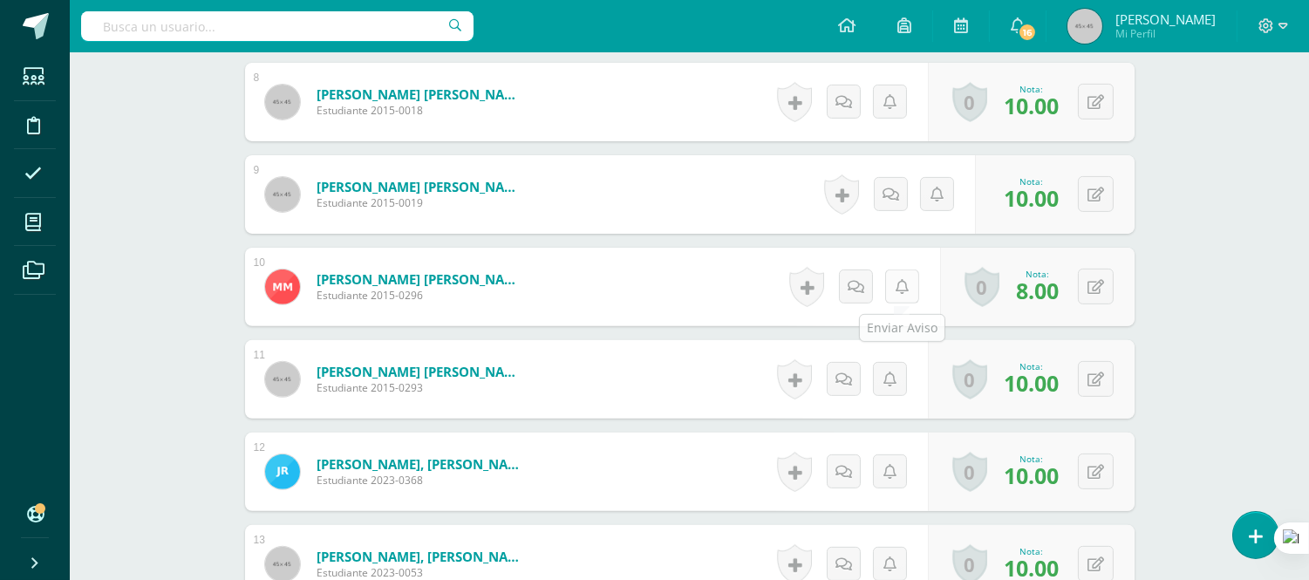
scroll to position [1594, 0]
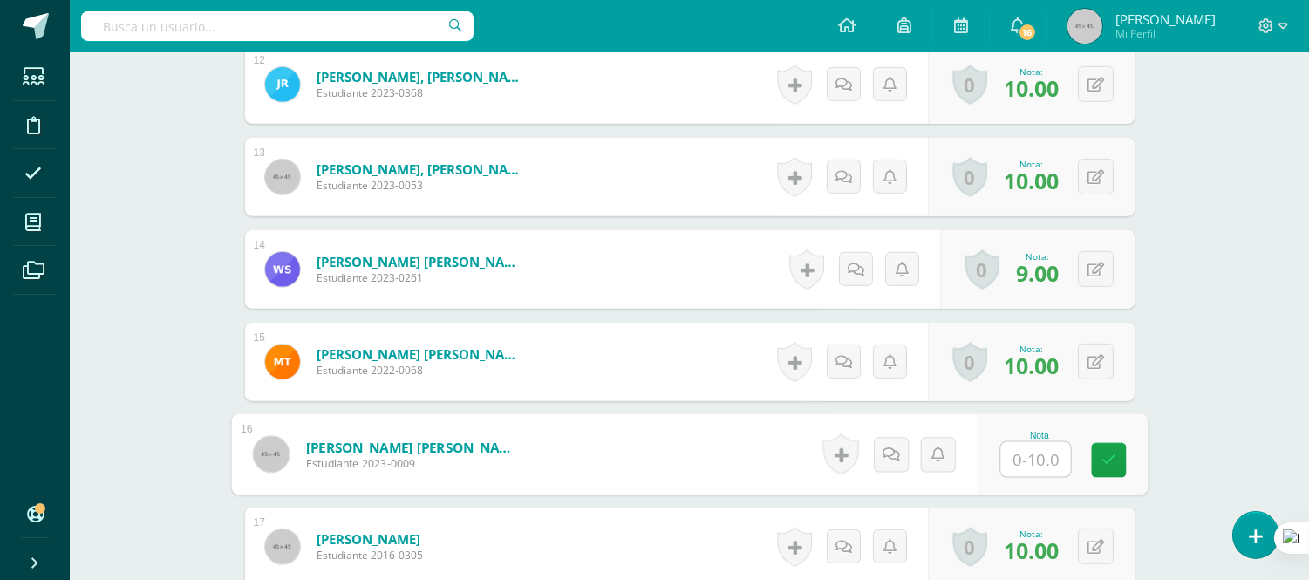
click at [1026, 458] on input "text" at bounding box center [1035, 459] width 70 height 35
type input "10"
click at [702, 349] on form "Tenes González, Mía Fernanda Camila Estudiante 2022-0068 Nota 10.00 0 Logros Lo…" at bounding box center [690, 362] width 890 height 78
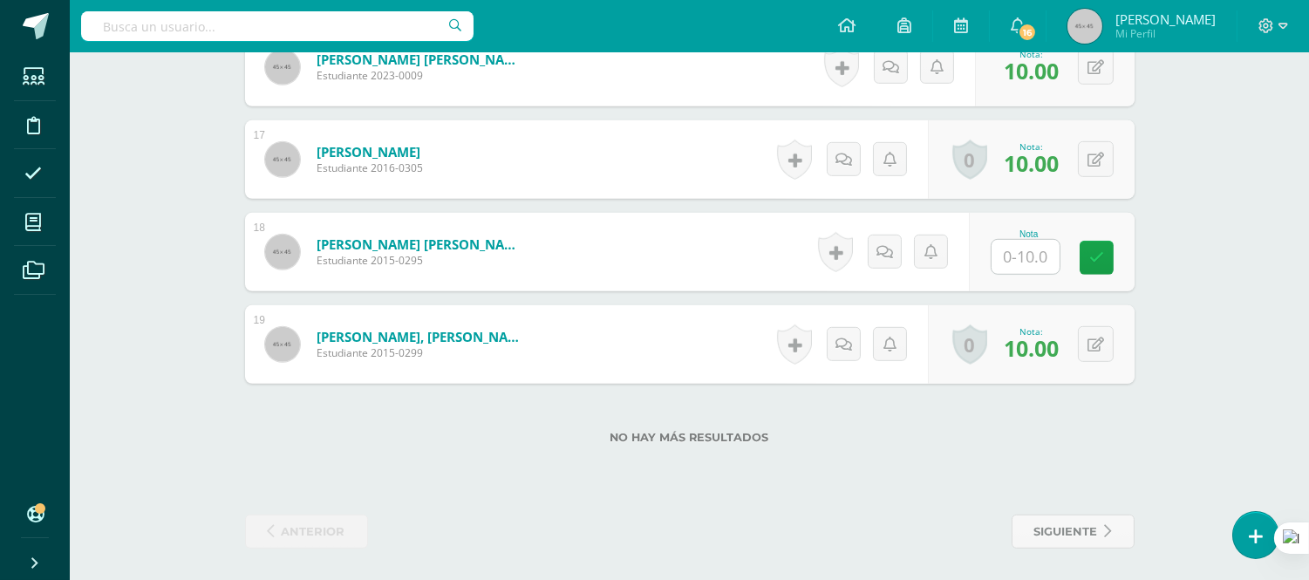
scroll to position [1983, 0]
click at [1023, 255] on input "text" at bounding box center [1026, 255] width 68 height 34
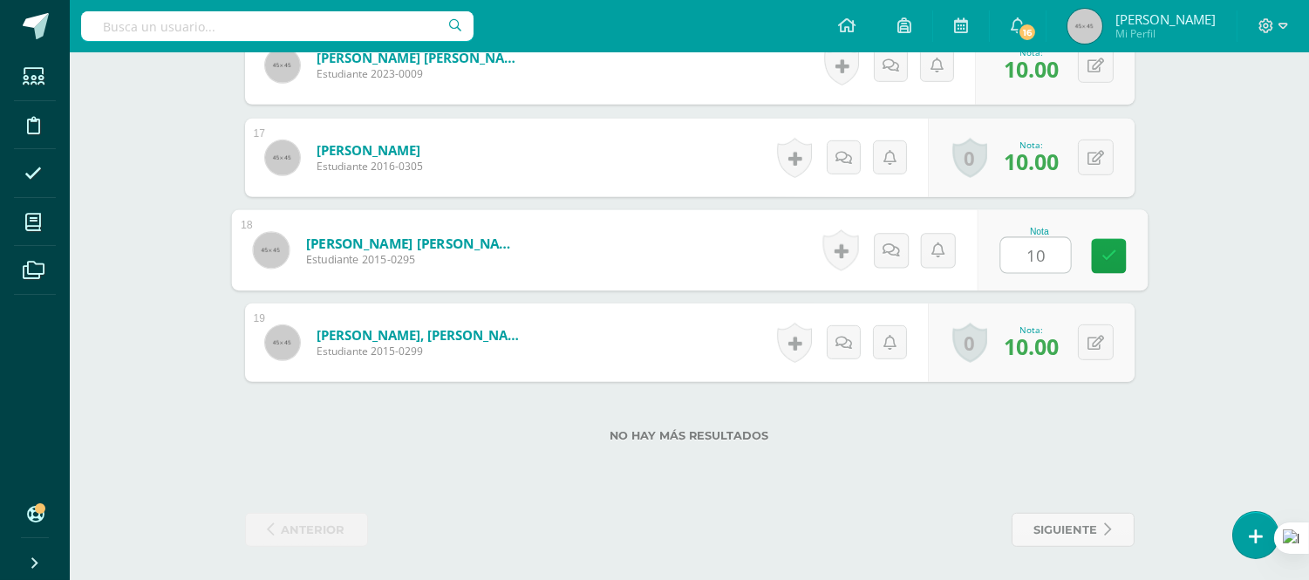
type input "10"
click at [707, 228] on form "Vega Morales, Ximena del Rosario Estudiante 2015-0295 Nota 10 0 Logros" at bounding box center [689, 250] width 917 height 81
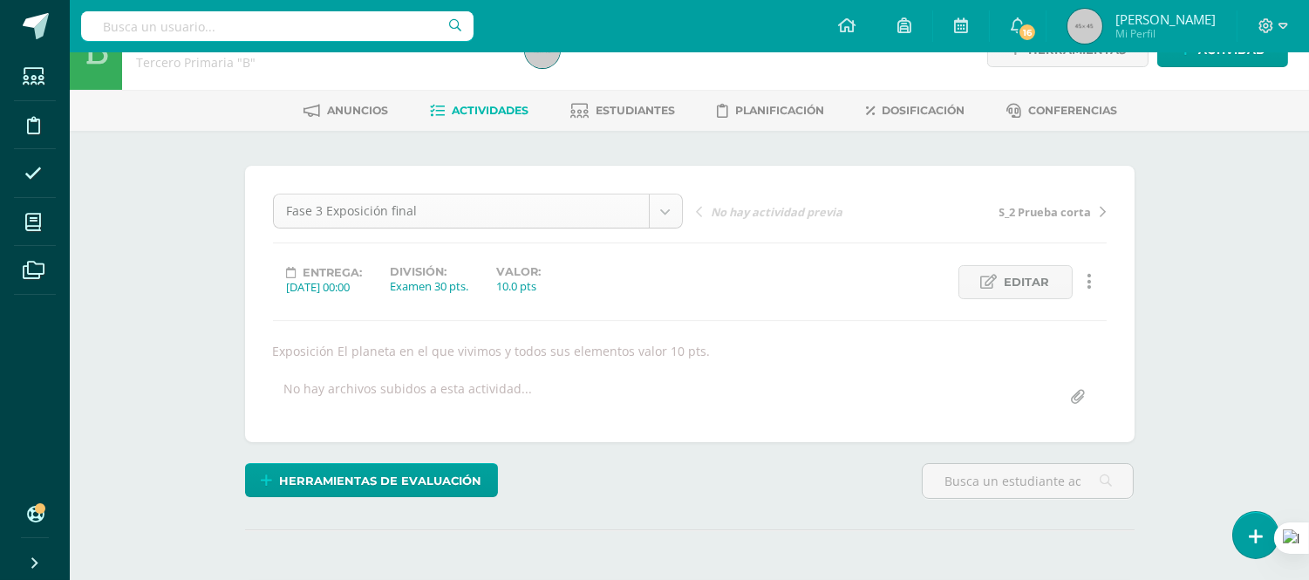
scroll to position [0, 0]
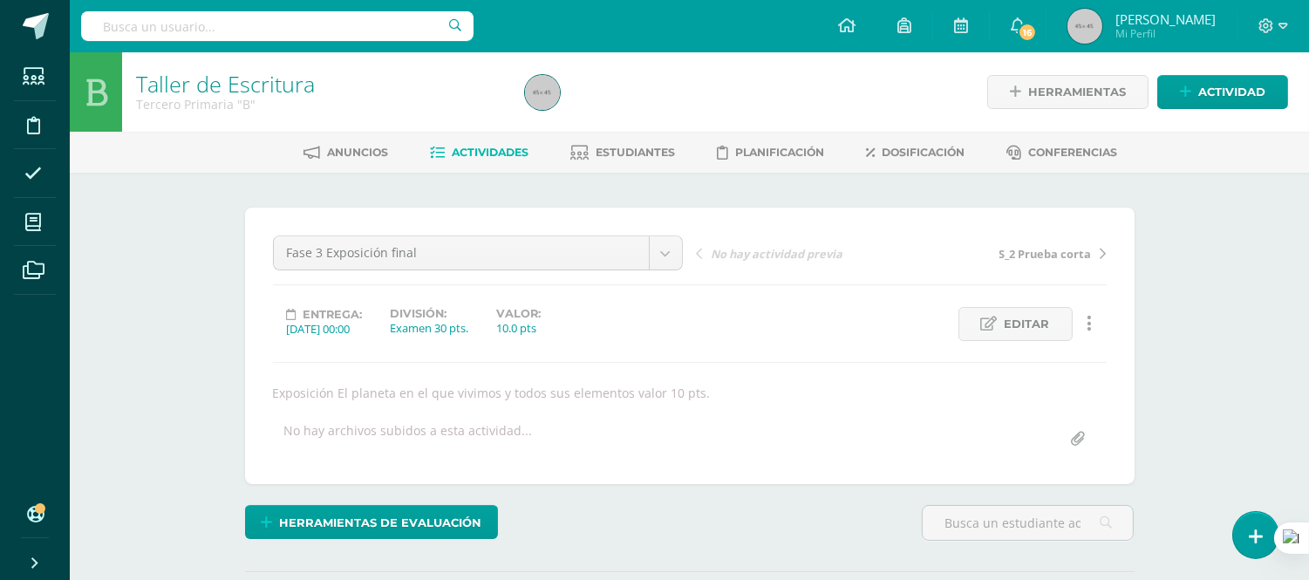
click at [473, 153] on span "Actividades" at bounding box center [490, 152] width 77 height 13
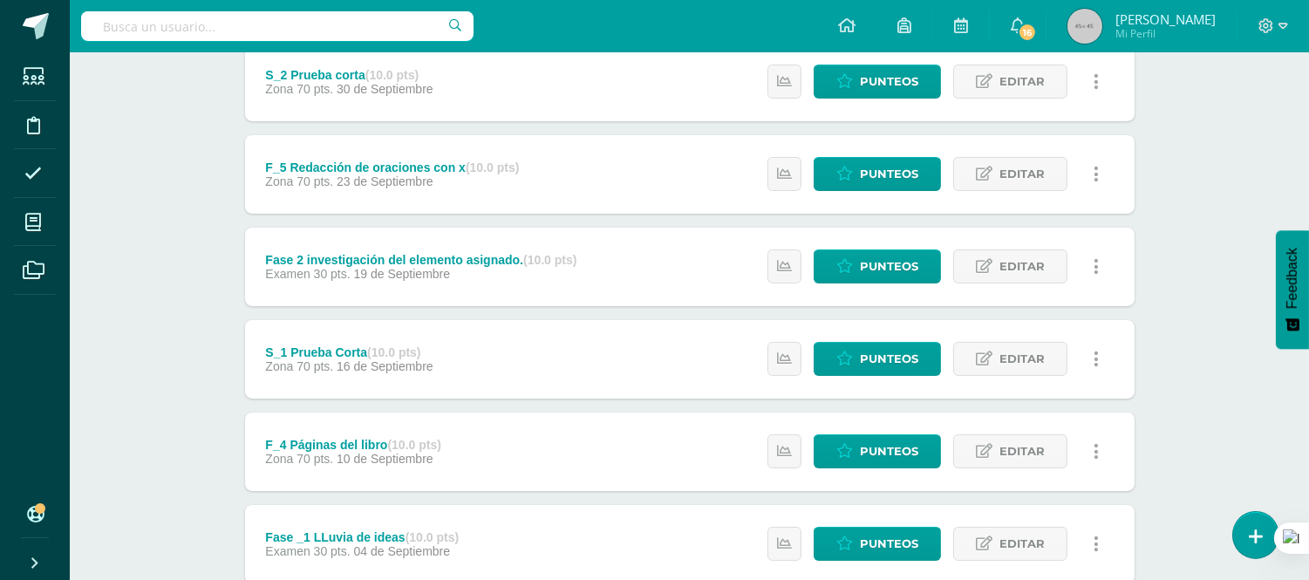
scroll to position [387, 0]
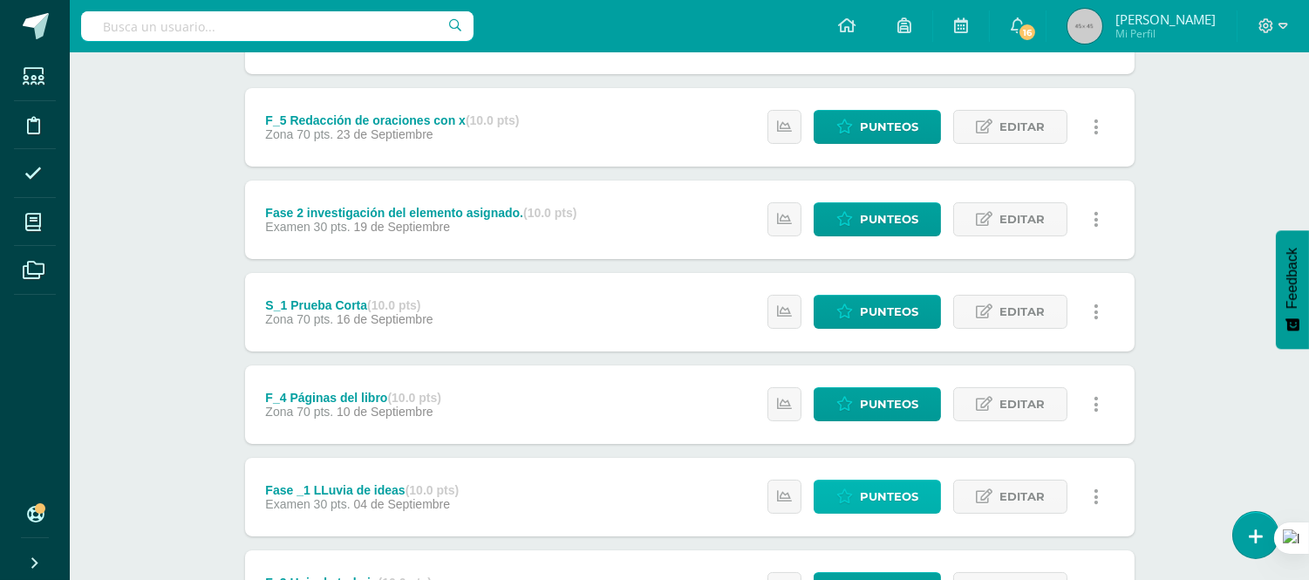
click at [886, 492] on span "Punteos" at bounding box center [889, 497] width 58 height 32
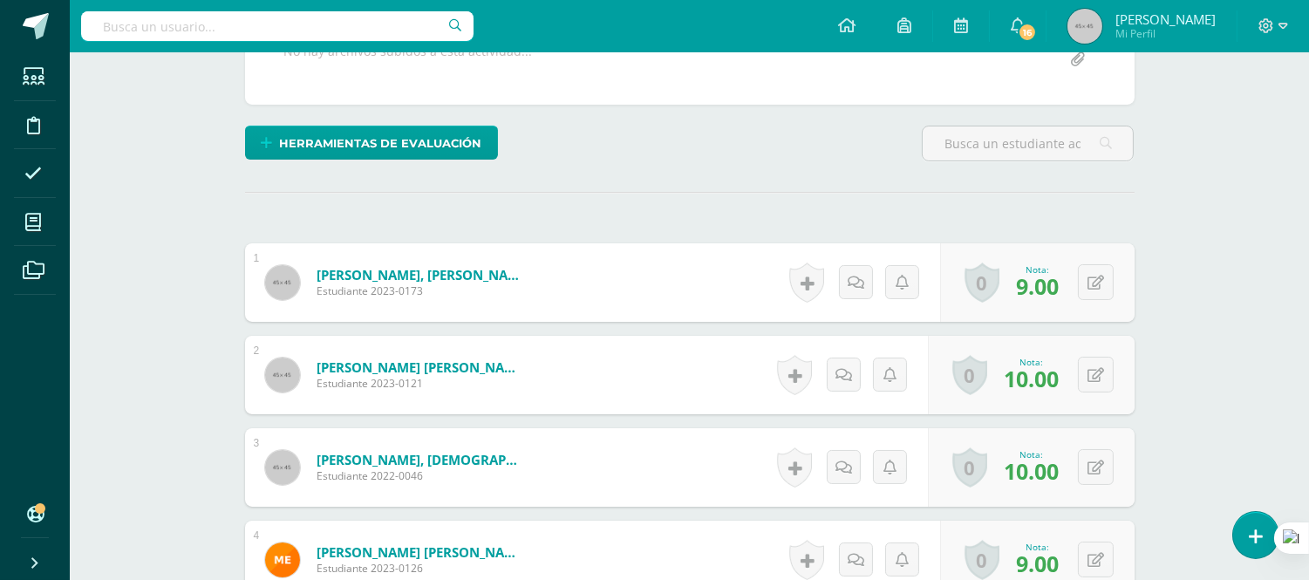
scroll to position [387, 0]
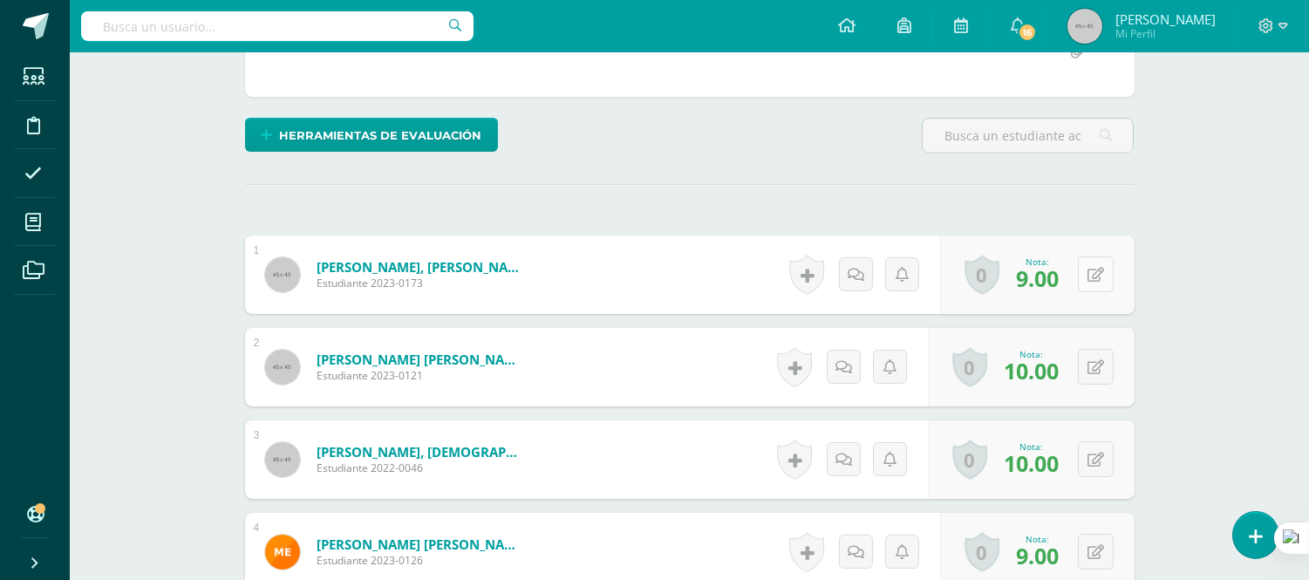
click at [1095, 279] on button at bounding box center [1096, 274] width 36 height 36
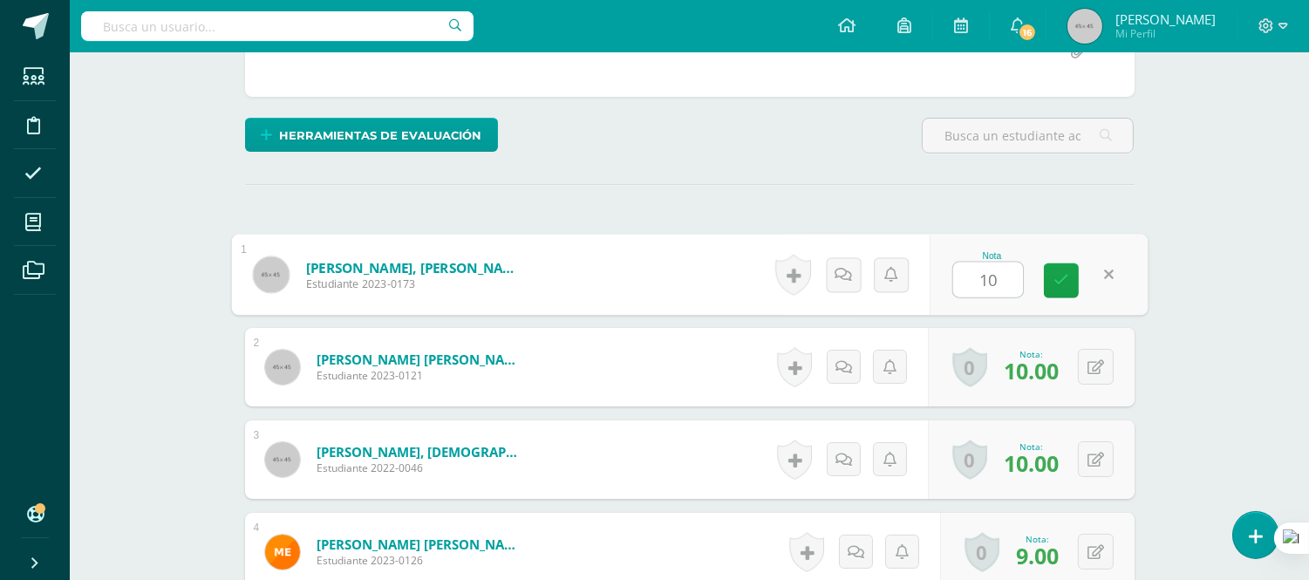
type input "10"
click at [696, 367] on form "[PERSON_NAME] [PERSON_NAME] Estudiante 2023-0121 Nota 10.00 0 [GEOGRAPHIC_DATA]…" at bounding box center [690, 367] width 890 height 78
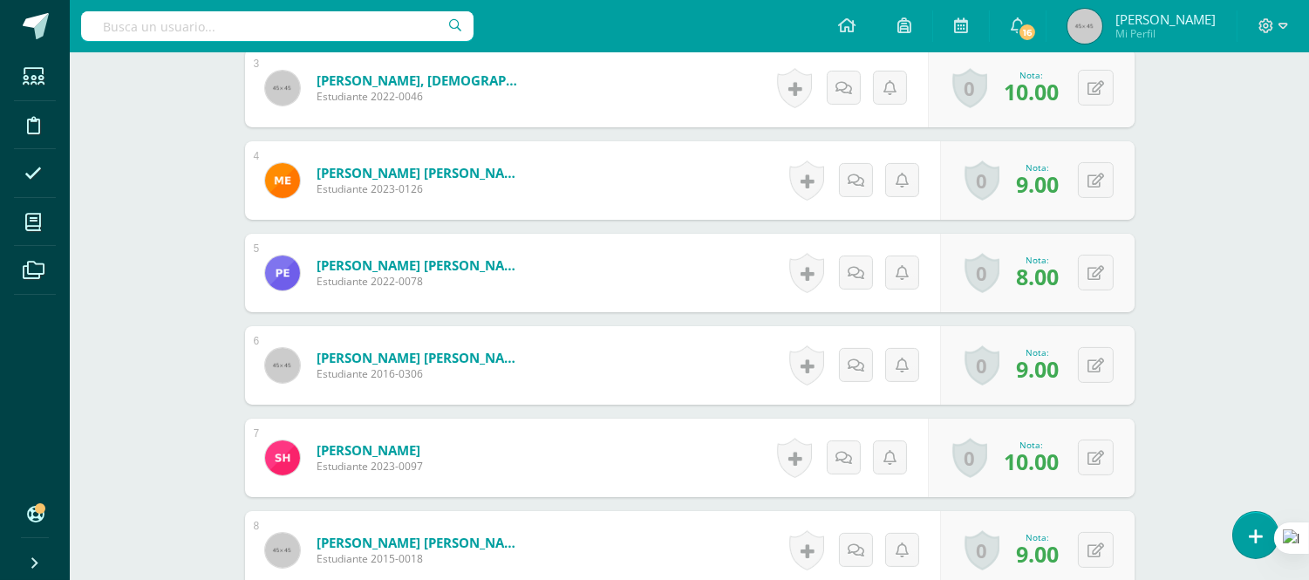
scroll to position [774, 0]
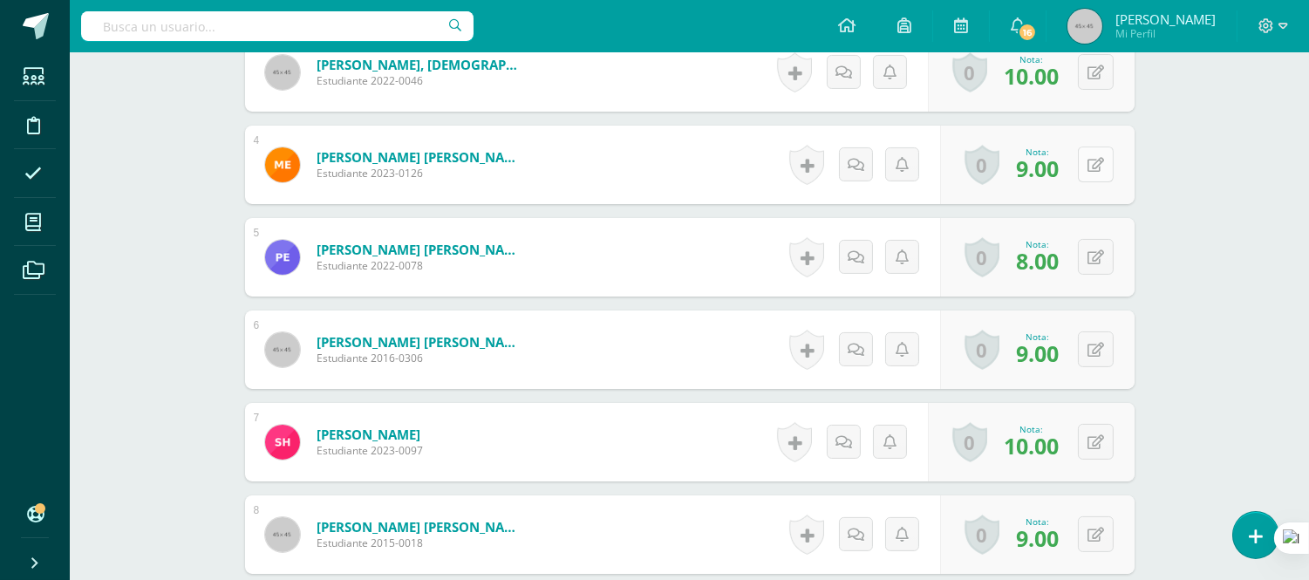
click at [1092, 150] on button at bounding box center [1096, 165] width 36 height 36
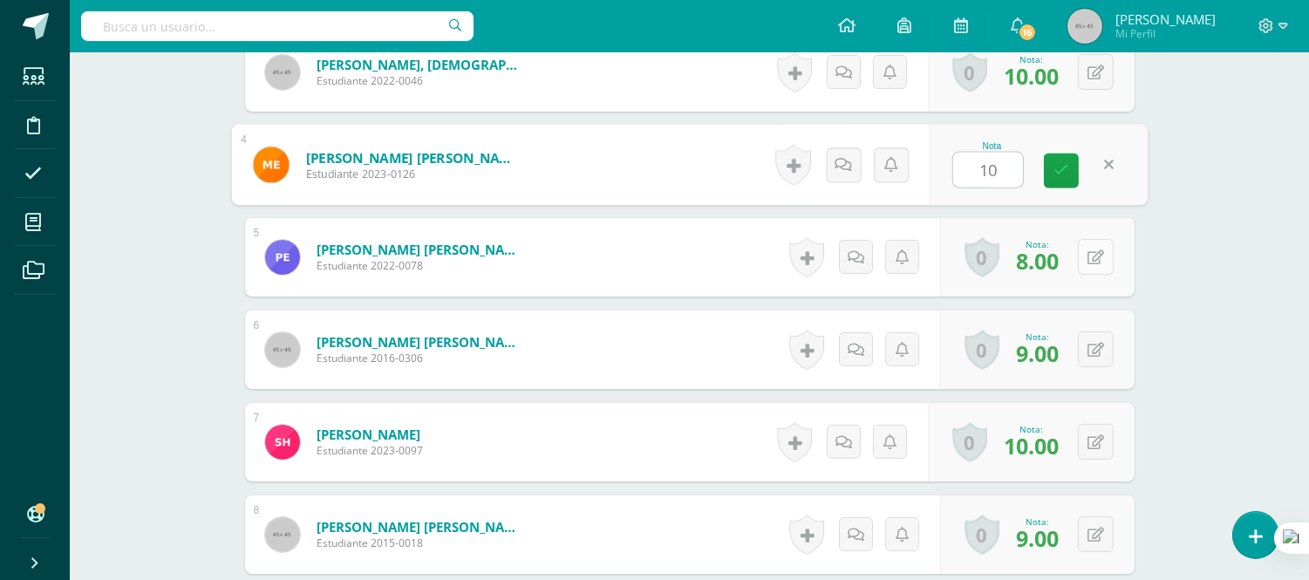
type input "10"
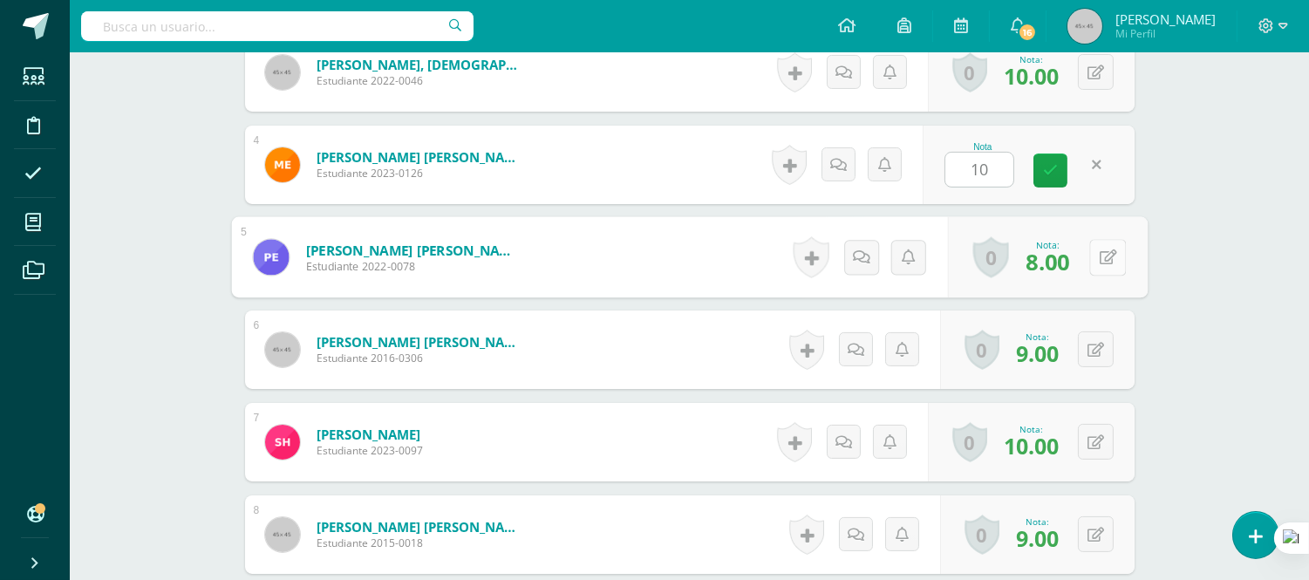
click at [1103, 257] on button at bounding box center [1107, 257] width 37 height 37
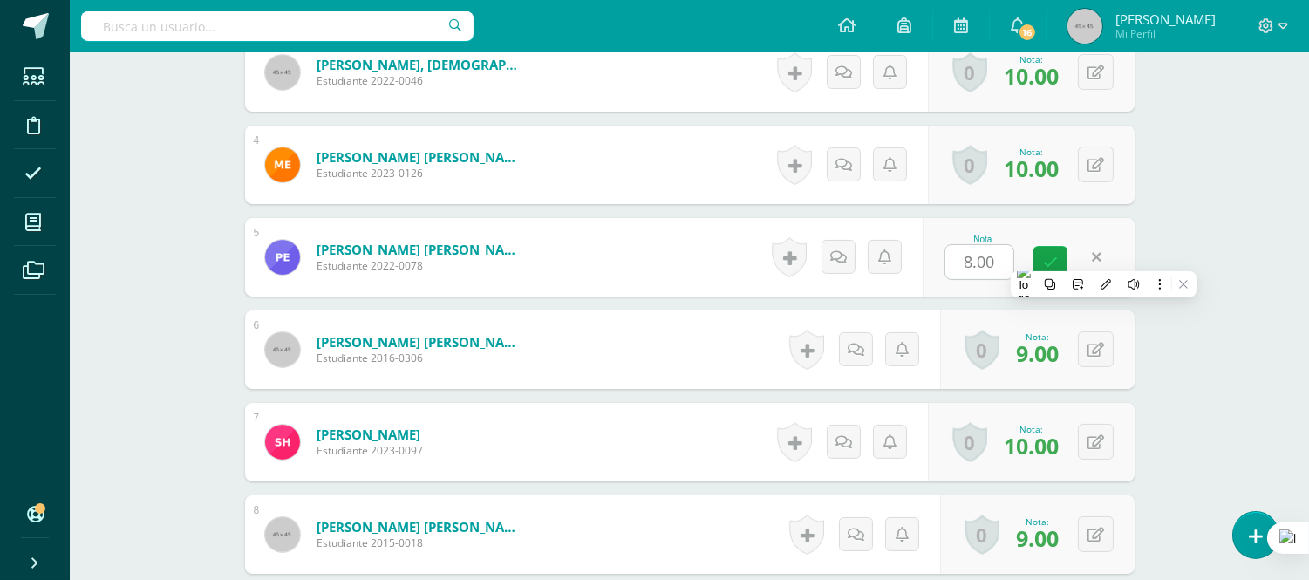
click at [685, 267] on form "Esquivel Xitumul, Paula Jimena Estudiante 2022-0078 Nota 8.00 0 Logros Logros o…" at bounding box center [690, 257] width 890 height 78
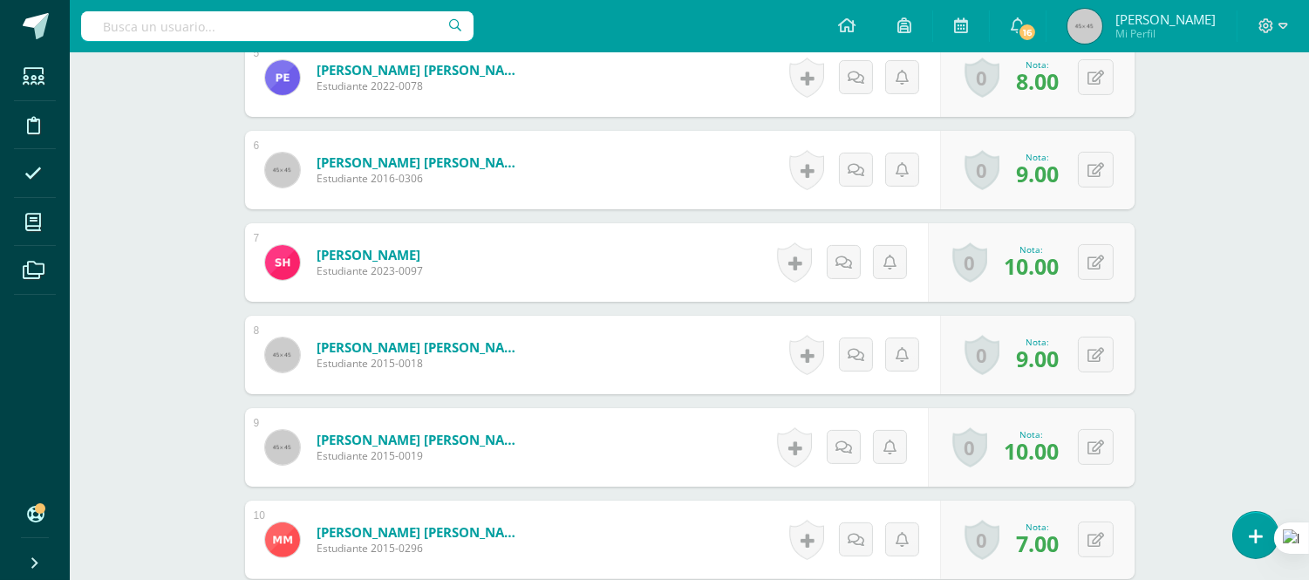
scroll to position [969, 0]
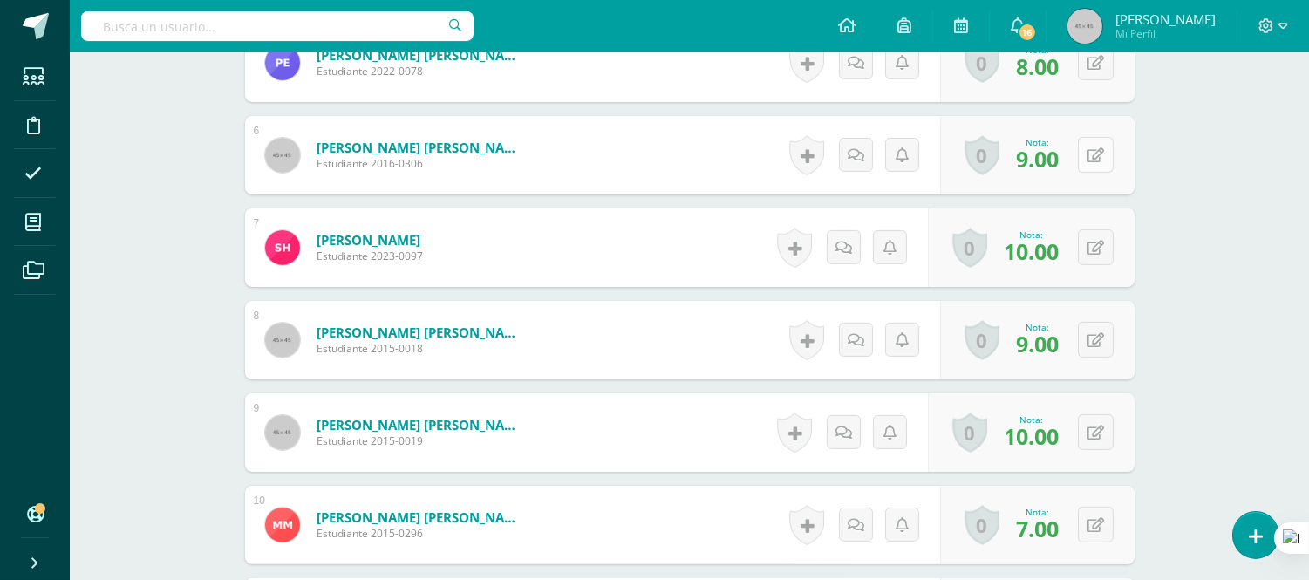
click at [1100, 159] on icon at bounding box center [1096, 155] width 17 height 15
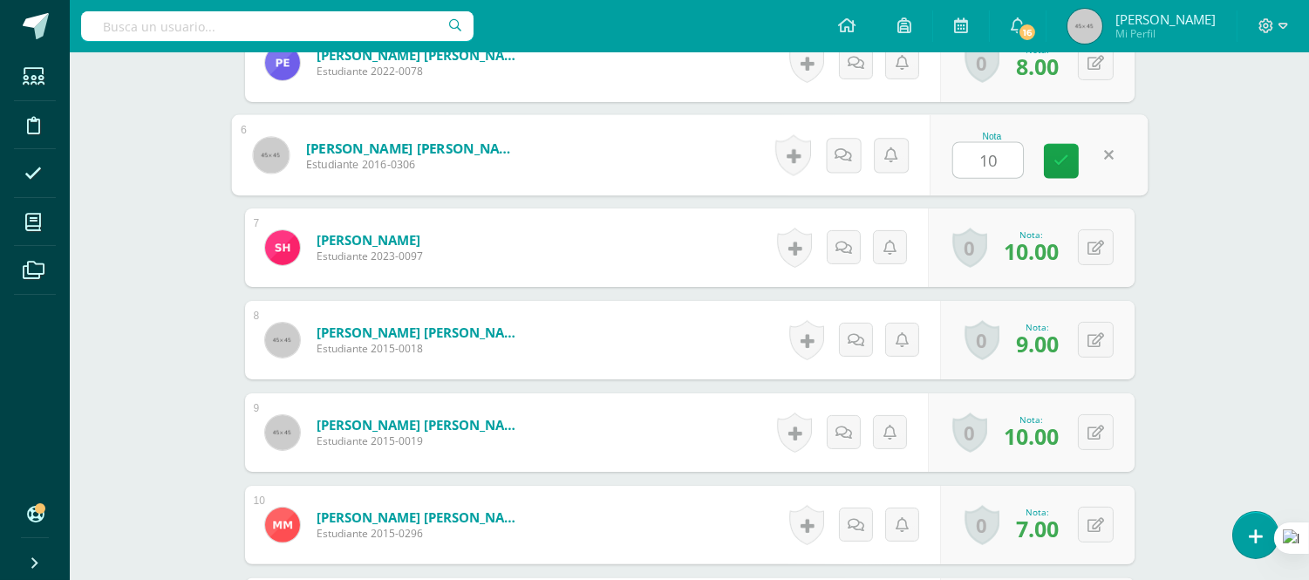
type input "10"
click at [727, 242] on form "Herincx Nerios, Sarah Isabella Estudiante 2023-0097 Nota 10.00 0 Logros Logros …" at bounding box center [690, 247] width 890 height 78
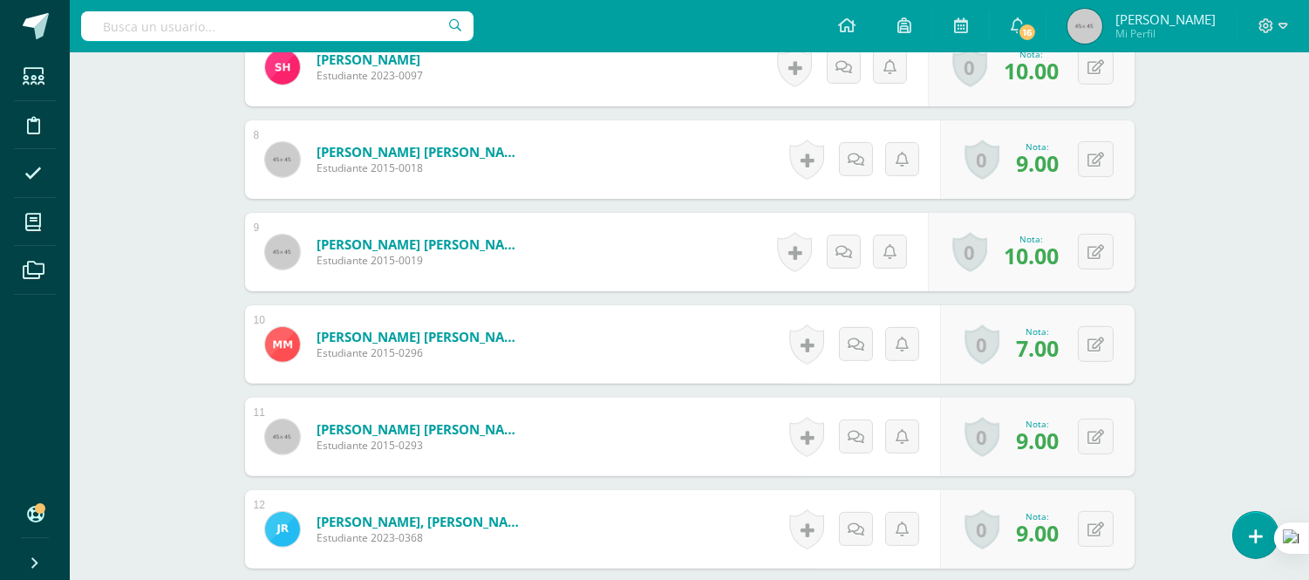
scroll to position [1163, 0]
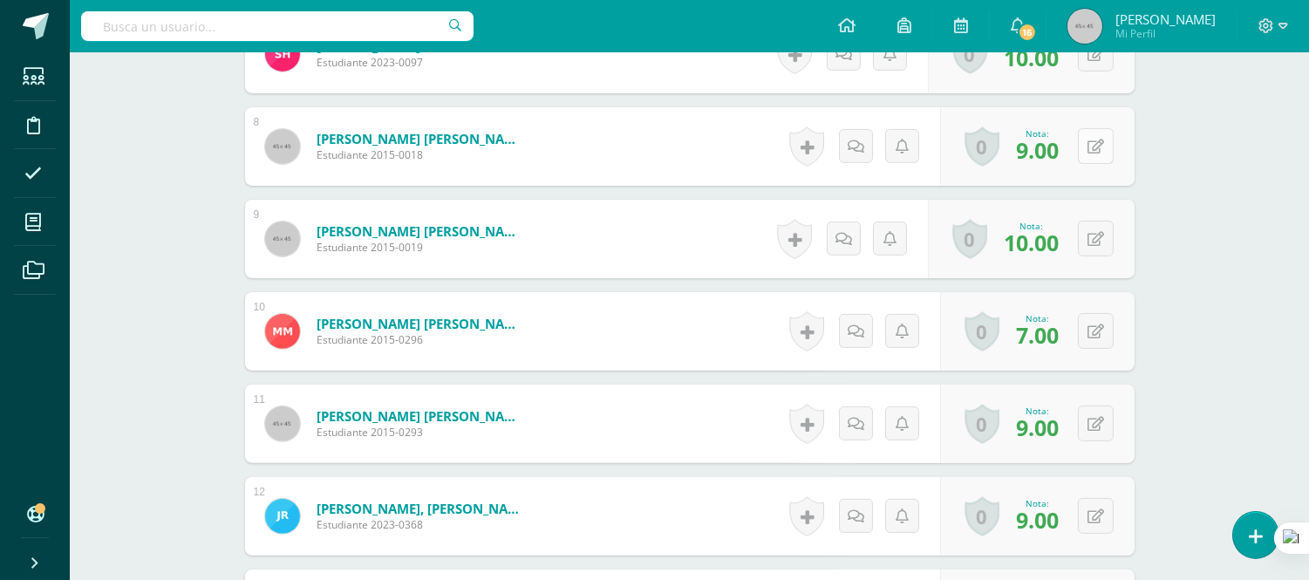
click at [1104, 148] on button at bounding box center [1096, 146] width 36 height 36
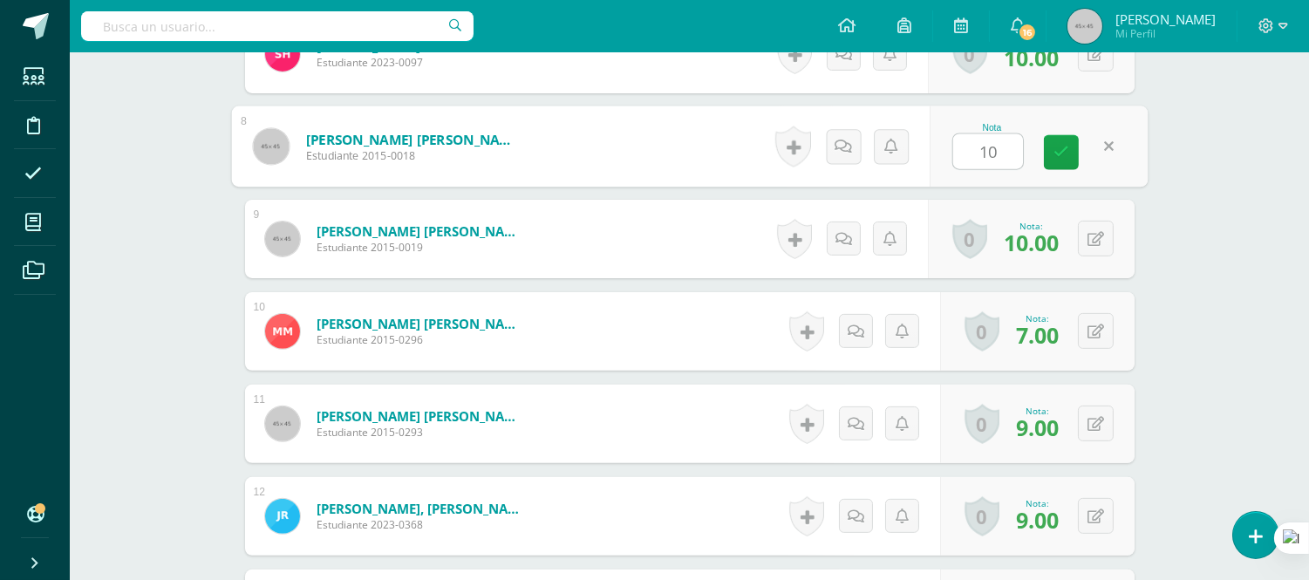
type input "10"
click at [645, 225] on form "Herrera Pappa, Jose Javier Estudiante 2015-0019 Nota 10.00 0 Logros Logros obte…" at bounding box center [690, 239] width 890 height 78
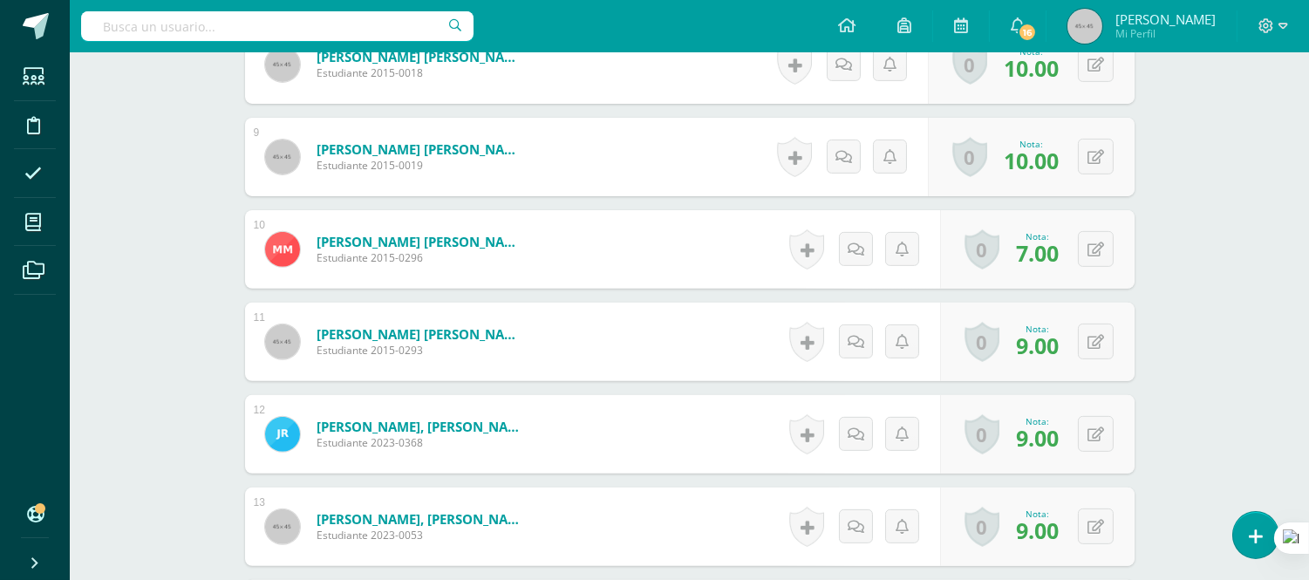
scroll to position [1356, 0]
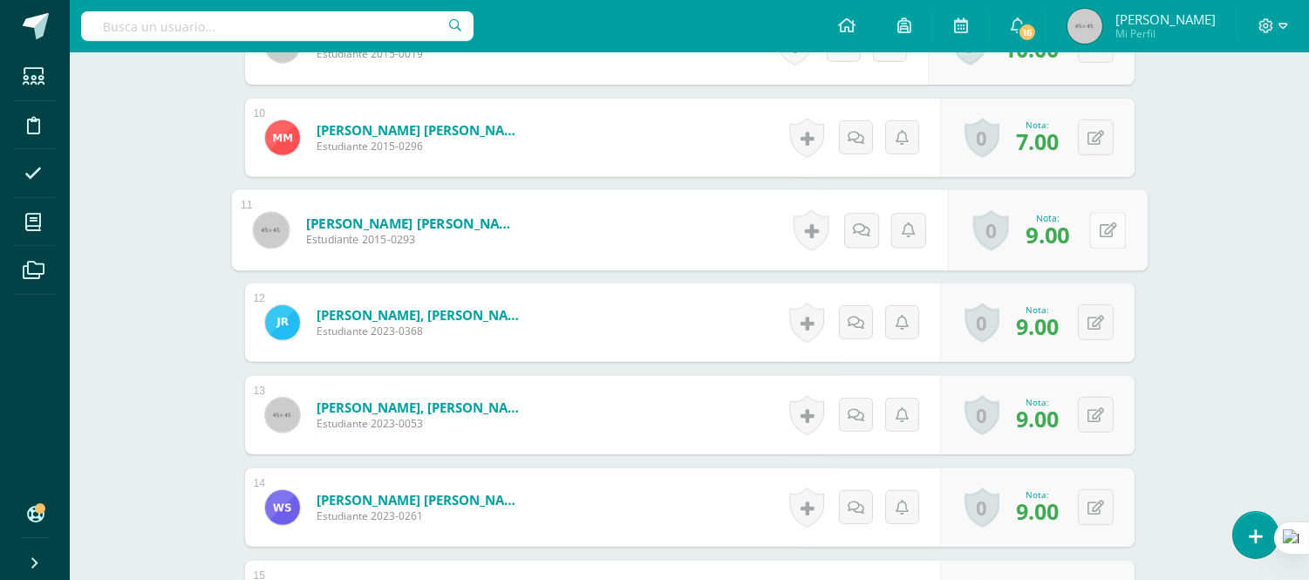
click at [1095, 231] on button at bounding box center [1107, 230] width 37 height 37
type input "10"
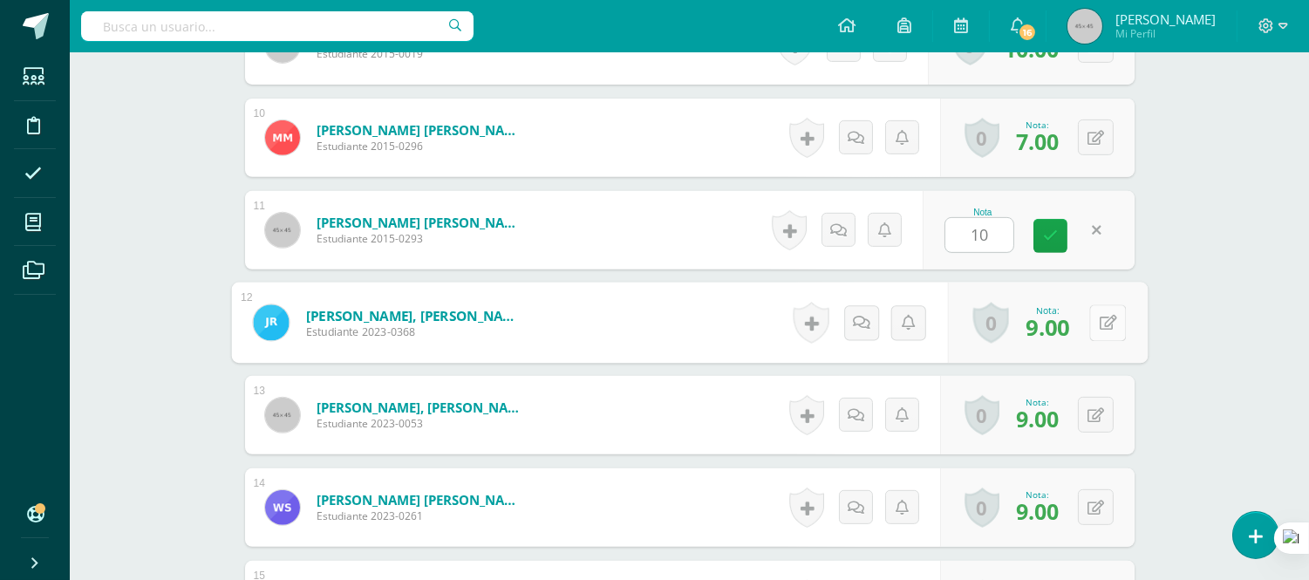
click at [1104, 321] on button at bounding box center [1107, 322] width 37 height 37
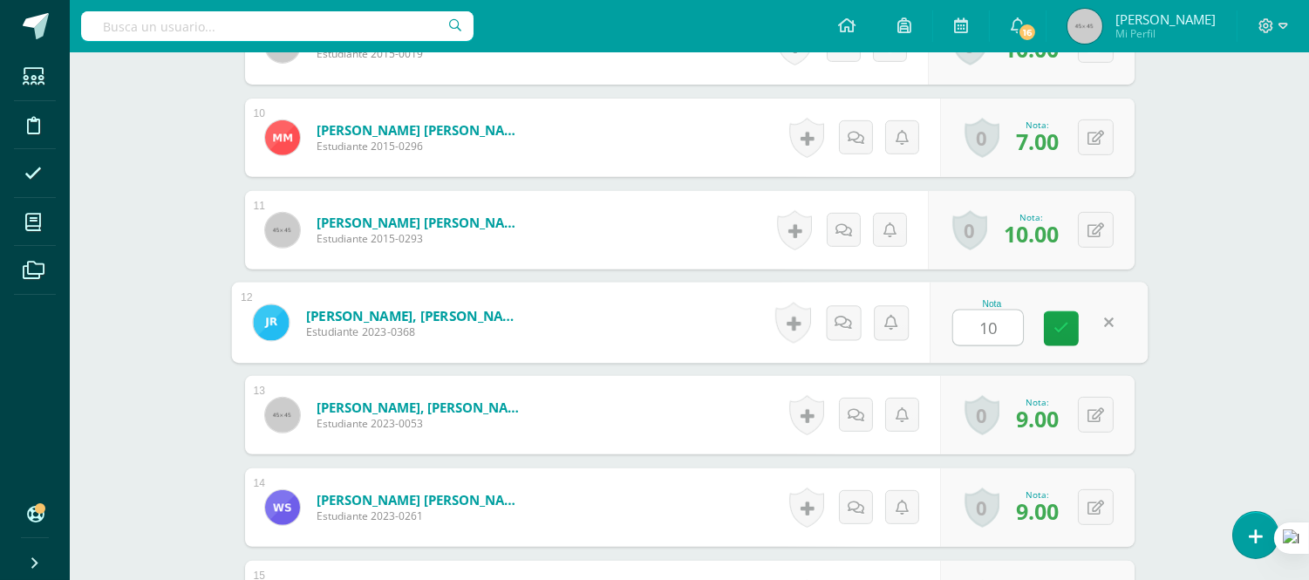
type input "10"
click at [632, 295] on form "Rosales Camacho, Jose Javier Estudiante 2023-0368 Nota 10 0 Logros Logros obten…" at bounding box center [689, 323] width 917 height 81
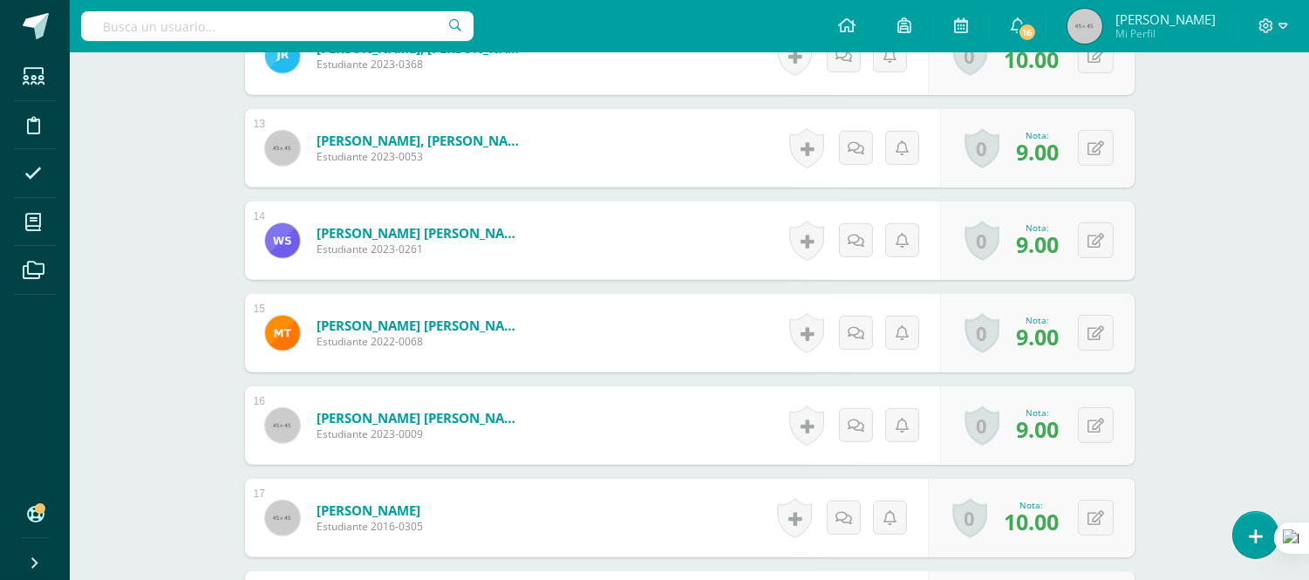
scroll to position [1647, 0]
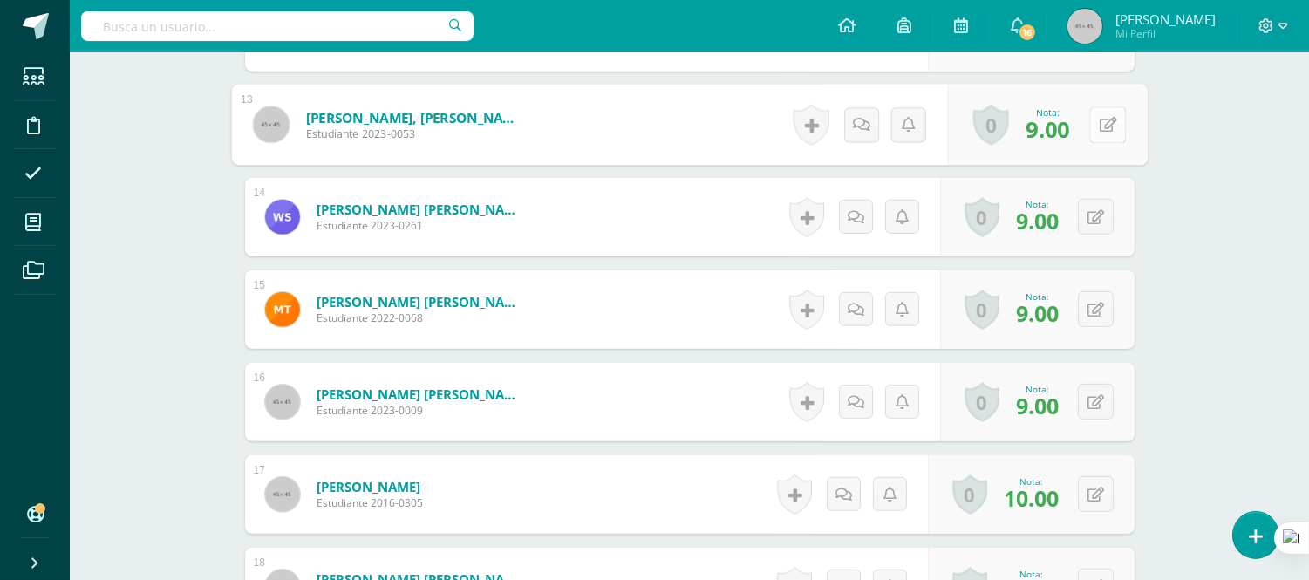
click at [1095, 123] on button at bounding box center [1107, 124] width 37 height 37
type input "10"
click at [1103, 218] on button at bounding box center [1096, 217] width 36 height 36
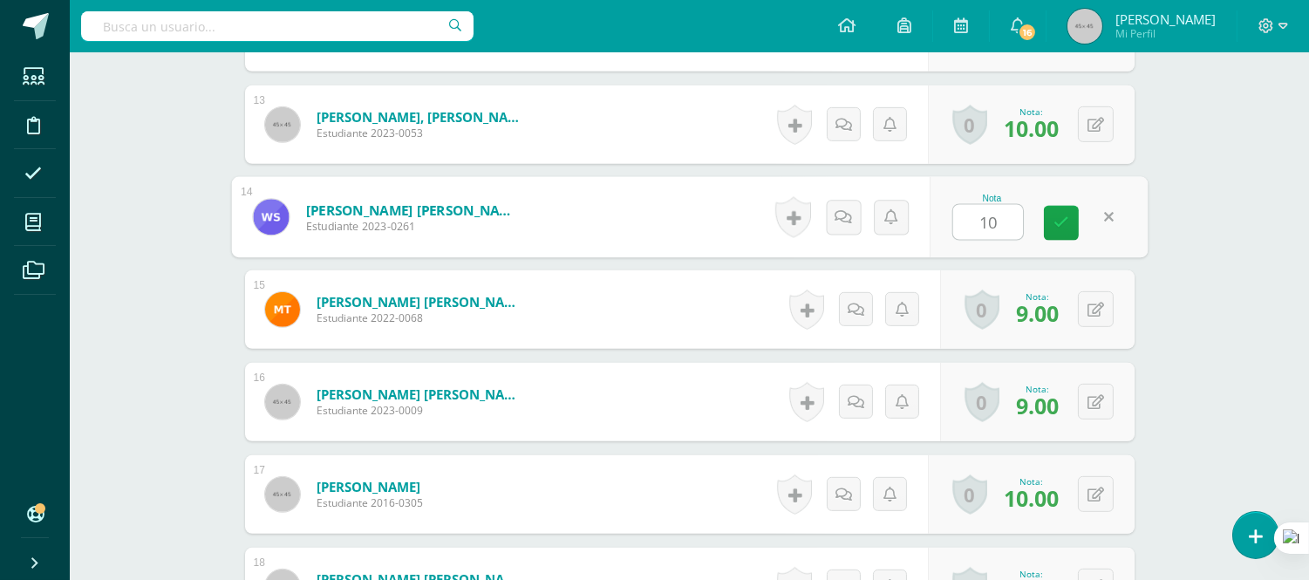
type input "10"
click at [727, 283] on form "Tenes González, Mía Fernanda Camila Estudiante 2022-0068 Nota 9.00 0 Logros Log…" at bounding box center [690, 309] width 890 height 78
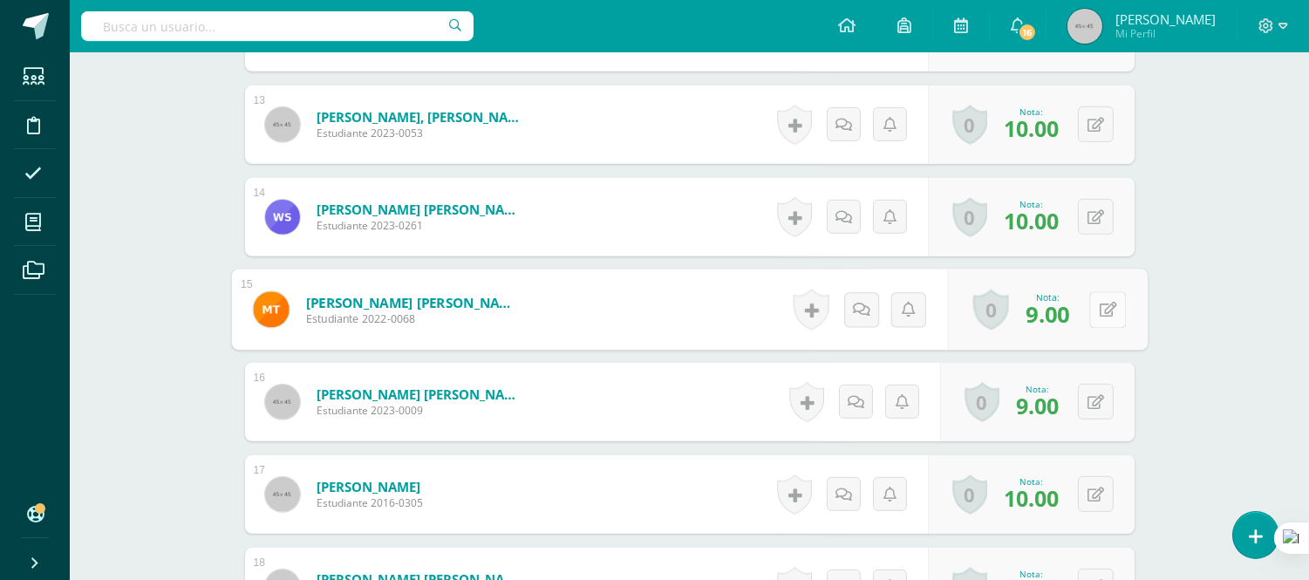
click at [1091, 309] on button at bounding box center [1107, 309] width 37 height 37
type input "10"
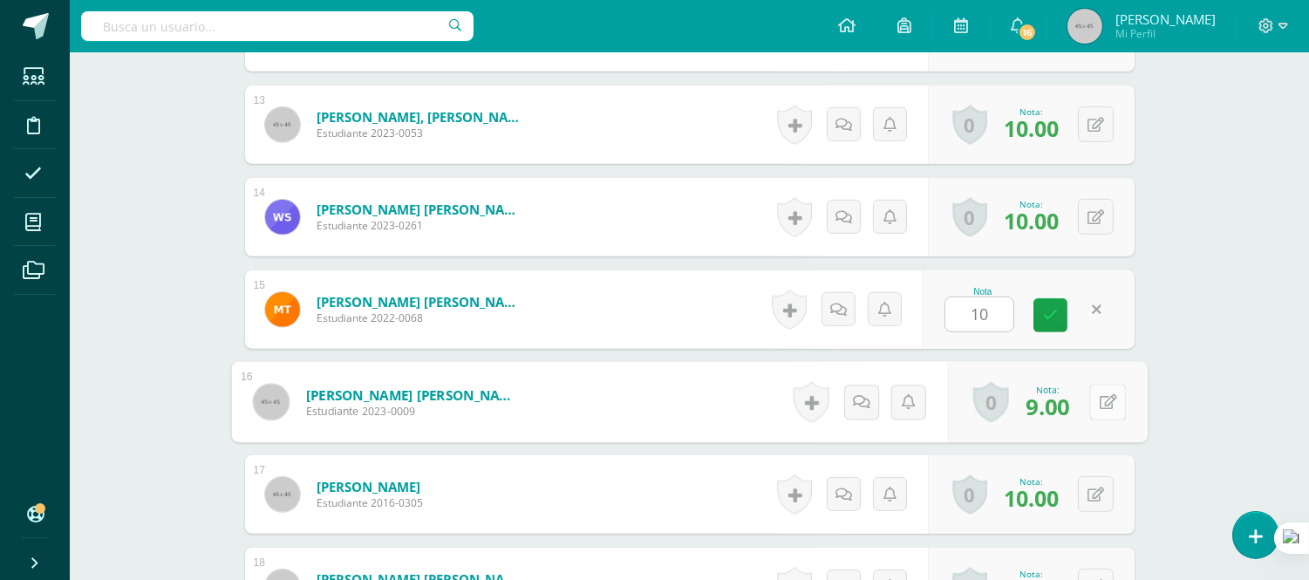
click at [1096, 405] on button at bounding box center [1107, 402] width 37 height 37
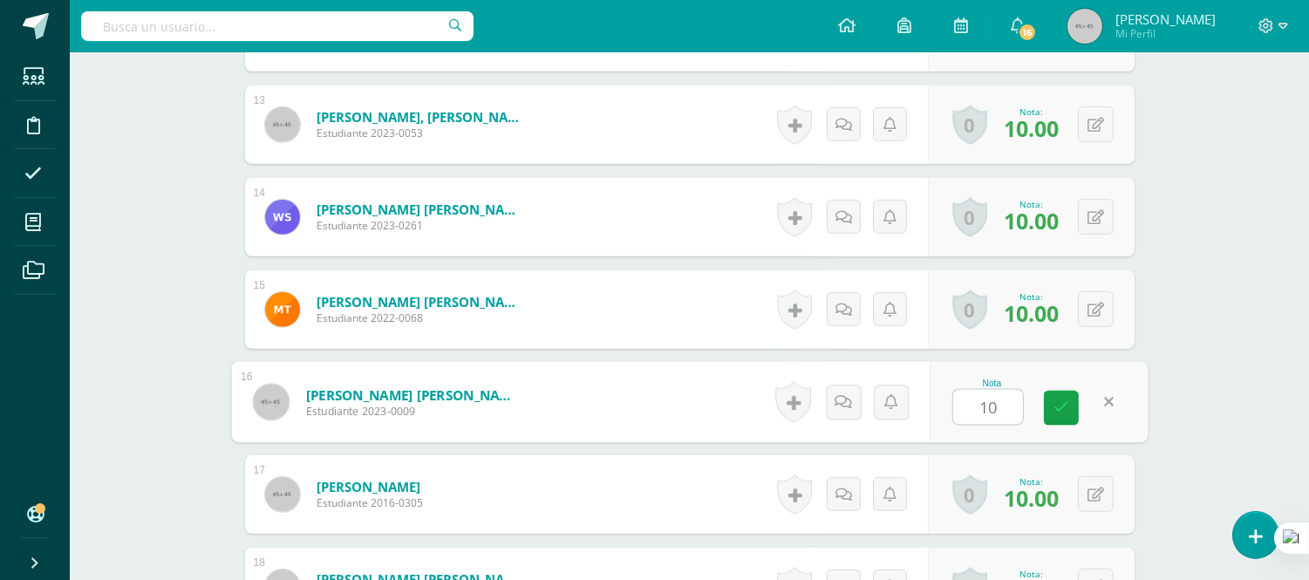
type input "10"
click at [610, 370] on form "Turcios Vargas, Carlos David Estudiante 2023-0009 Nota 10 0 Logros Logros obten…" at bounding box center [689, 402] width 917 height 81
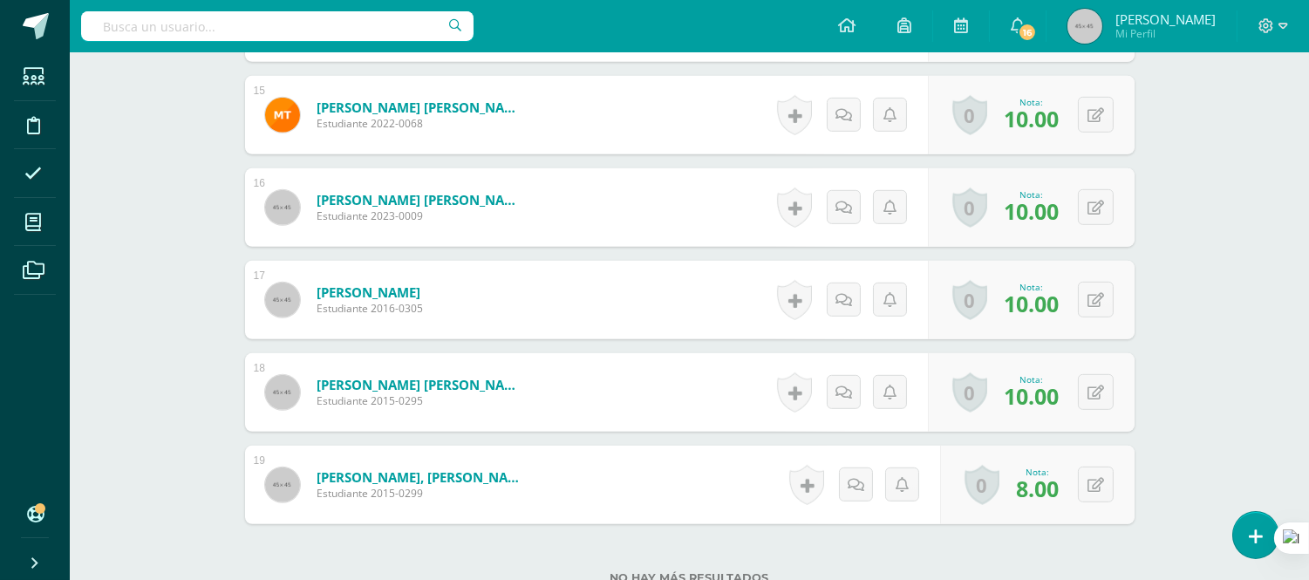
scroll to position [1938, 0]
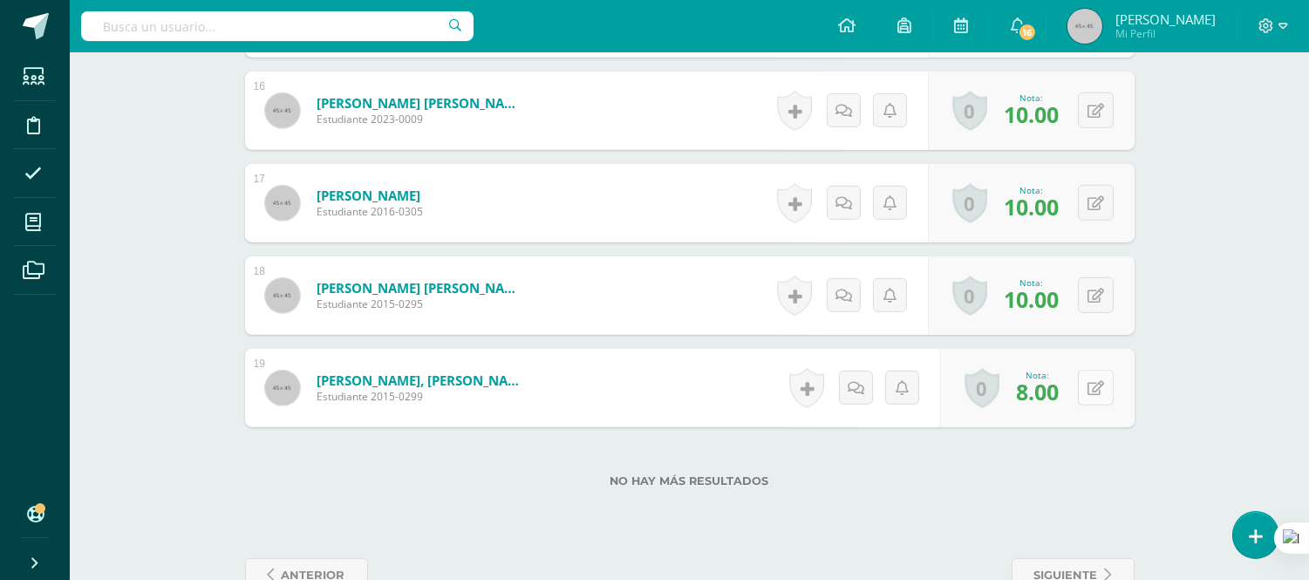
click at [1095, 393] on button at bounding box center [1096, 388] width 36 height 36
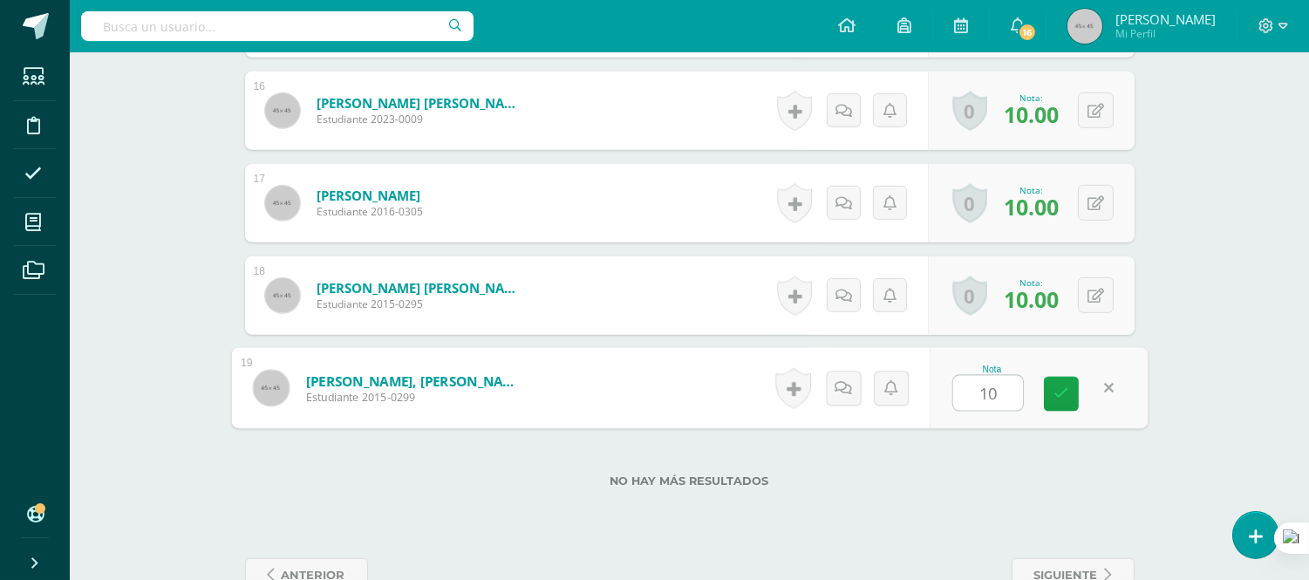
type input "10"
click at [701, 379] on form "Zepeda Baca, David Alexander Estudiante 2015-0299 Nota 10 0 Logros Logros obten…" at bounding box center [689, 388] width 917 height 81
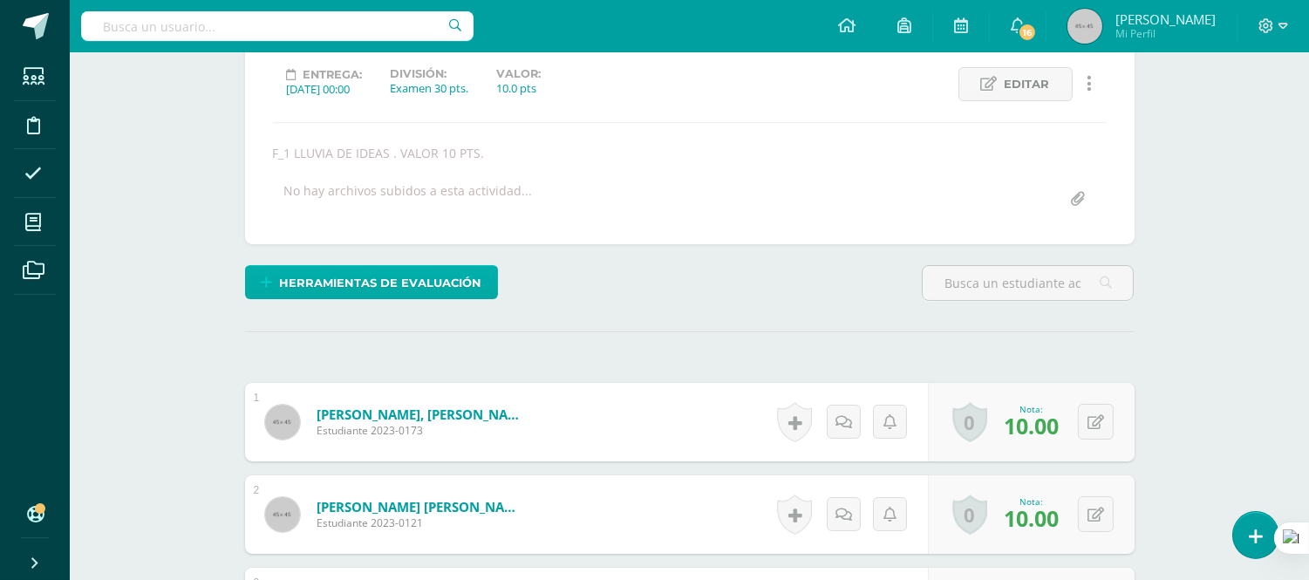
scroll to position [0, 0]
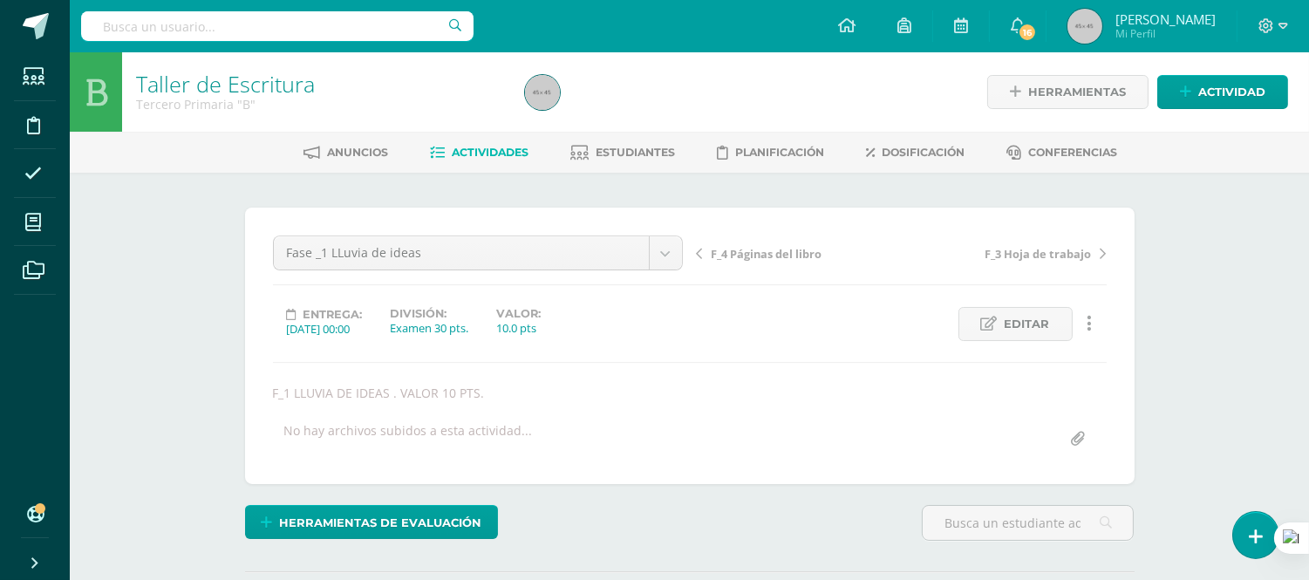
click at [472, 148] on span "Actividades" at bounding box center [490, 152] width 77 height 13
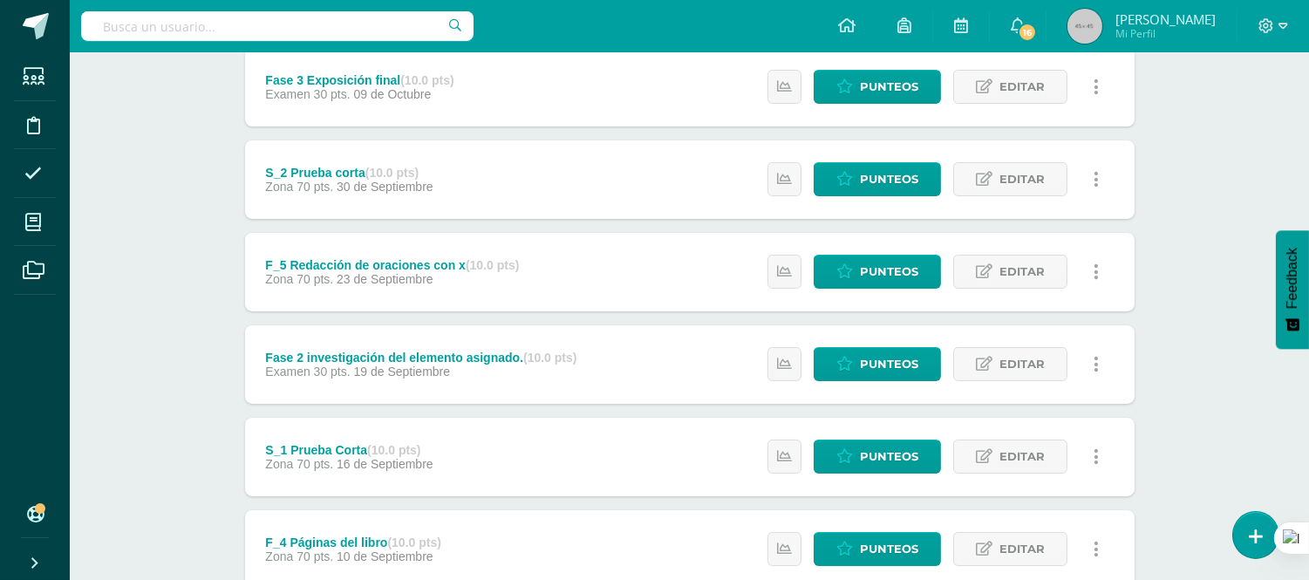
scroll to position [290, 0]
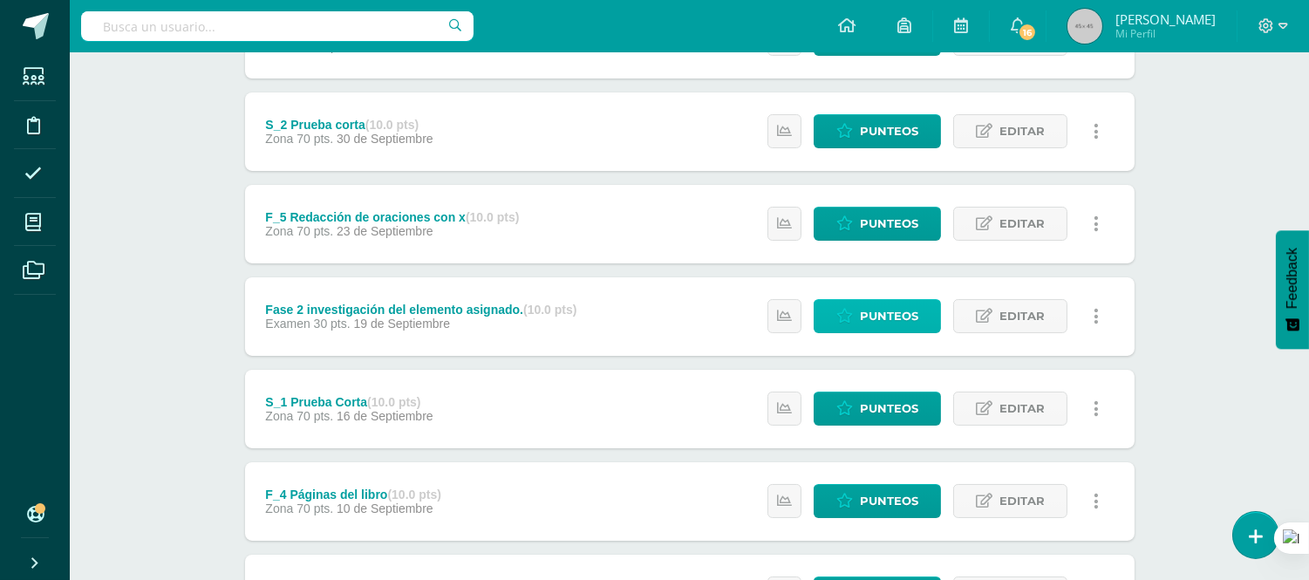
click at [878, 310] on span "Punteos" at bounding box center [889, 316] width 58 height 32
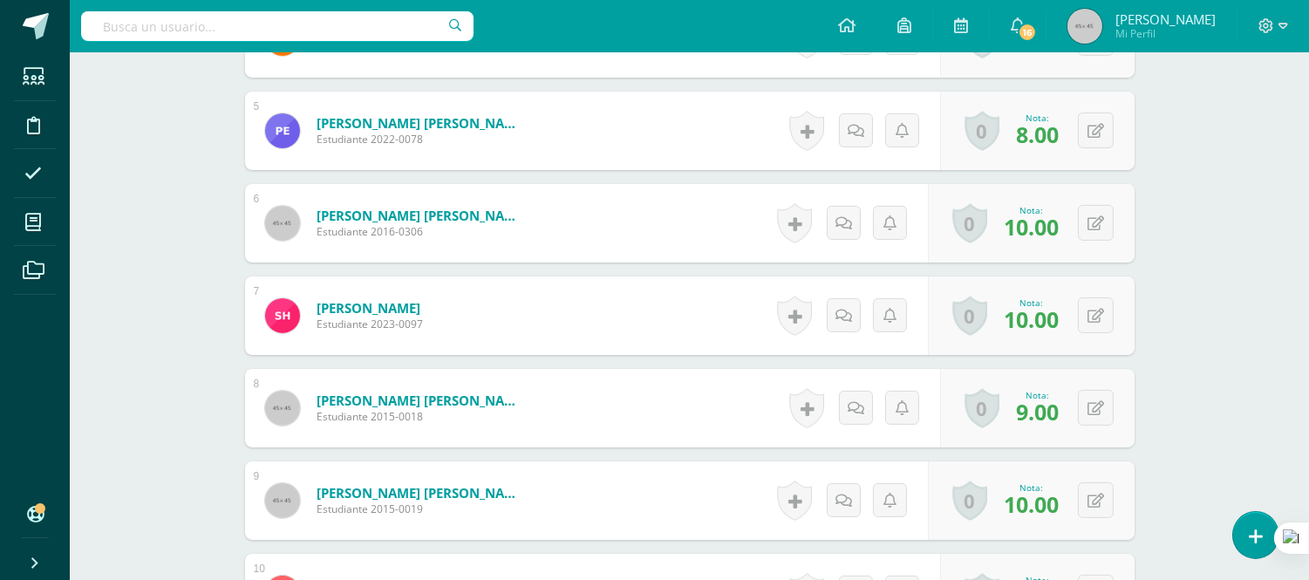
scroll to position [866, 0]
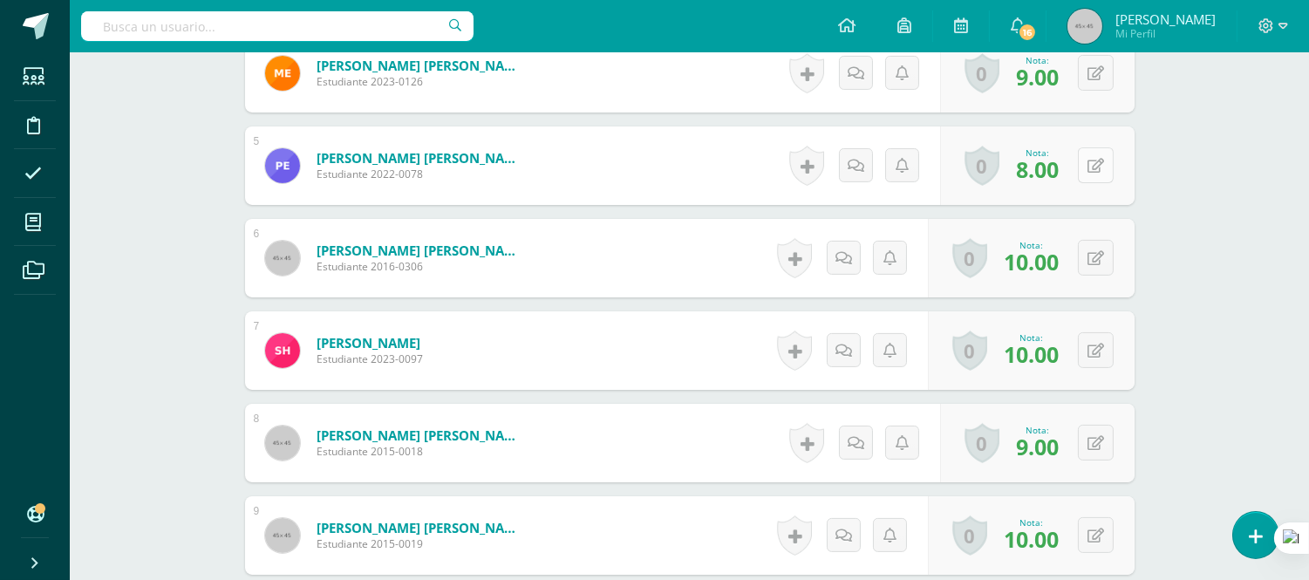
click at [1101, 164] on icon at bounding box center [1096, 166] width 17 height 15
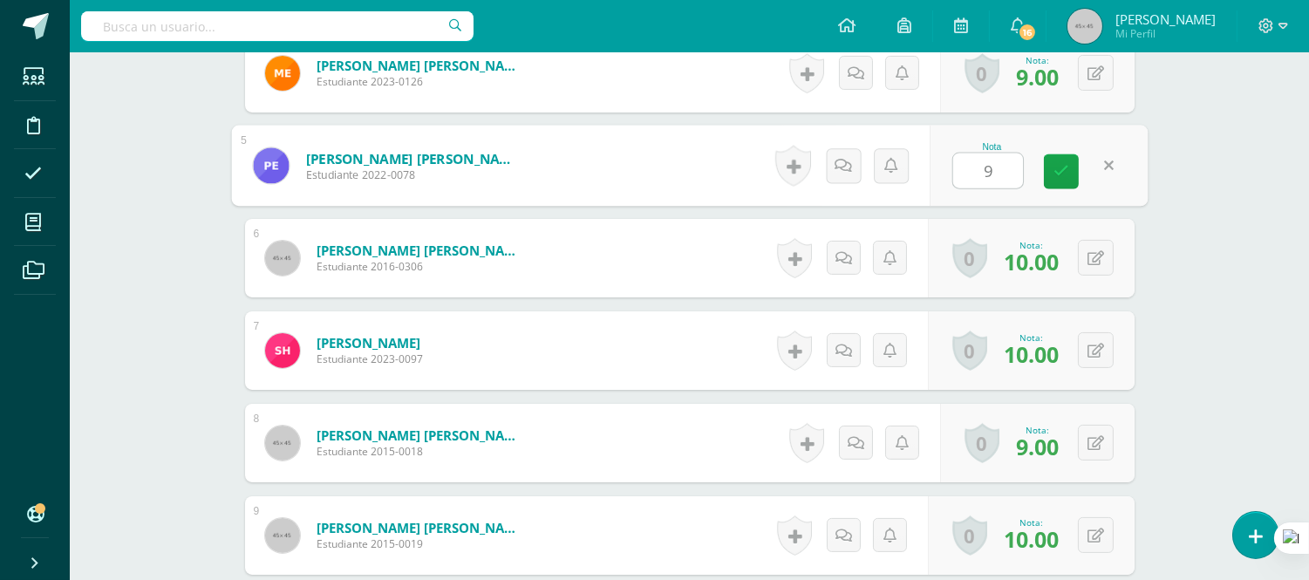
type input "9"
click at [718, 235] on form "Gaitán Poitán, Jimena Estefanía Estudiante 2016-0306 Nota 10.00 0 Logros Logros…" at bounding box center [690, 258] width 890 height 78
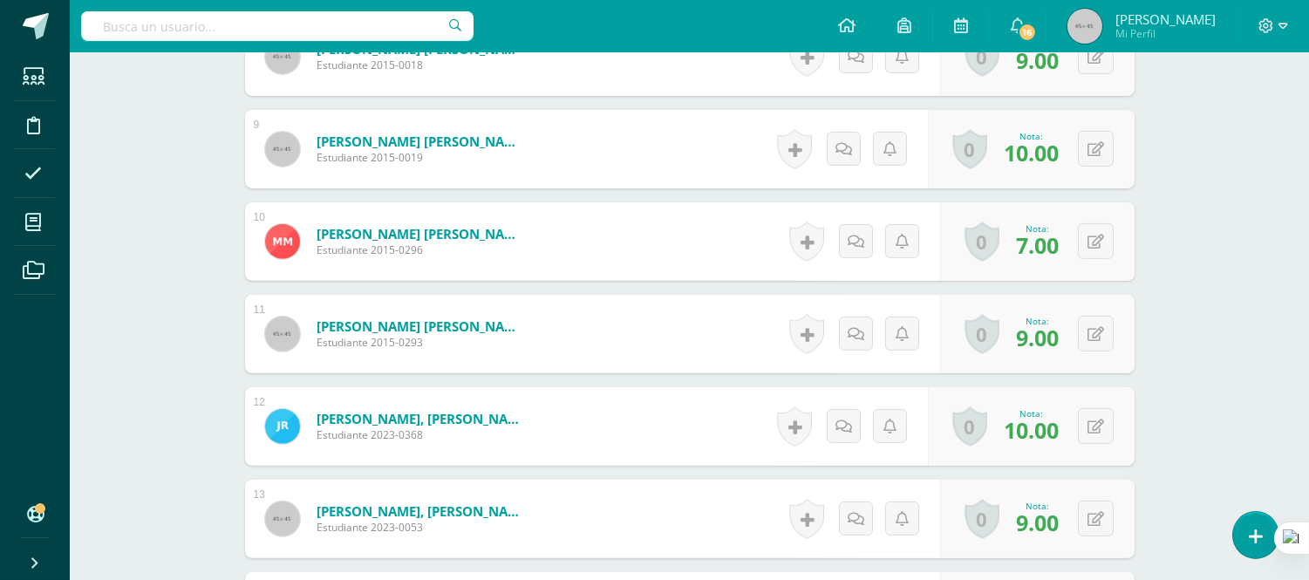
scroll to position [1253, 0]
click at [1094, 330] on button at bounding box center [1096, 333] width 36 height 36
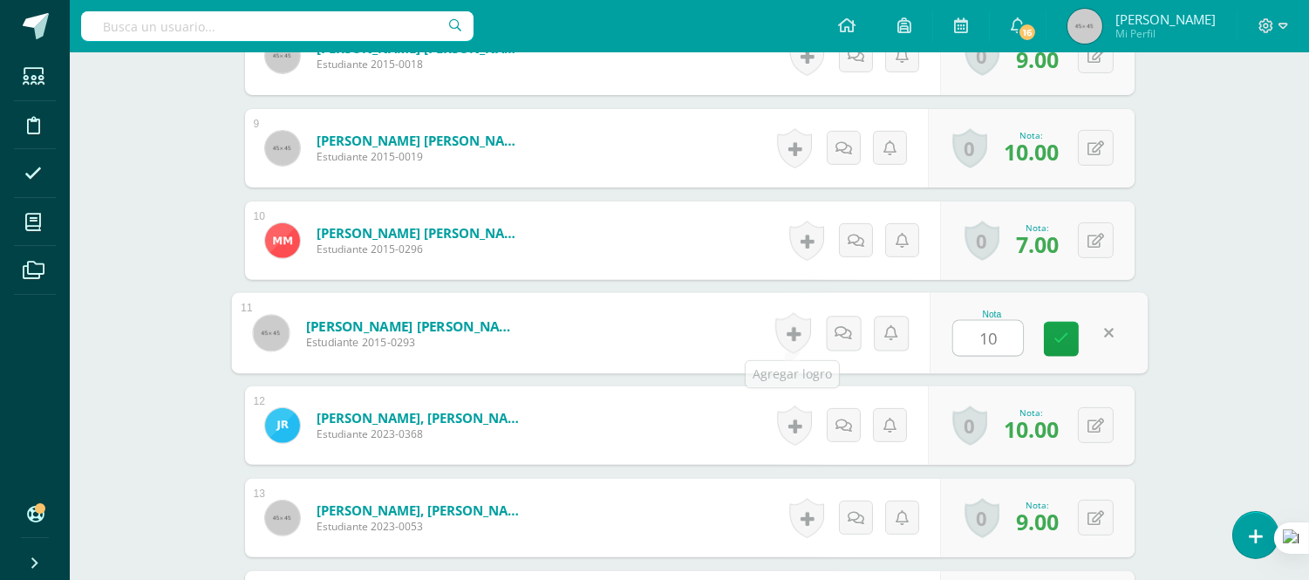
type input "10"
click at [724, 336] on form "Pérez Pérez, Mario David Estudiante 2015-0293 Nota 10 0 Logros Logros obtenidos…" at bounding box center [690, 333] width 890 height 78
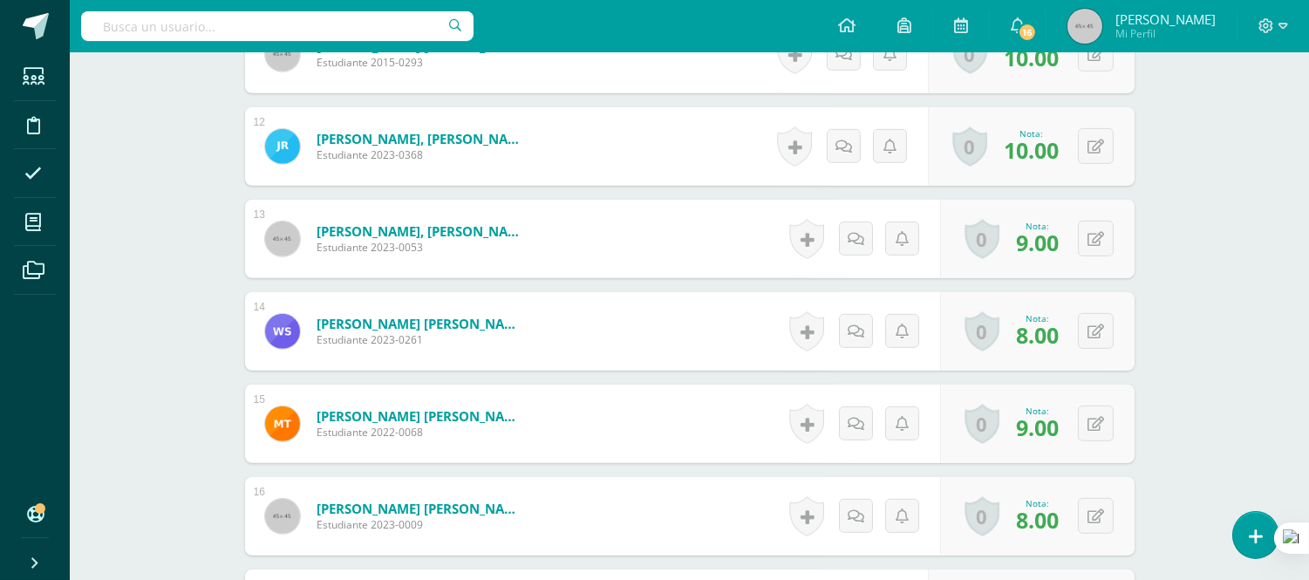
scroll to position [1545, 0]
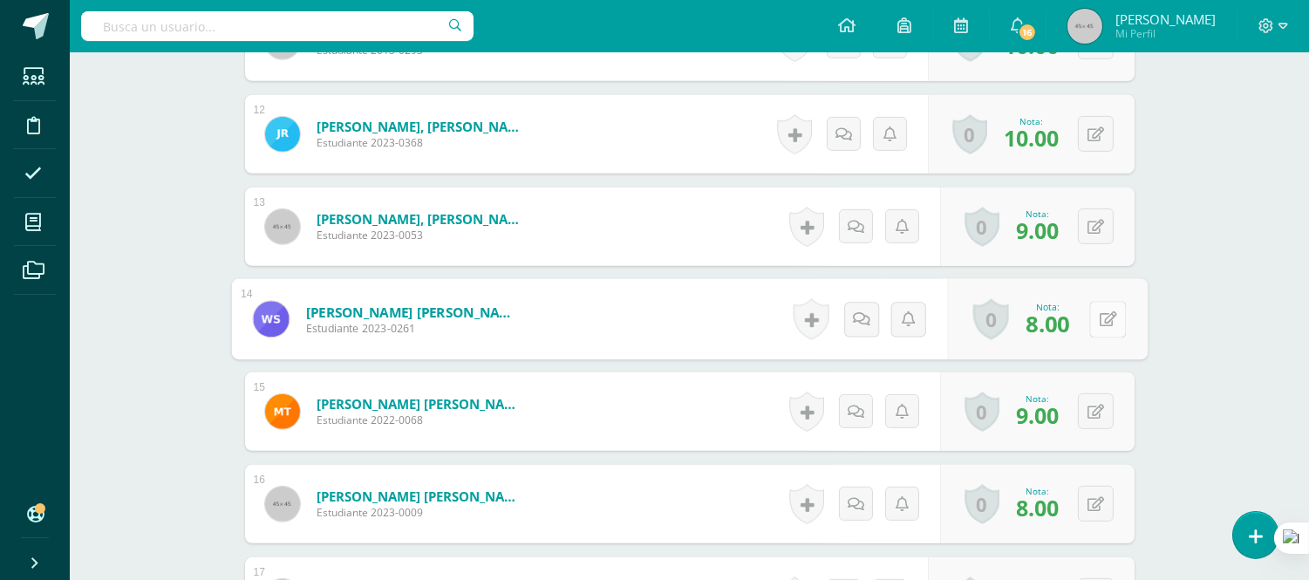
click at [1089, 316] on button at bounding box center [1107, 319] width 37 height 37
type input "9"
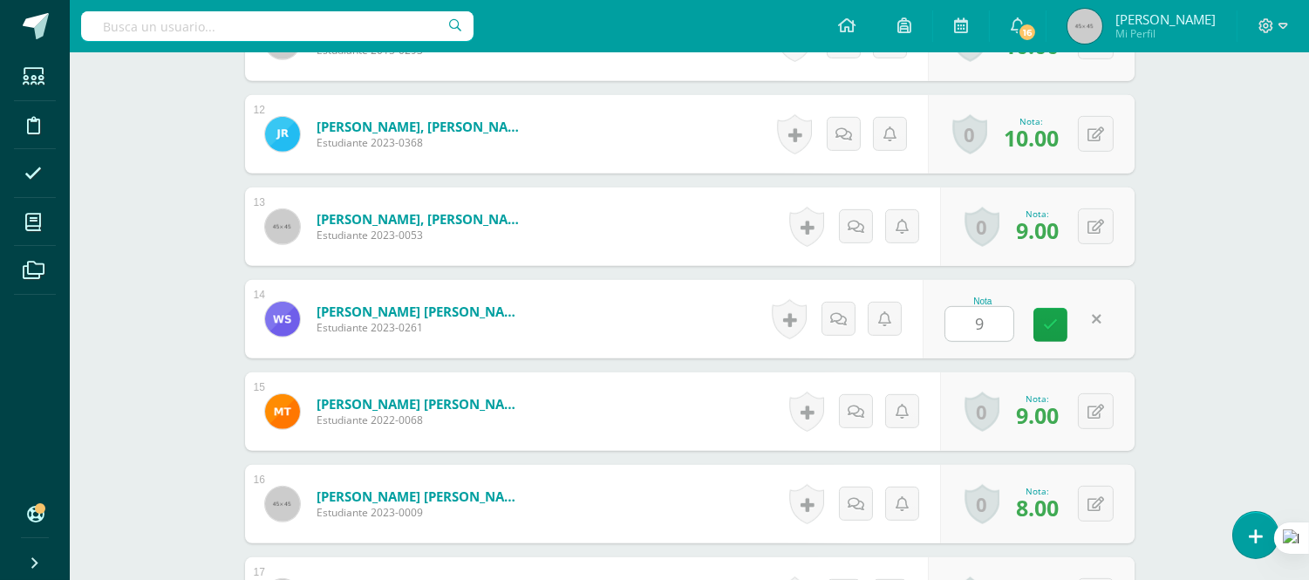
click at [684, 311] on form "Soberanis Anleu, William Alexander Estudiante 2023-0261 Nota 9 0 Logros Logros …" at bounding box center [690, 319] width 890 height 78
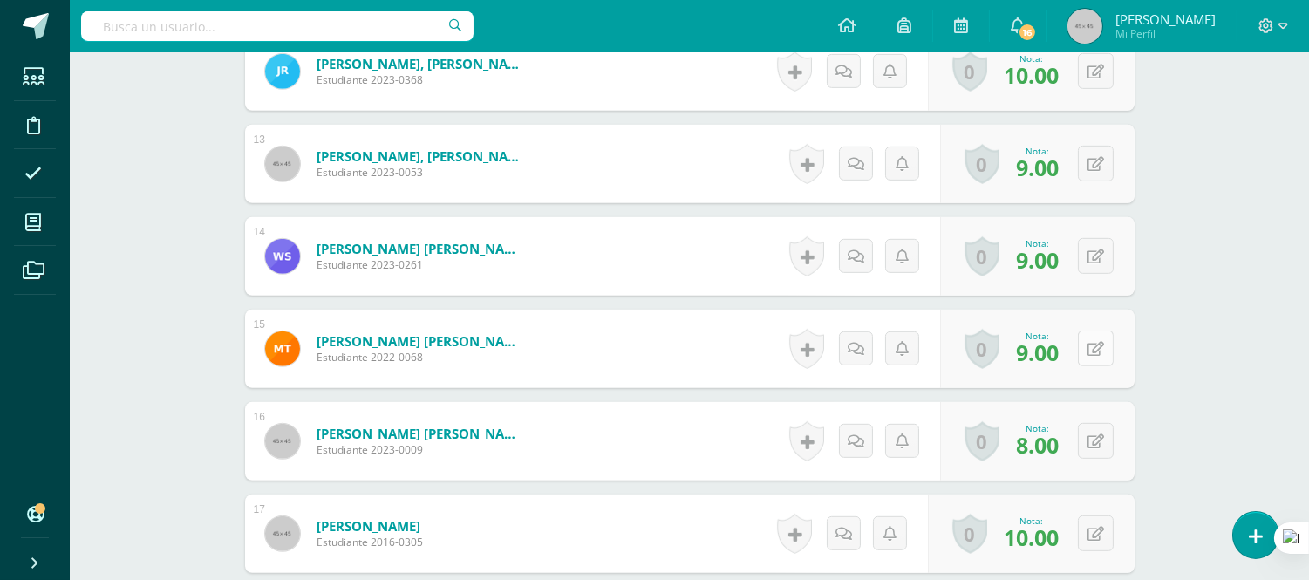
scroll to position [1641, 0]
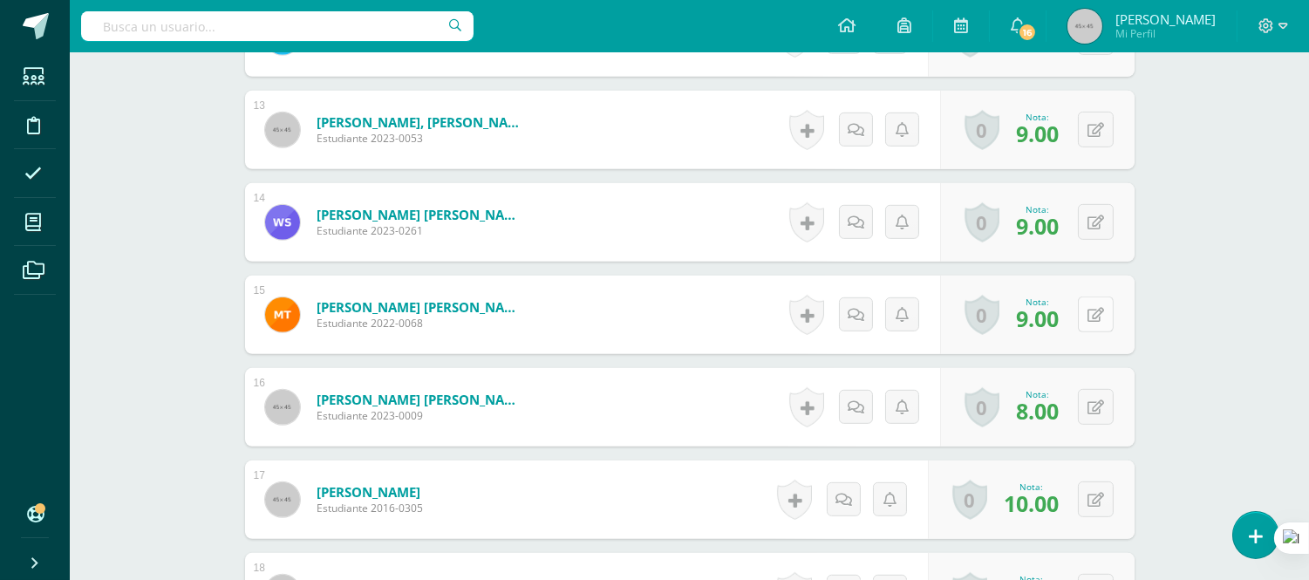
click at [1094, 320] on button at bounding box center [1096, 315] width 36 height 36
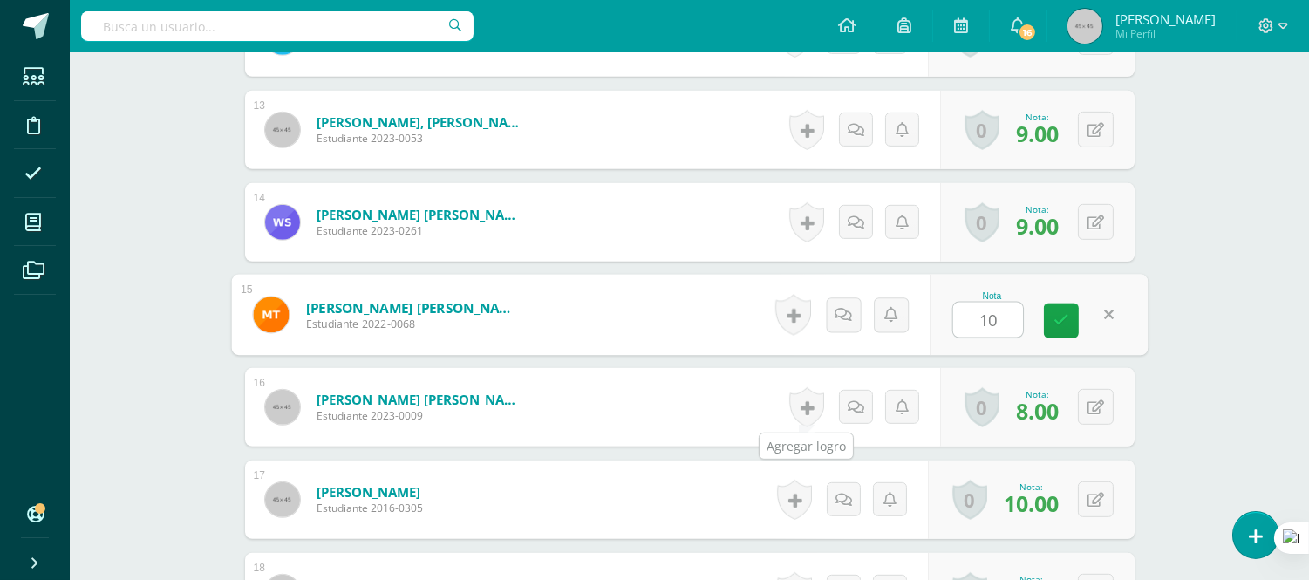
type input "10"
click at [727, 397] on form "Turcios Vargas, Carlos David Estudiante 2023-0009 Nota 8.00 0 Logros Logros obt…" at bounding box center [690, 407] width 890 height 78
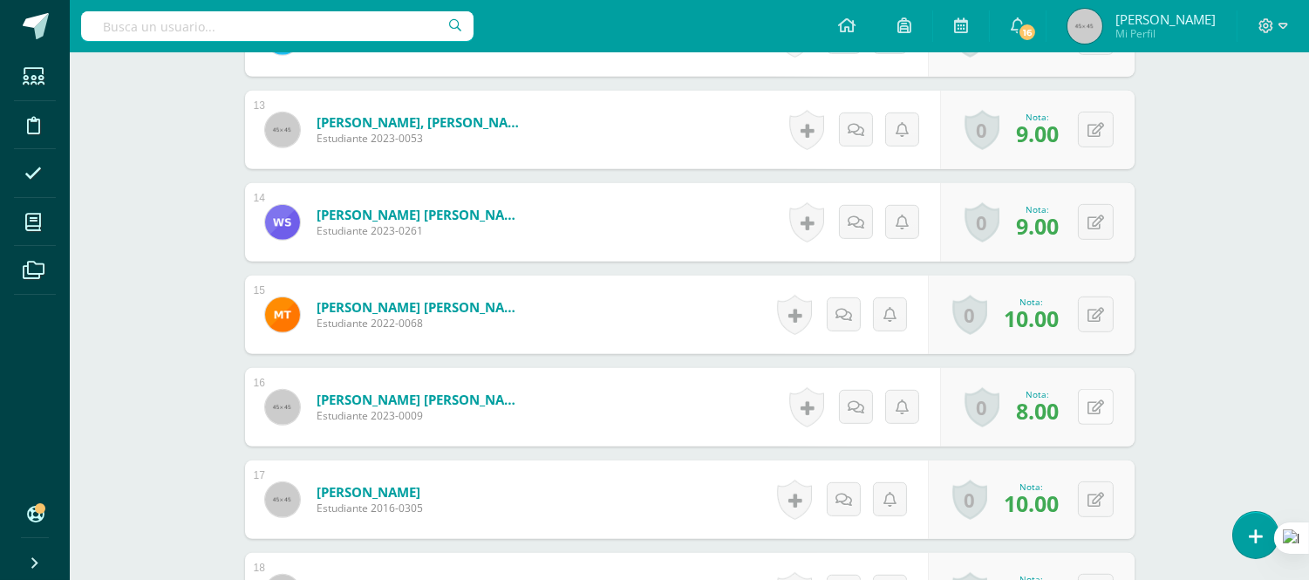
click at [1097, 410] on button at bounding box center [1096, 407] width 36 height 36
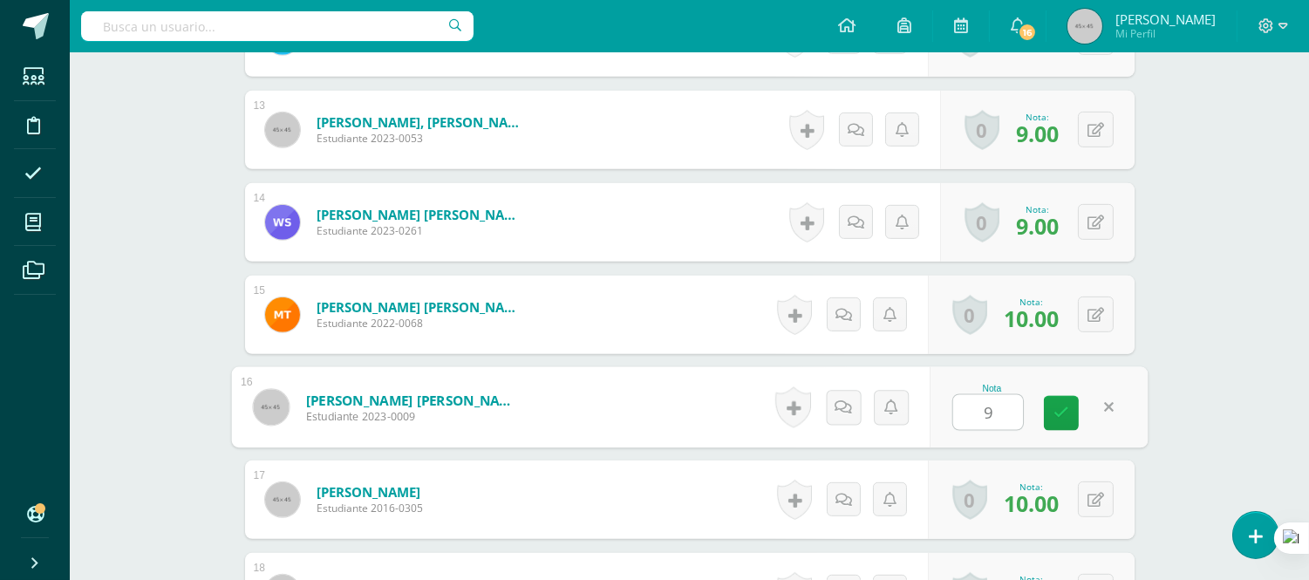
type input "9"
click at [700, 395] on form "Turcios Vargas, Carlos David Estudiante 2023-0009 Nota 9 0 Logros Logros obteni…" at bounding box center [689, 407] width 917 height 81
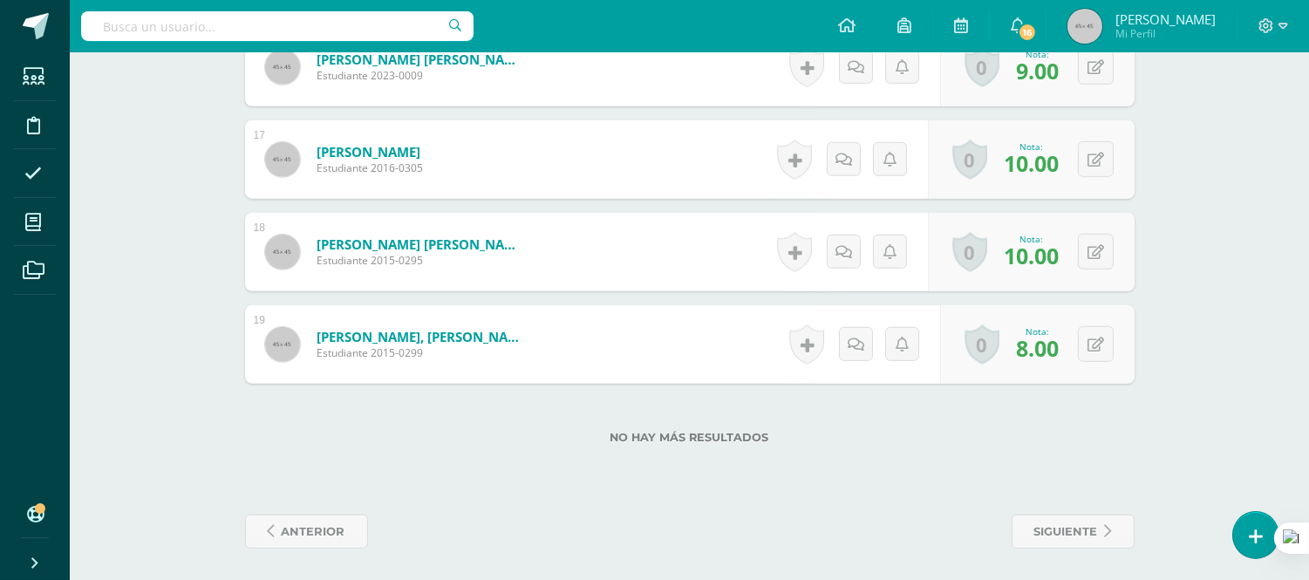
scroll to position [1983, 0]
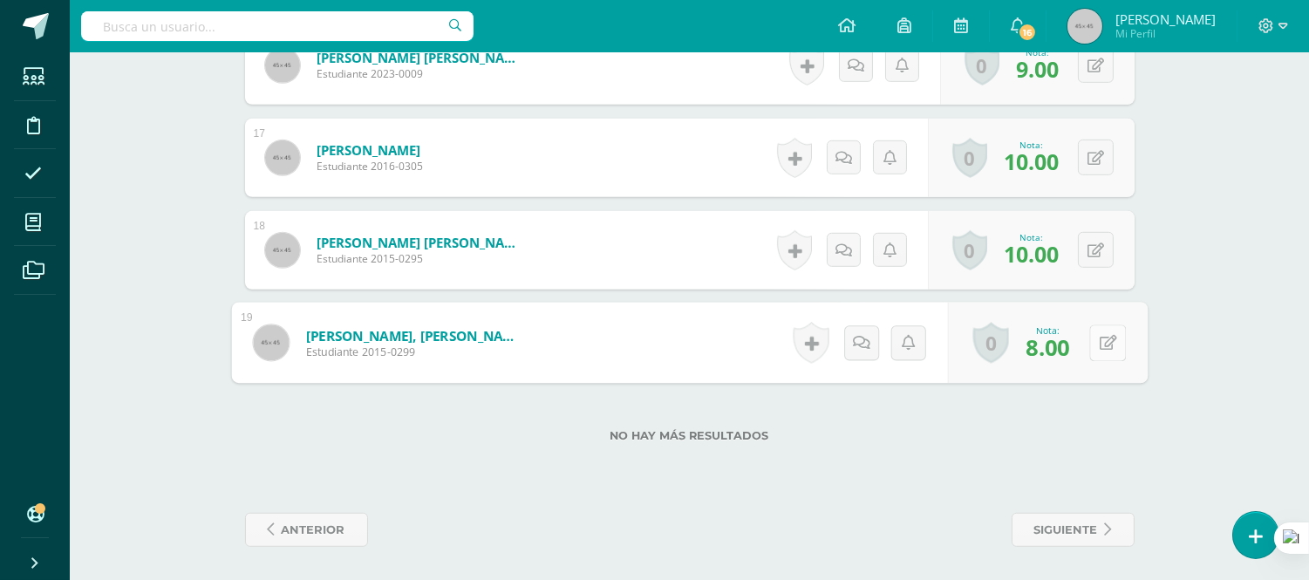
click at [1095, 338] on button at bounding box center [1107, 342] width 37 height 37
type input "10"
click at [576, 344] on form "Zepeda Baca, David Alexander Estudiante 2015-0299 Nota 10 0 Logros Logros obten…" at bounding box center [689, 343] width 917 height 81
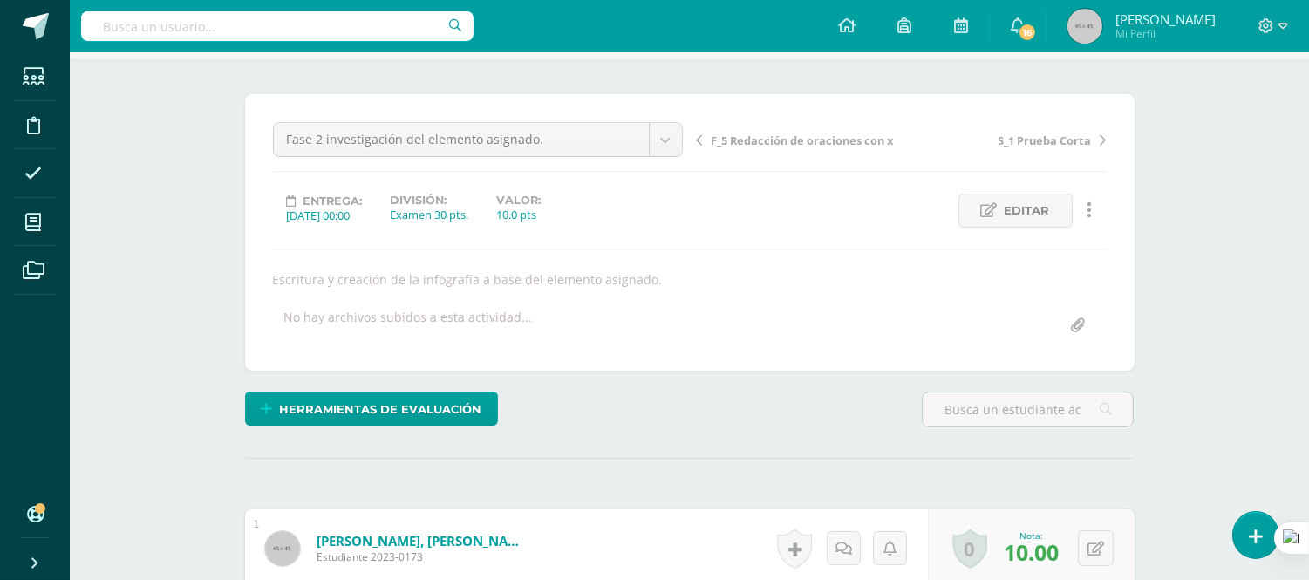
scroll to position [0, 0]
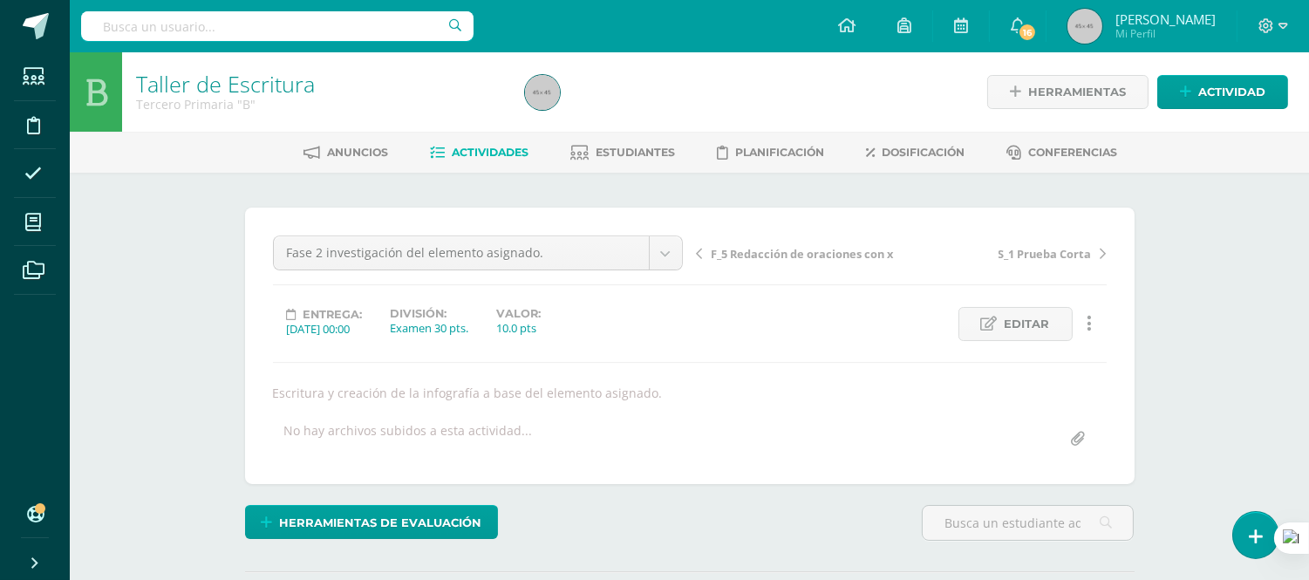
drag, startPoint x: 501, startPoint y: 157, endPoint x: 478, endPoint y: 159, distance: 22.7
click at [478, 159] on link "Actividades" at bounding box center [479, 153] width 99 height 28
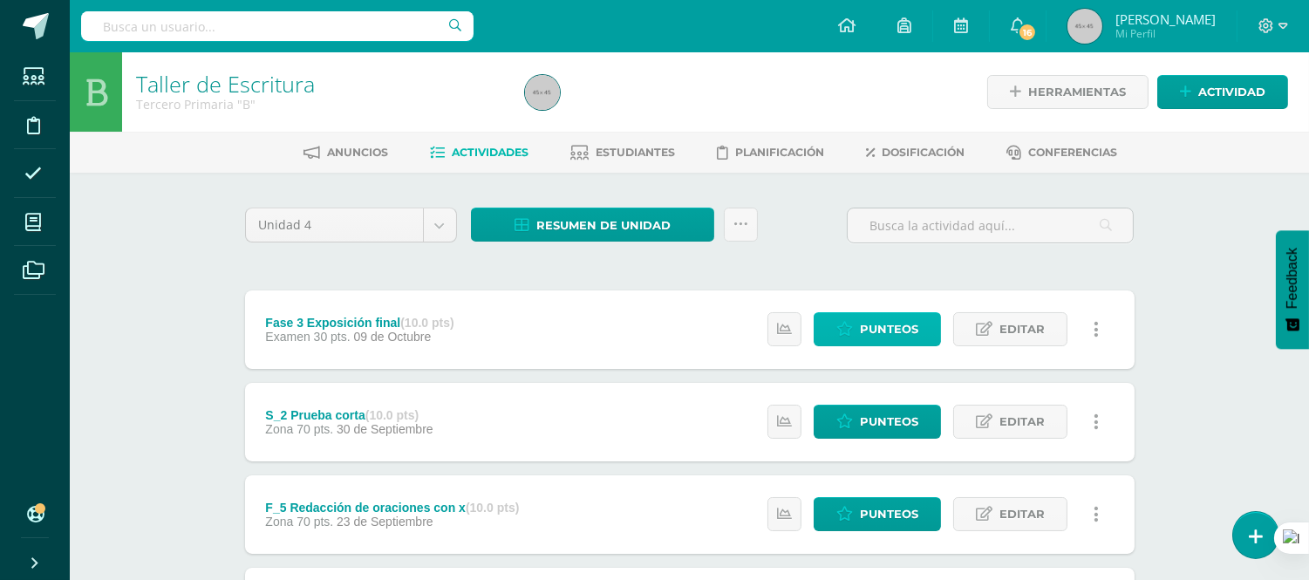
click at [894, 328] on span "Punteos" at bounding box center [889, 329] width 58 height 32
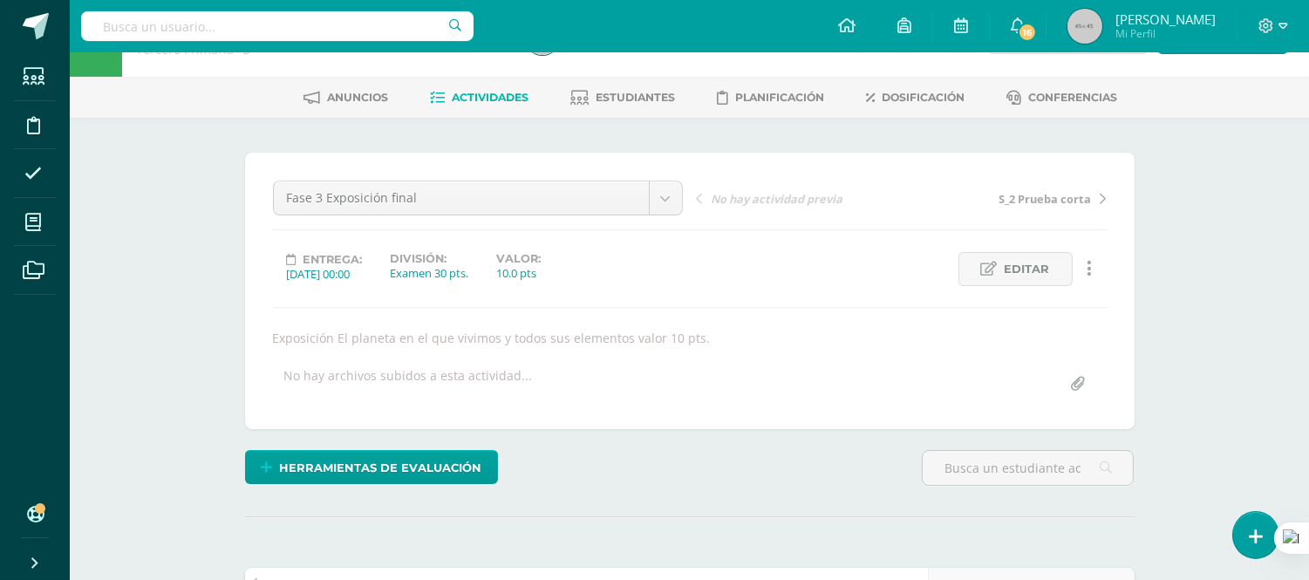
scroll to position [45, 0]
